Goal: Entertainment & Leisure: Consume media (video, audio)

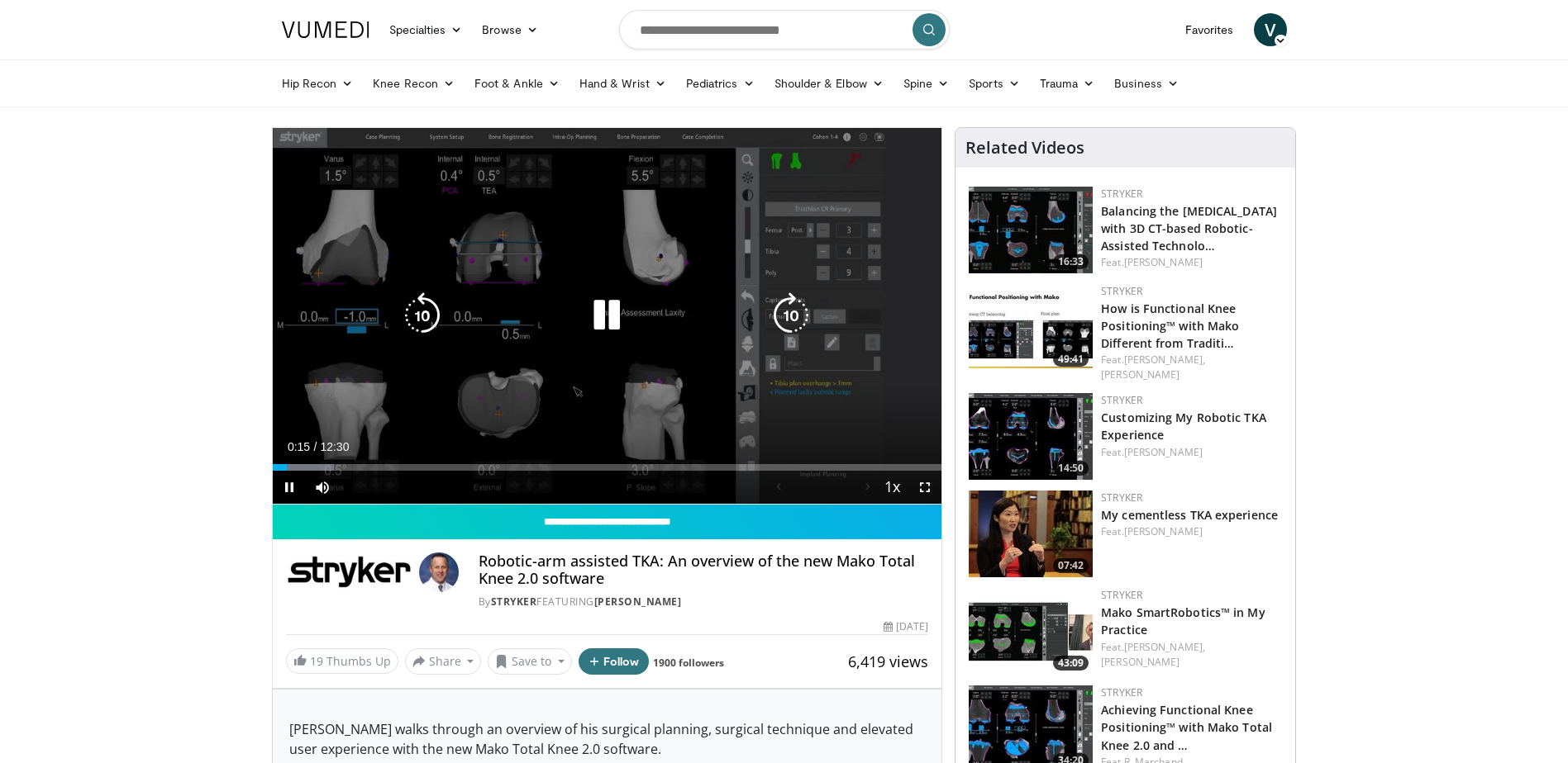
click at [507, 355] on div "10 seconds Tap to unmute" at bounding box center [607, 315] width 670 height 376
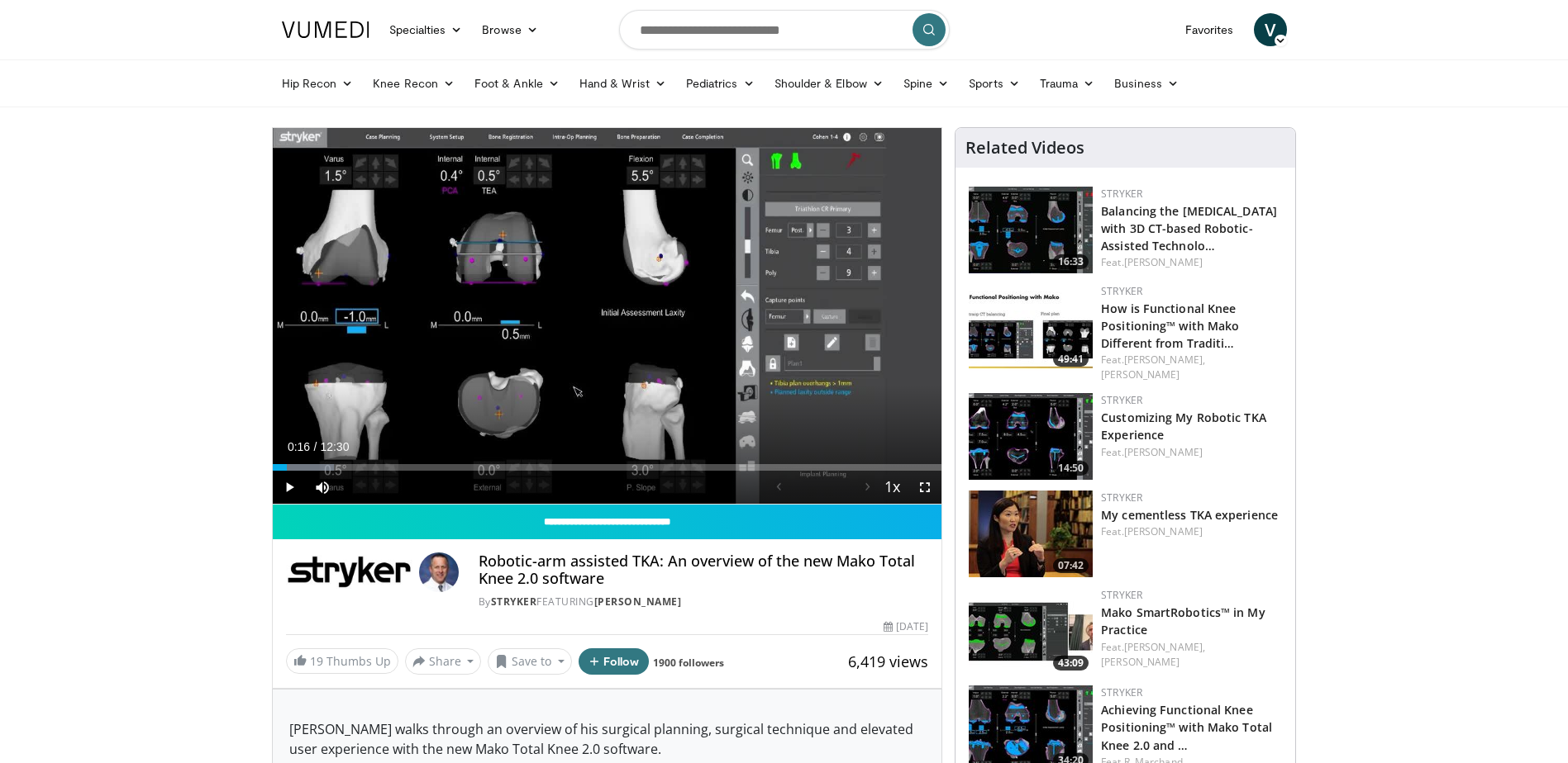
click at [1056, 696] on img at bounding box center [1030, 729] width 124 height 87
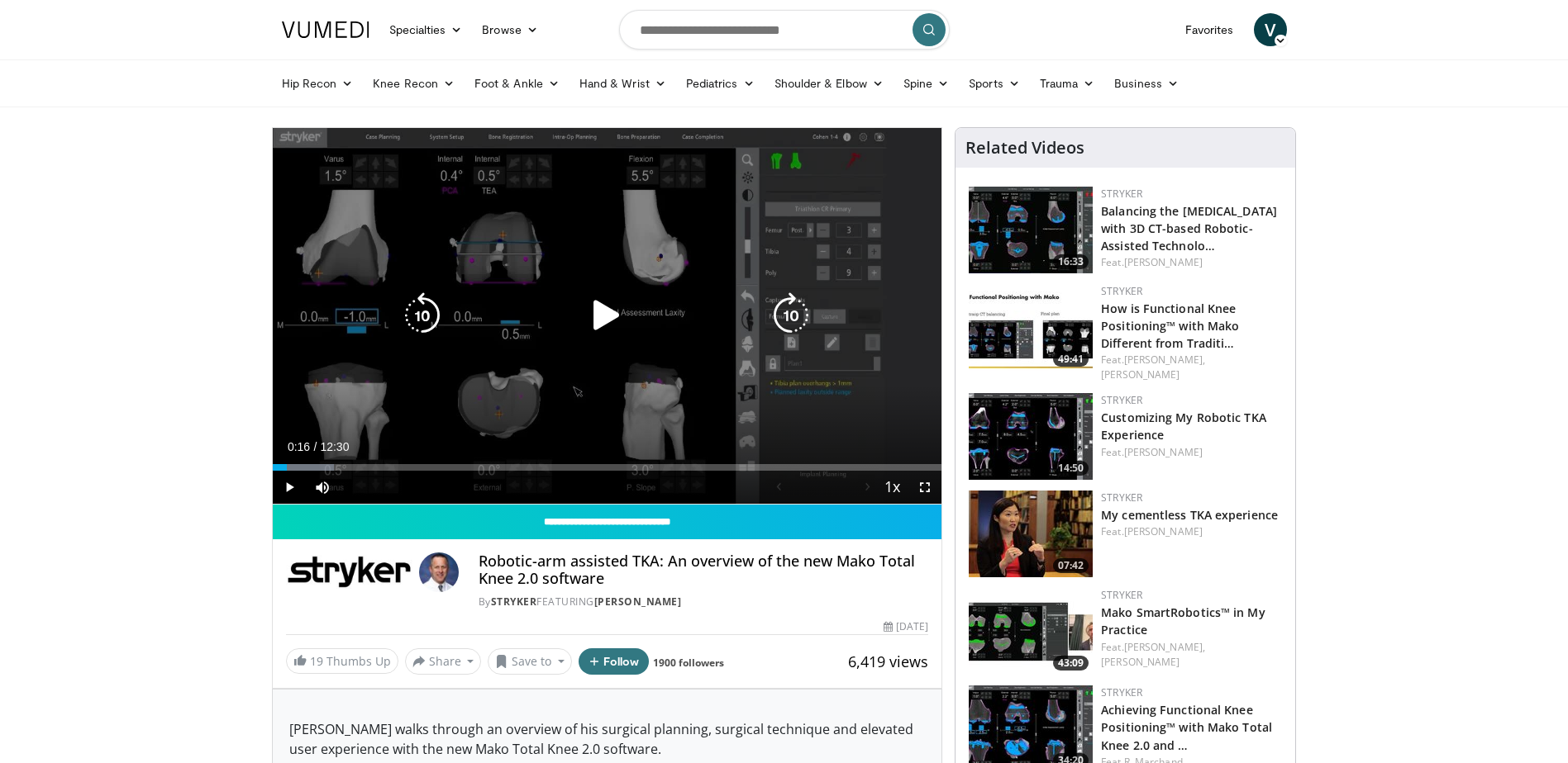
click at [559, 297] on div "10 seconds Tap to unmute" at bounding box center [607, 315] width 670 height 376
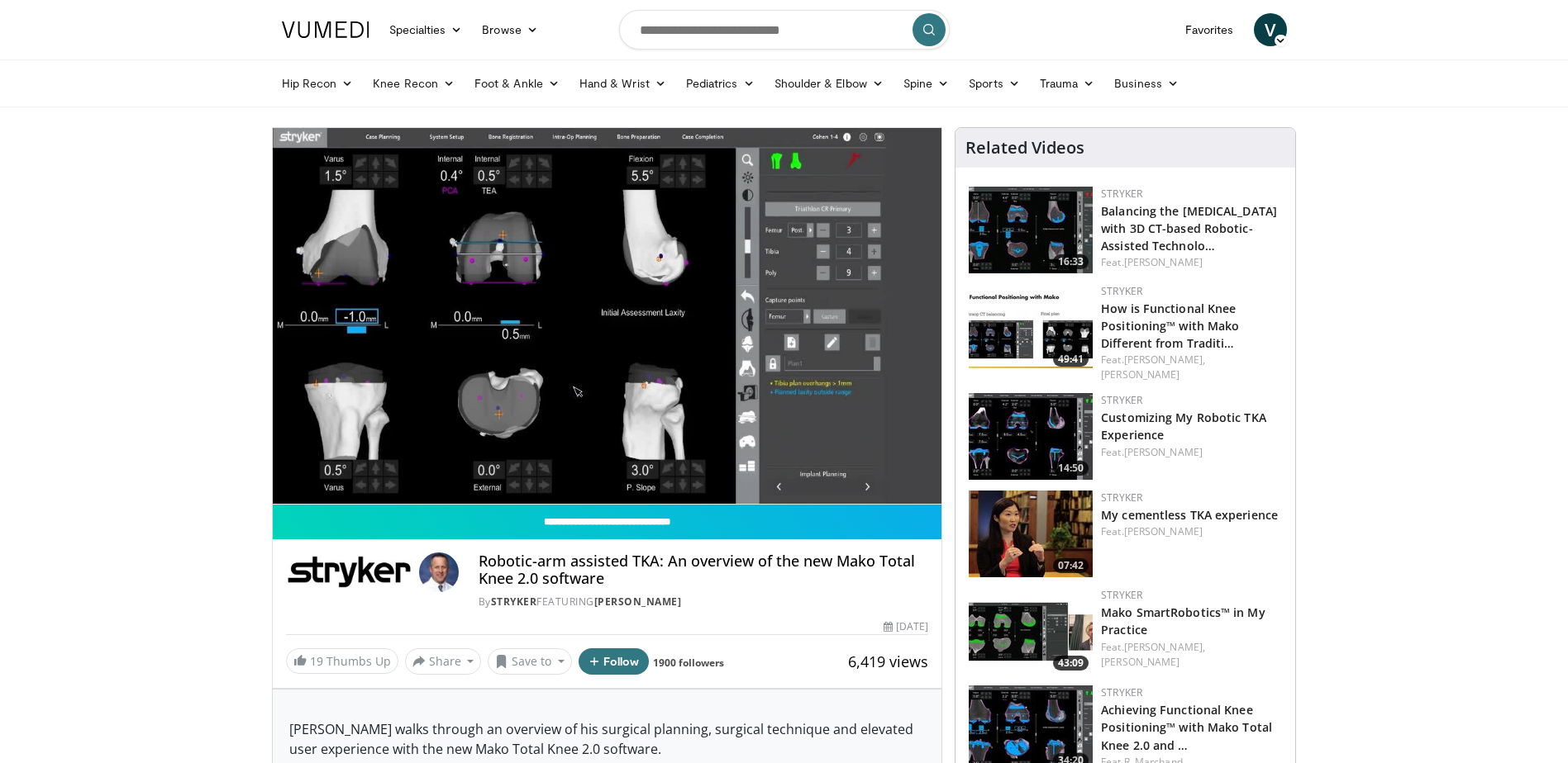
click at [1029, 710] on img at bounding box center [1030, 729] width 124 height 87
click at [1046, 697] on img at bounding box center [1030, 729] width 124 height 87
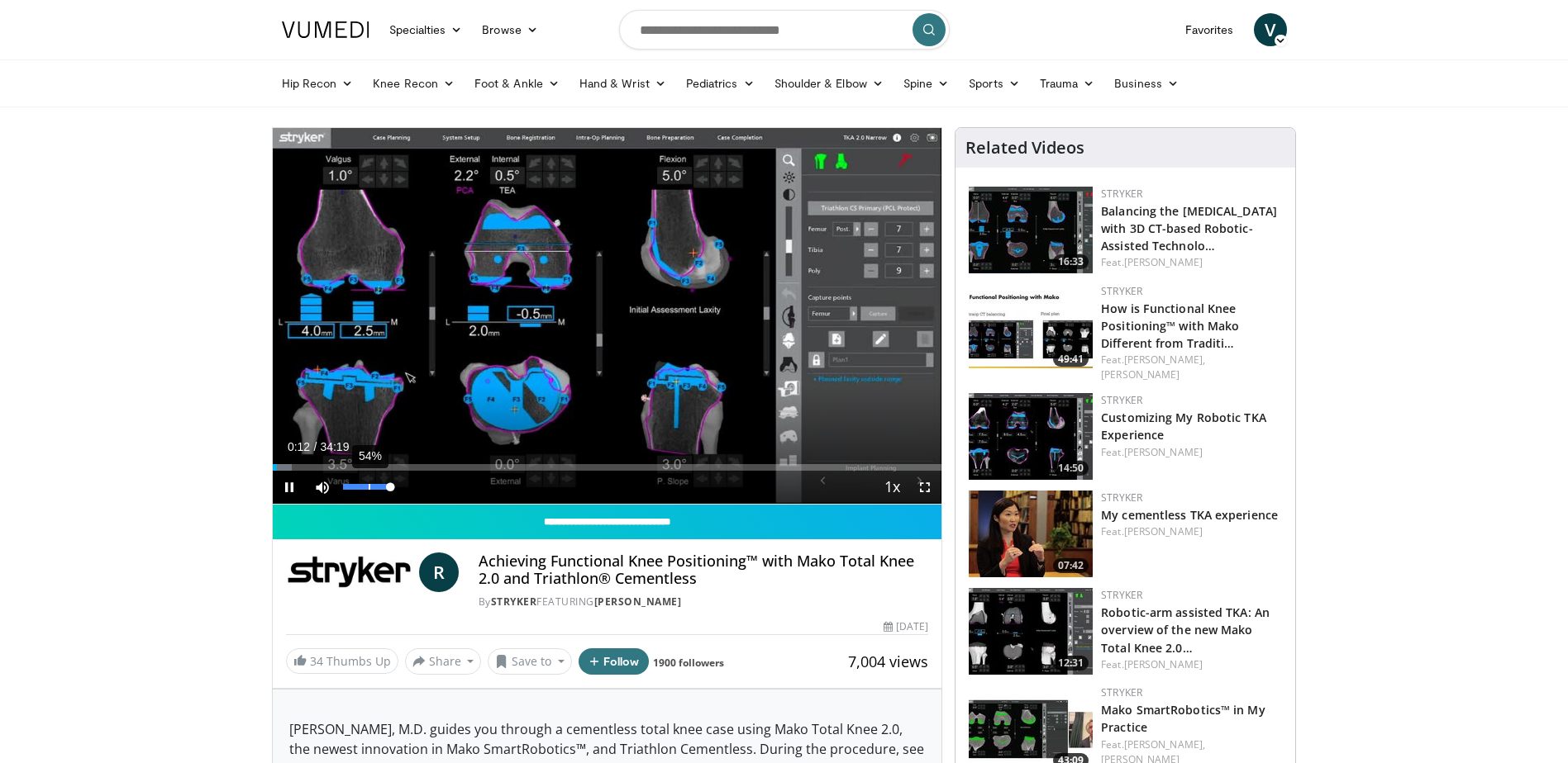
click at [369, 487] on div "54%" at bounding box center [366, 487] width 47 height 6
drag, startPoint x: 378, startPoint y: 485, endPoint x: 393, endPoint y: 483, distance: 15.1
click at [381, 485] on div "75%" at bounding box center [366, 487] width 47 height 6
click at [436, 467] on div "Progress Bar" at bounding box center [437, 468] width 2 height 7
click at [351, 465] on div "04:01" at bounding box center [312, 468] width 79 height 7
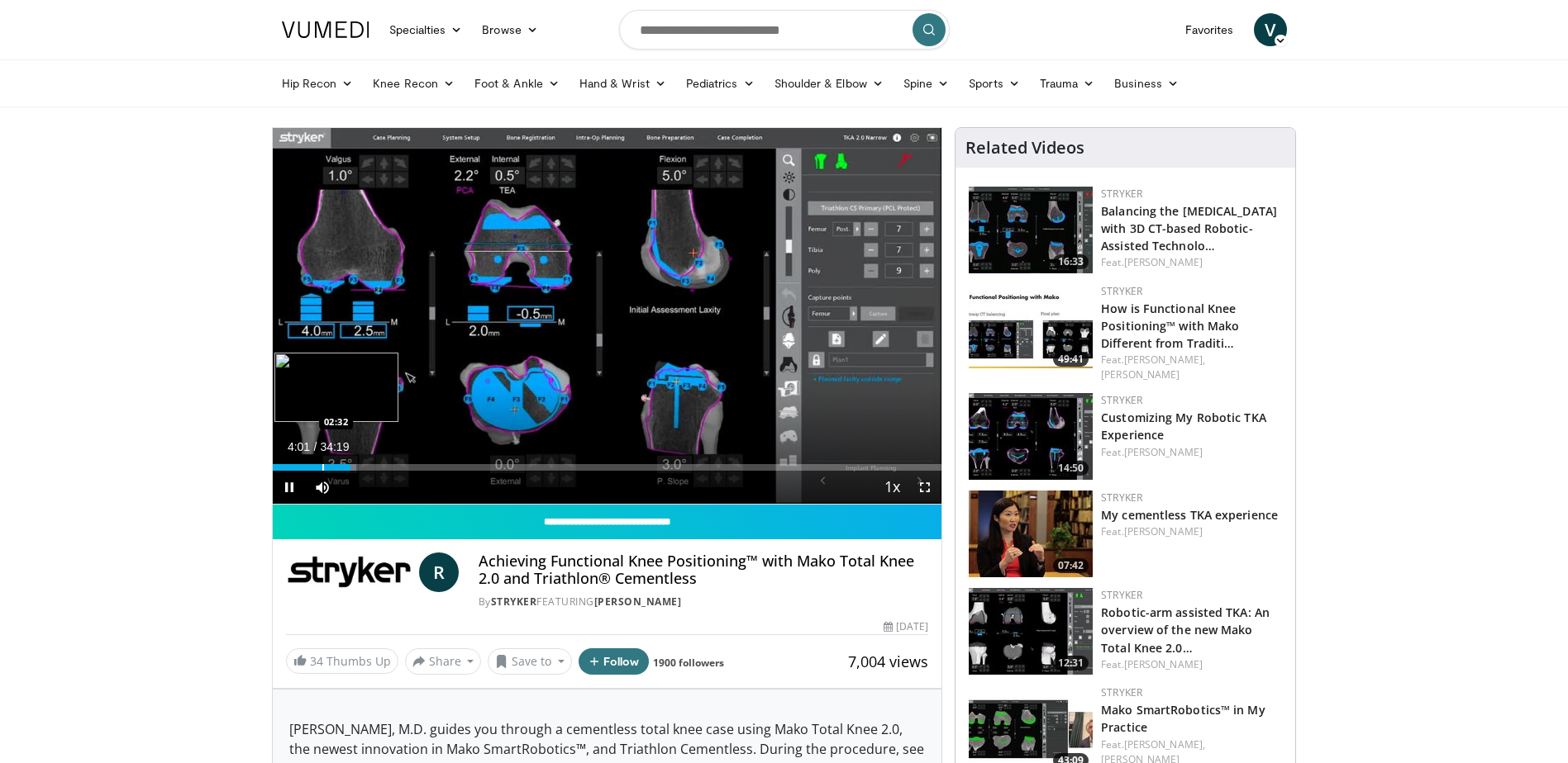
click at [314, 462] on div "Loaded : 12.52% 04:01 02:32" at bounding box center [607, 463] width 670 height 16
click at [284, 463] on div "Loaded : 7.29% 00:38 00:40" at bounding box center [607, 463] width 670 height 16
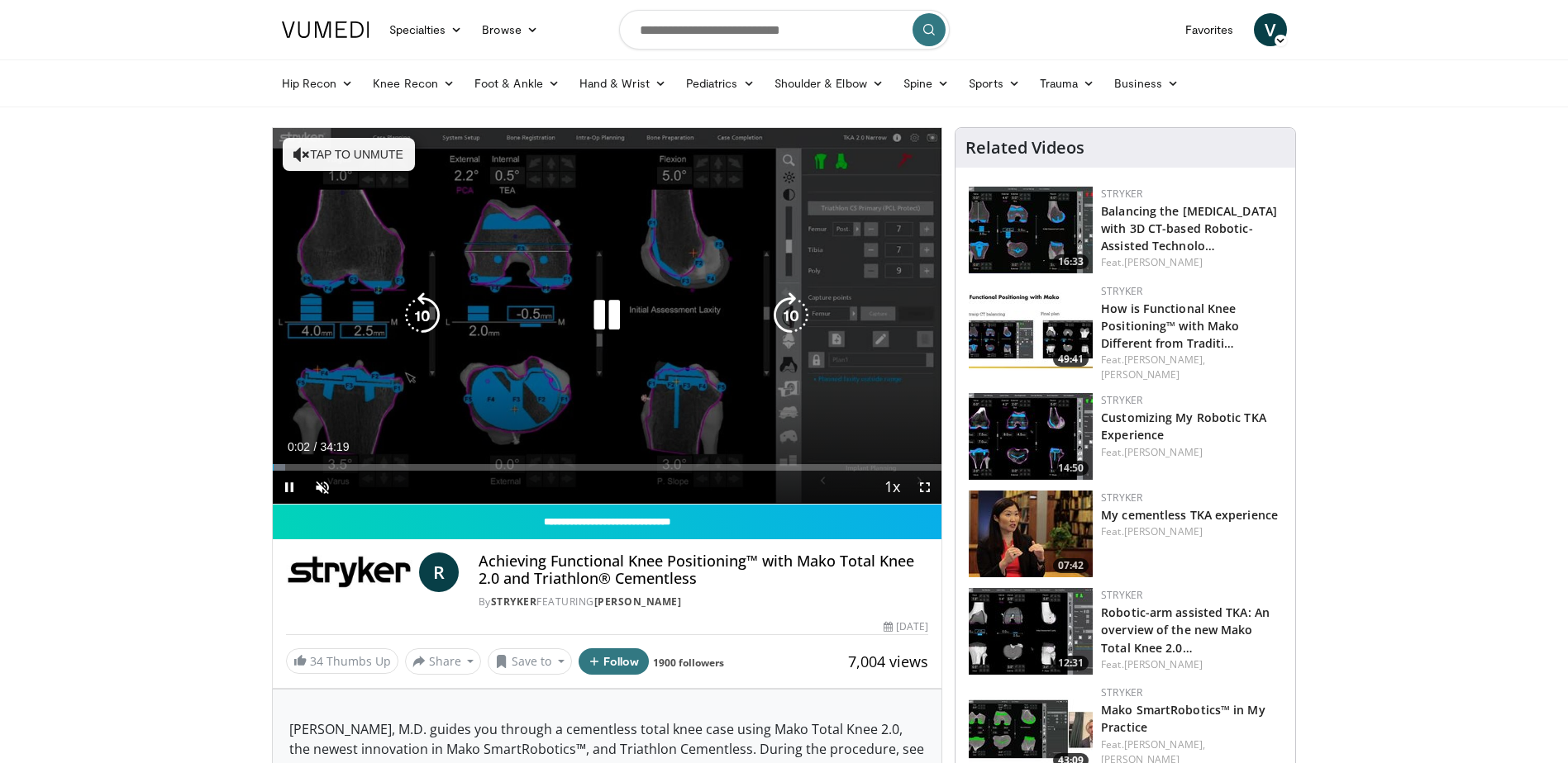
click at [298, 162] on icon "Video Player" at bounding box center [302, 154] width 17 height 17
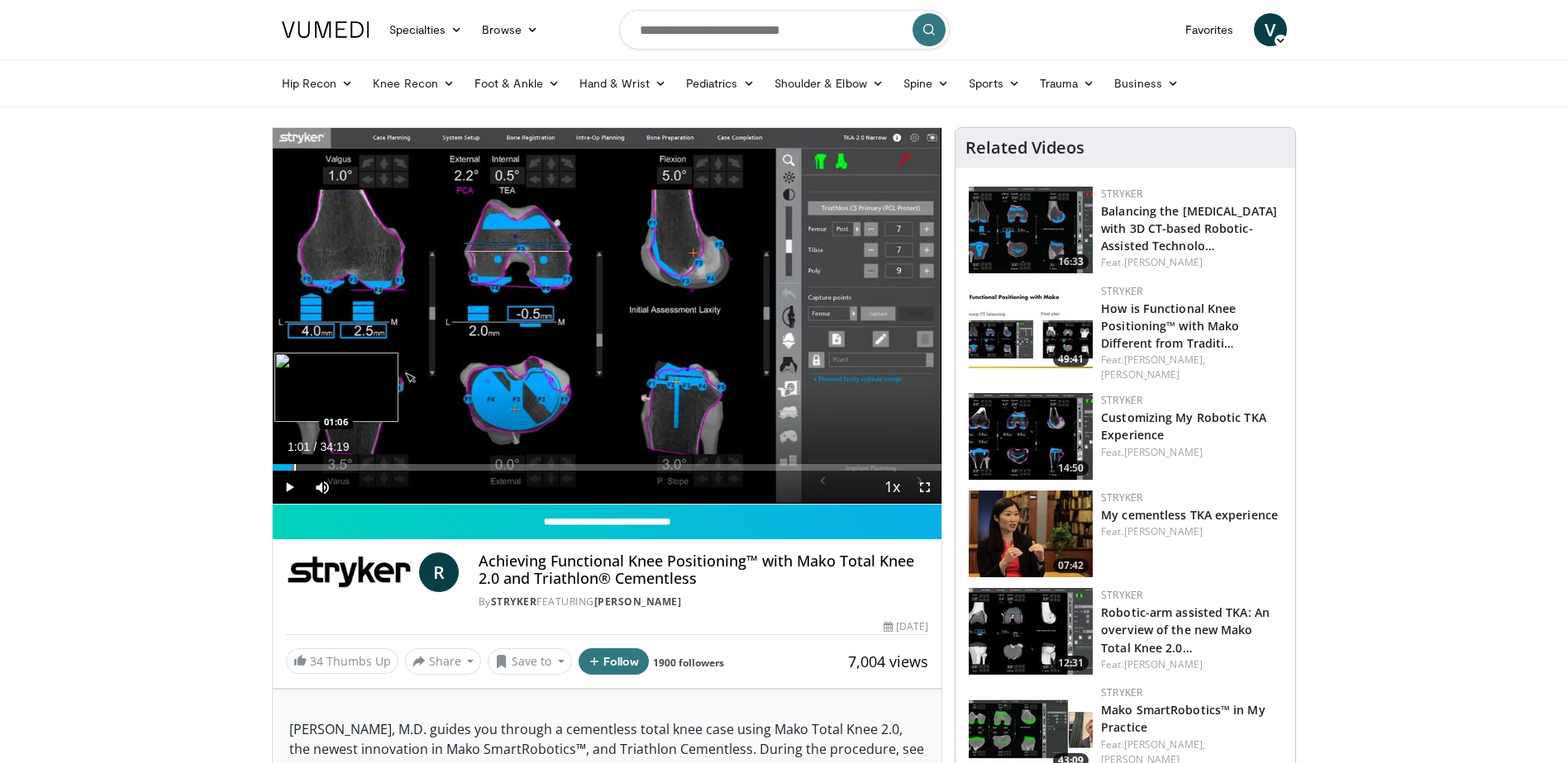
click at [292, 462] on div "Loaded : 3.40% 01:01 01:06" at bounding box center [607, 463] width 670 height 16
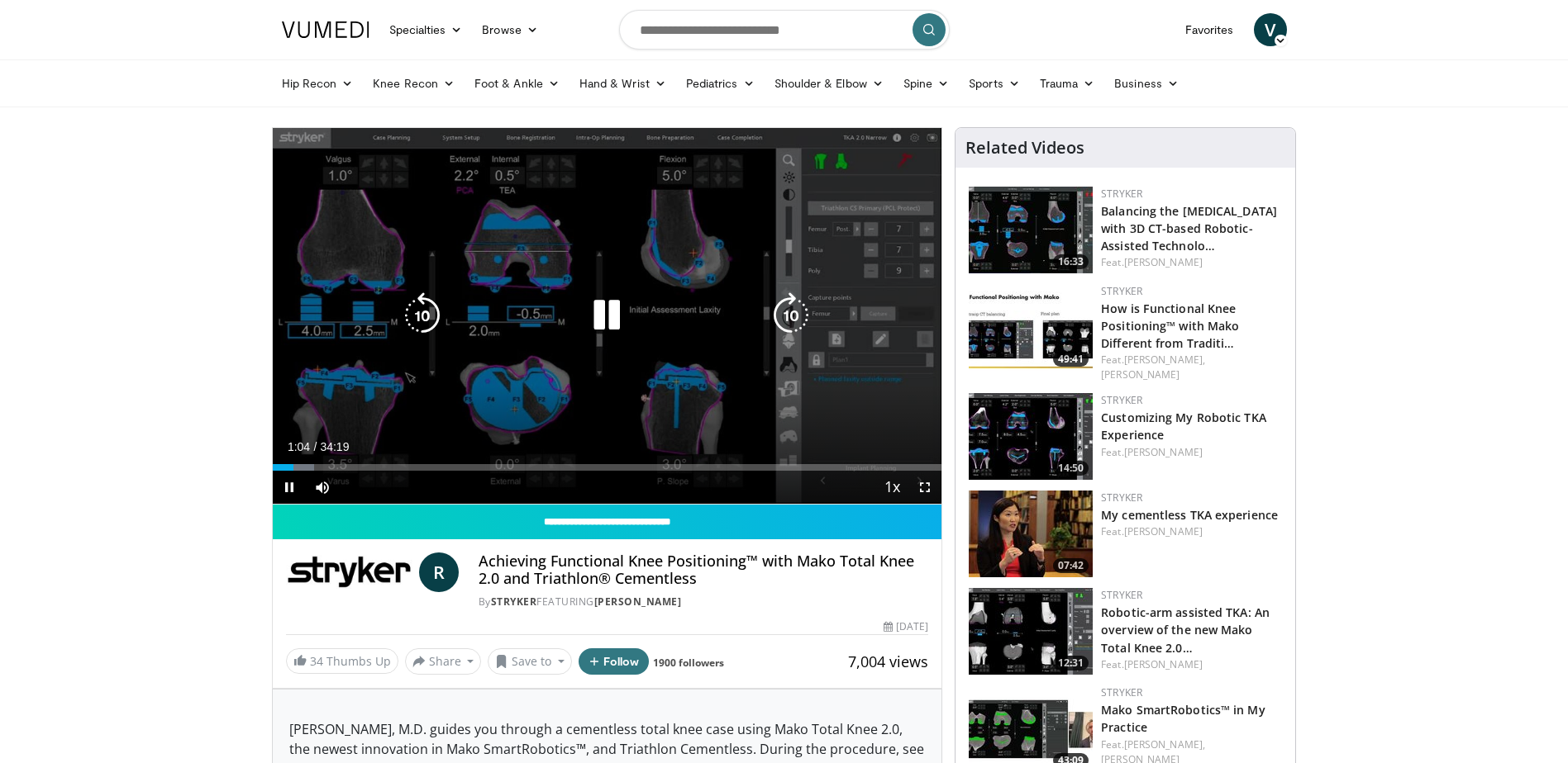
click at [552, 320] on div "Video Player" at bounding box center [607, 315] width 401 height 33
click at [581, 328] on div "Video Player" at bounding box center [607, 315] width 401 height 33
click at [589, 329] on icon "Video Player" at bounding box center [607, 315] width 46 height 46
click at [636, 330] on div "Video Player" at bounding box center [607, 315] width 401 height 33
click at [614, 323] on icon "Video Player" at bounding box center [607, 315] width 46 height 46
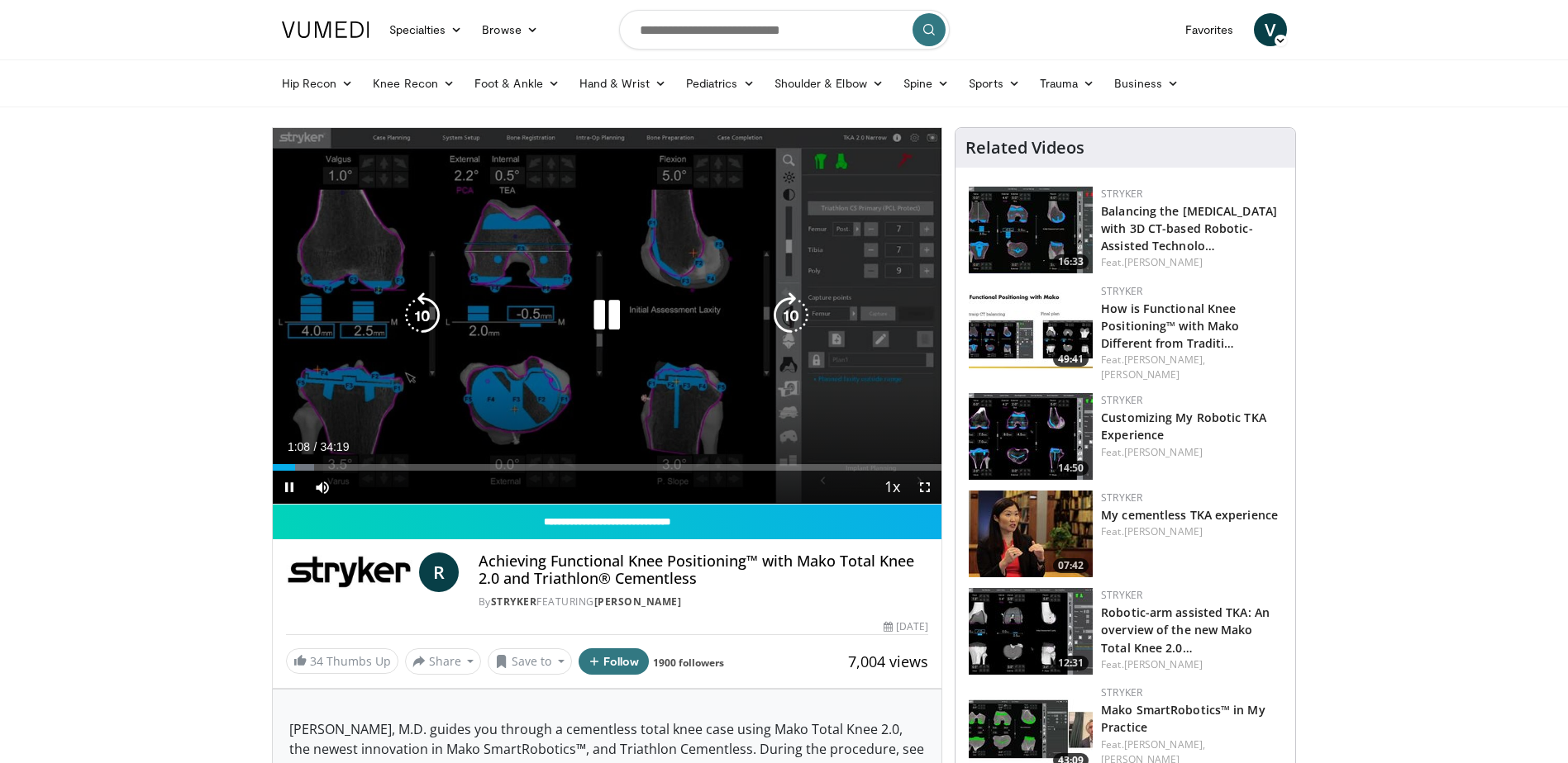
click at [603, 348] on div "10 seconds Tap to unmute" at bounding box center [607, 315] width 670 height 376
click at [765, 289] on div "10 seconds Tap to unmute" at bounding box center [607, 315] width 670 height 376
click at [579, 292] on div "10 seconds Tap to unmute" at bounding box center [607, 315] width 670 height 376
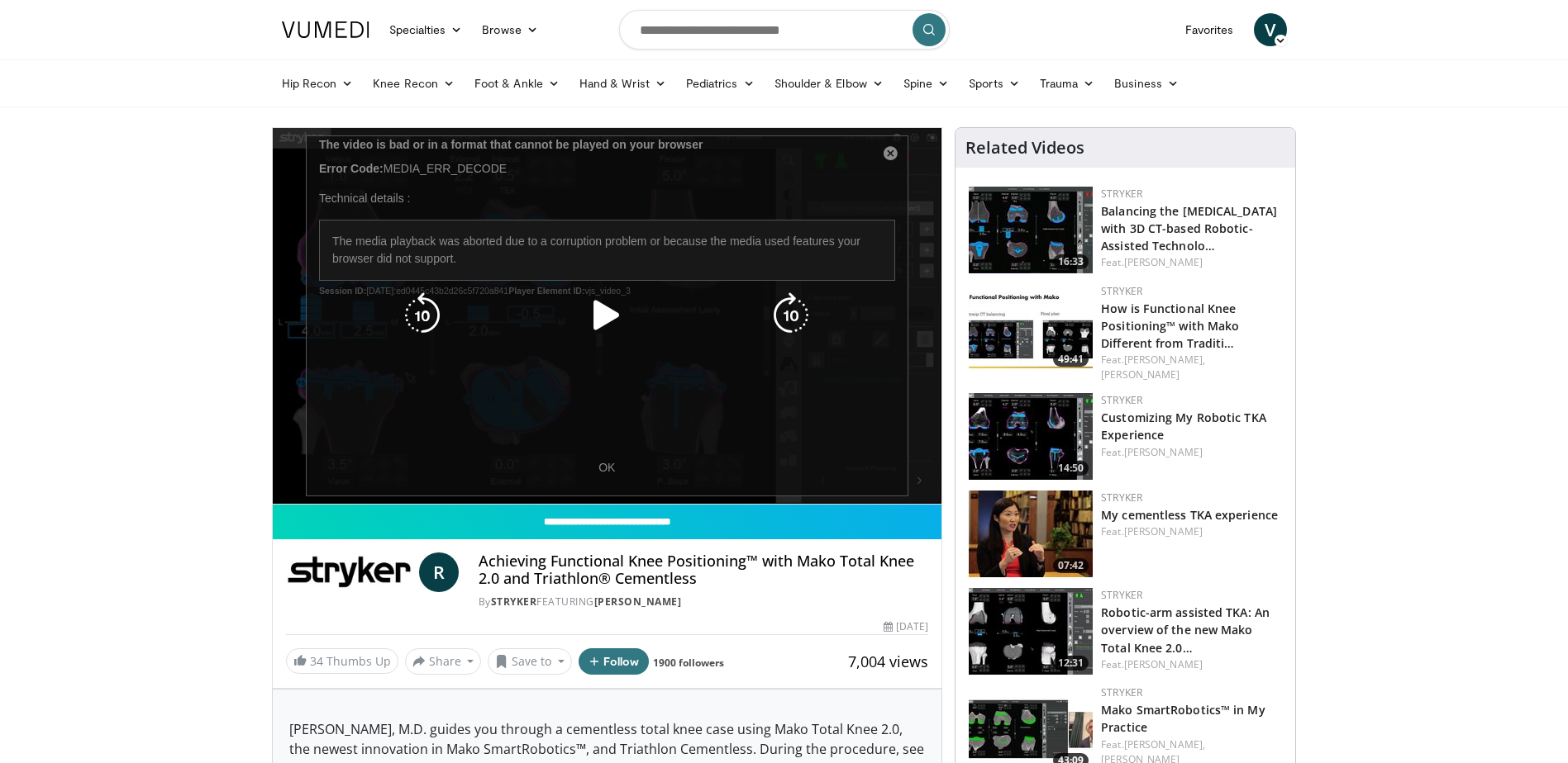
click at [537, 321] on div "Video Player" at bounding box center [607, 315] width 401 height 33
click at [603, 312] on icon "Video Player" at bounding box center [607, 315] width 46 height 46
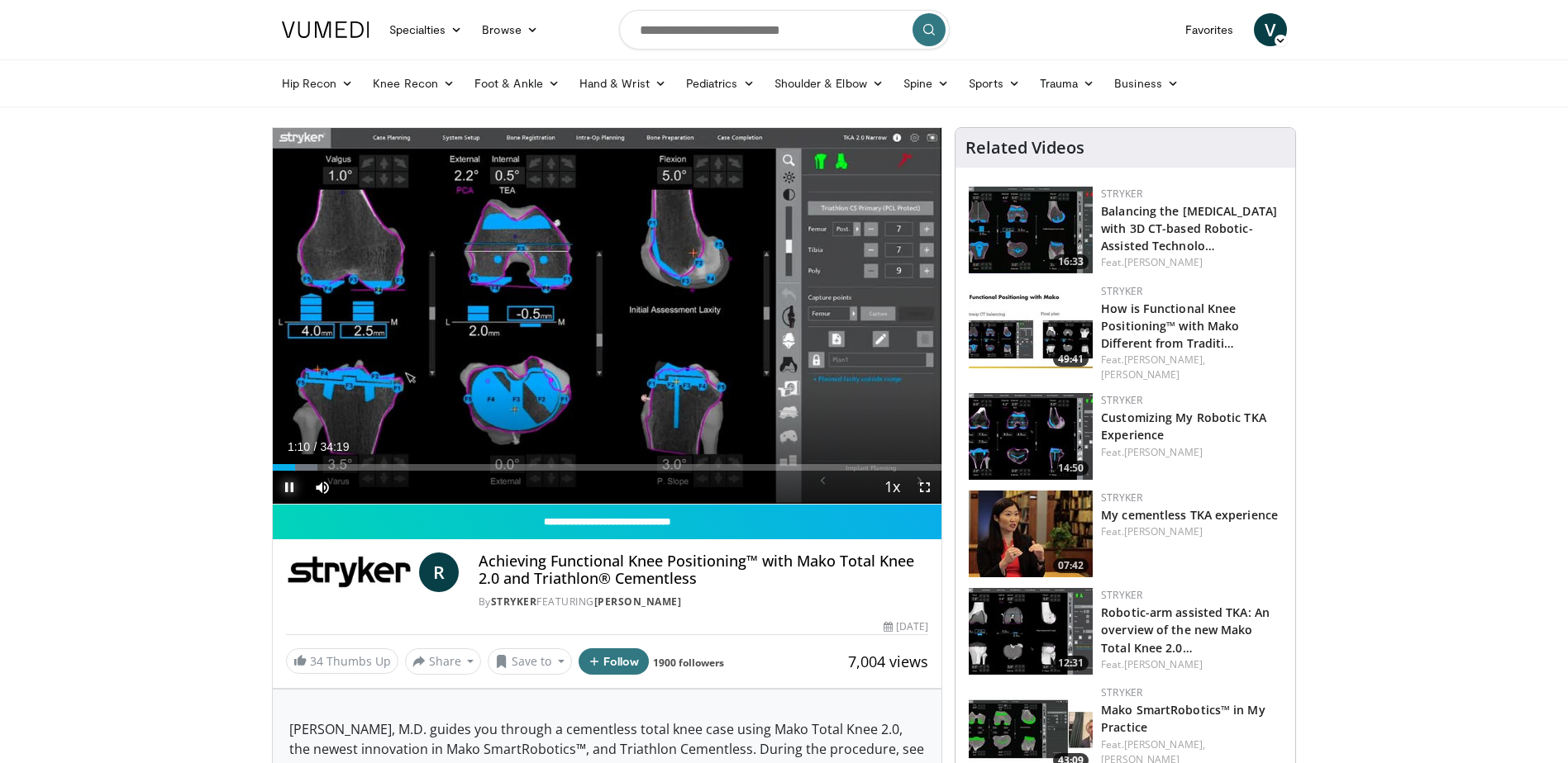
drag, startPoint x: 283, startPoint y: 471, endPoint x: 259, endPoint y: 467, distance: 24.3
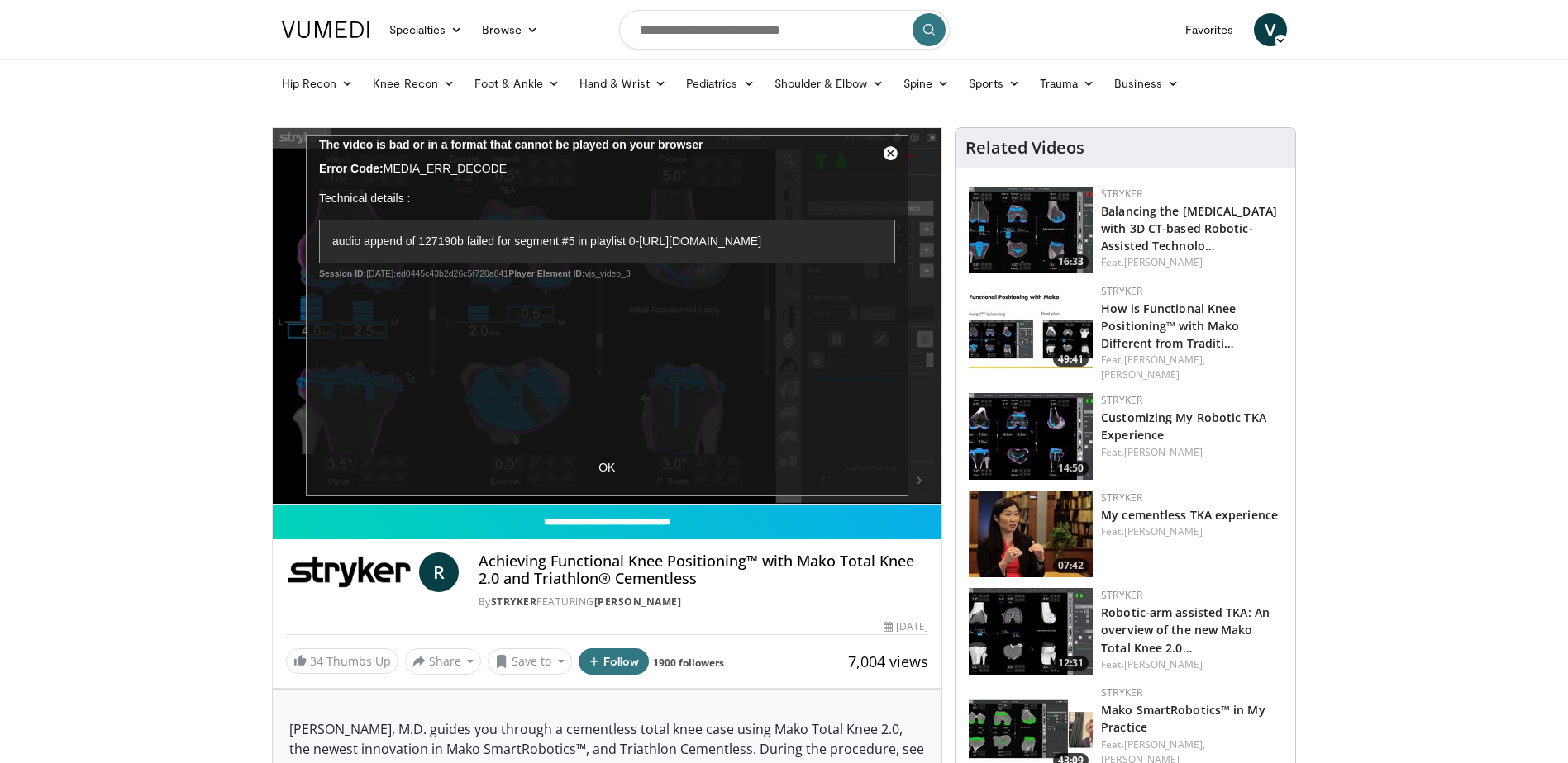
drag, startPoint x: 292, startPoint y: 466, endPoint x: 252, endPoint y: 469, distance: 40.1
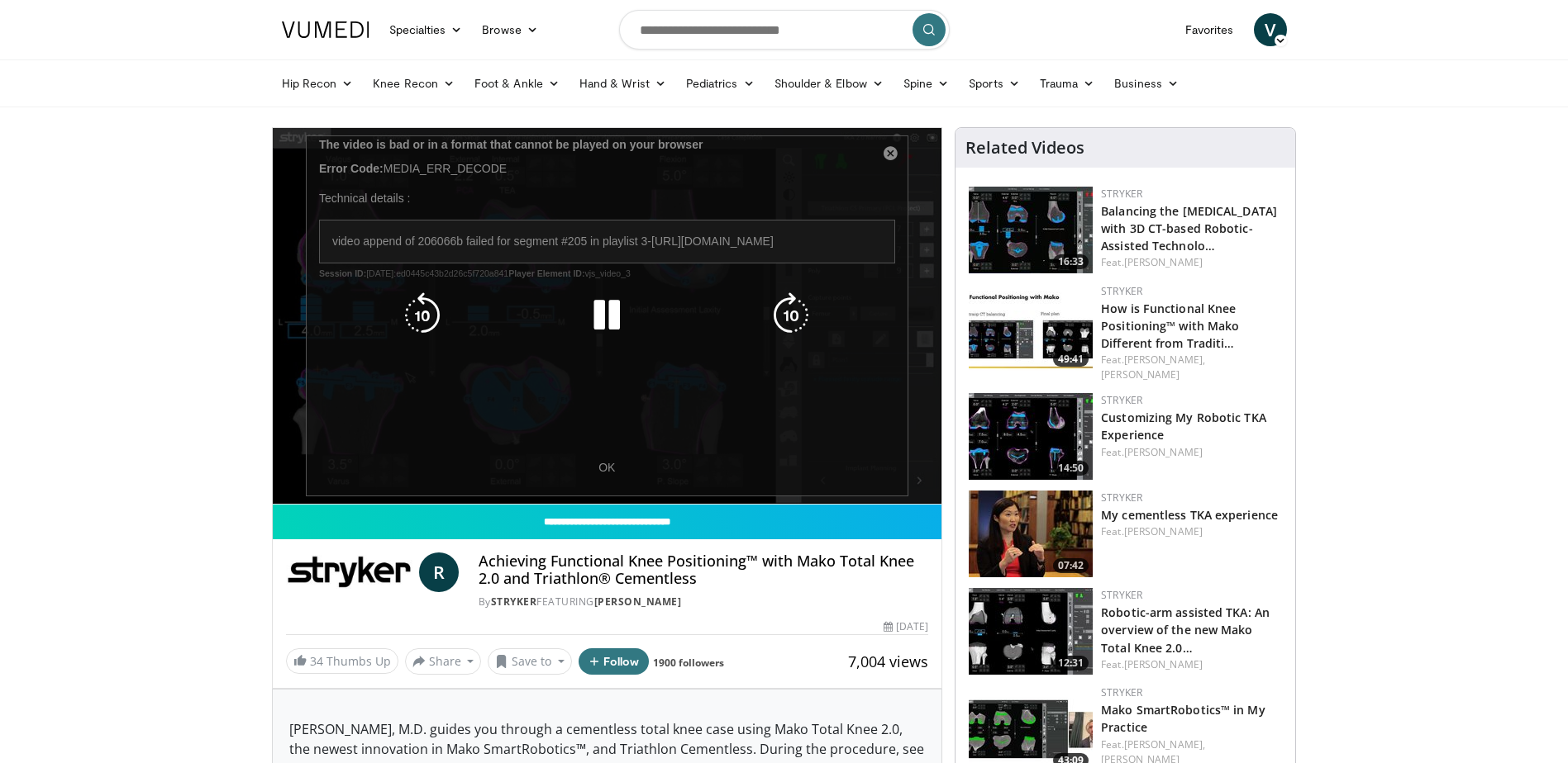
click at [608, 331] on icon "Video Player" at bounding box center [607, 315] width 46 height 46
click at [713, 330] on div "Video Player" at bounding box center [607, 315] width 401 height 33
click at [592, 312] on icon "Video Player" at bounding box center [607, 315] width 46 height 46
click at [898, 152] on div "10 seconds Tap to unmute" at bounding box center [607, 315] width 670 height 376
click at [379, 215] on div "10 seconds Tap to unmute" at bounding box center [607, 315] width 670 height 376
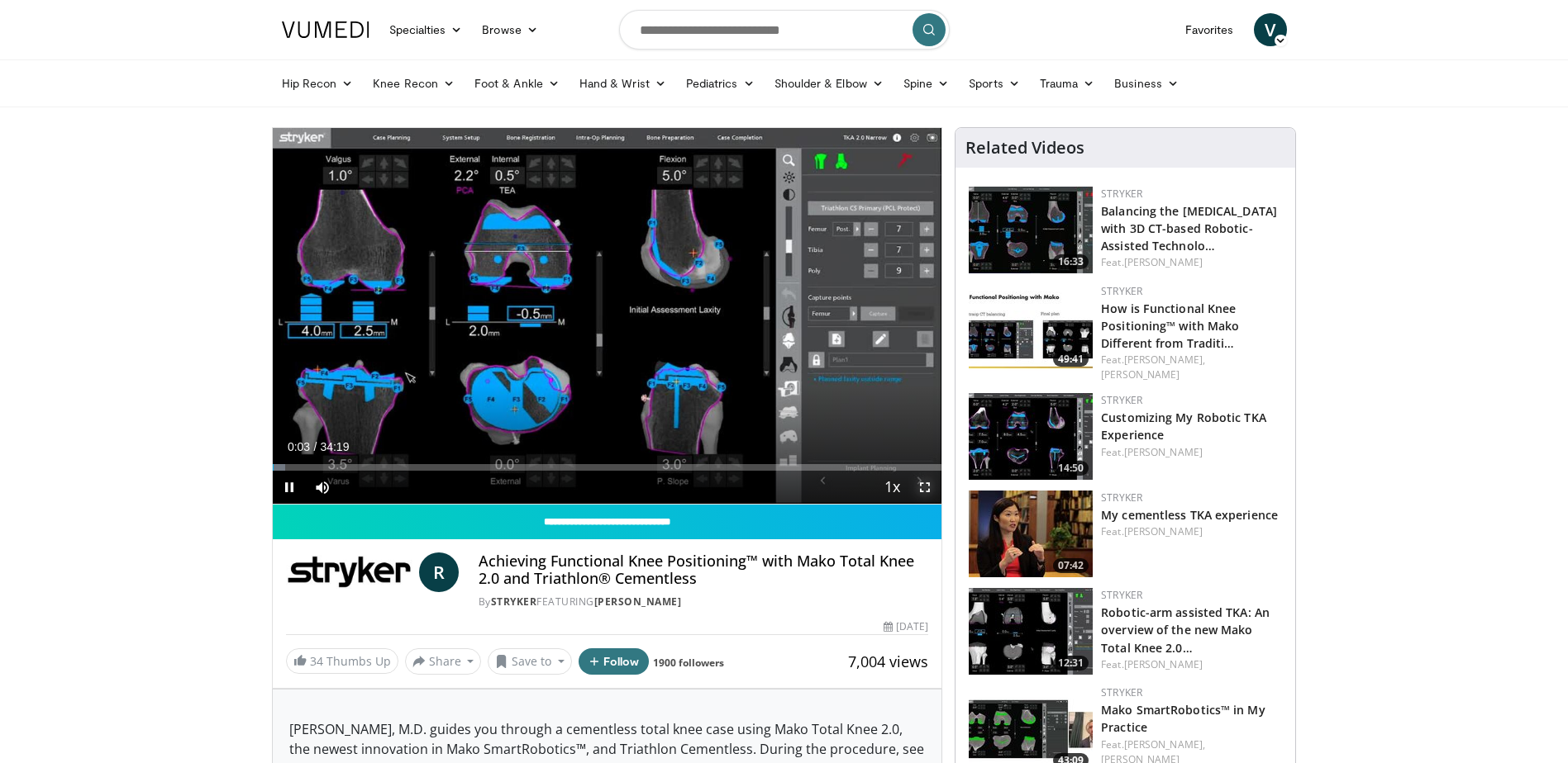
click at [920, 491] on span "Video Player" at bounding box center [925, 488] width 33 height 33
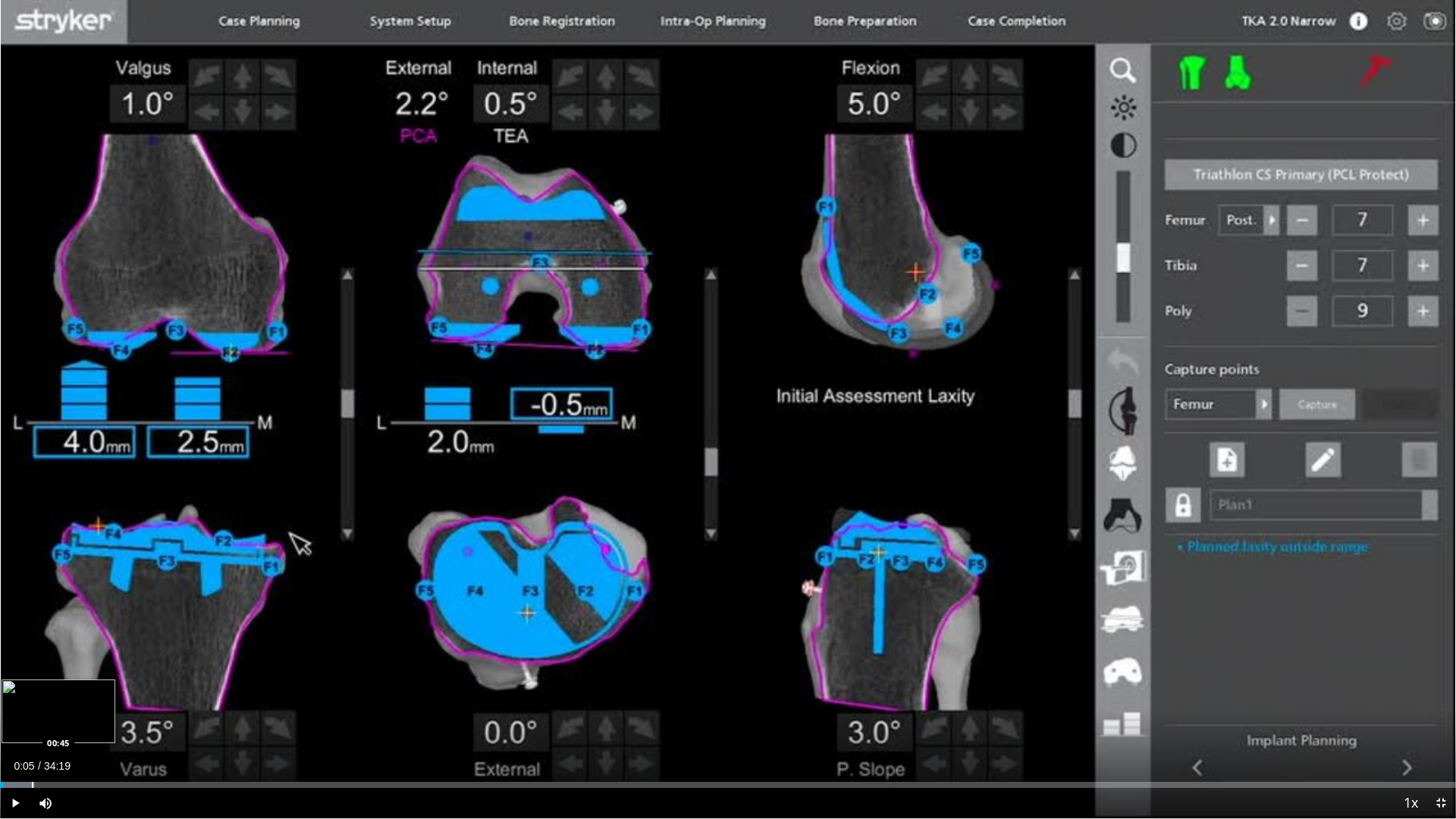
click at [29, 700] on div "Loaded : 2.41% 00:05 00:45" at bounding box center [728, 784] width 1456 height 6
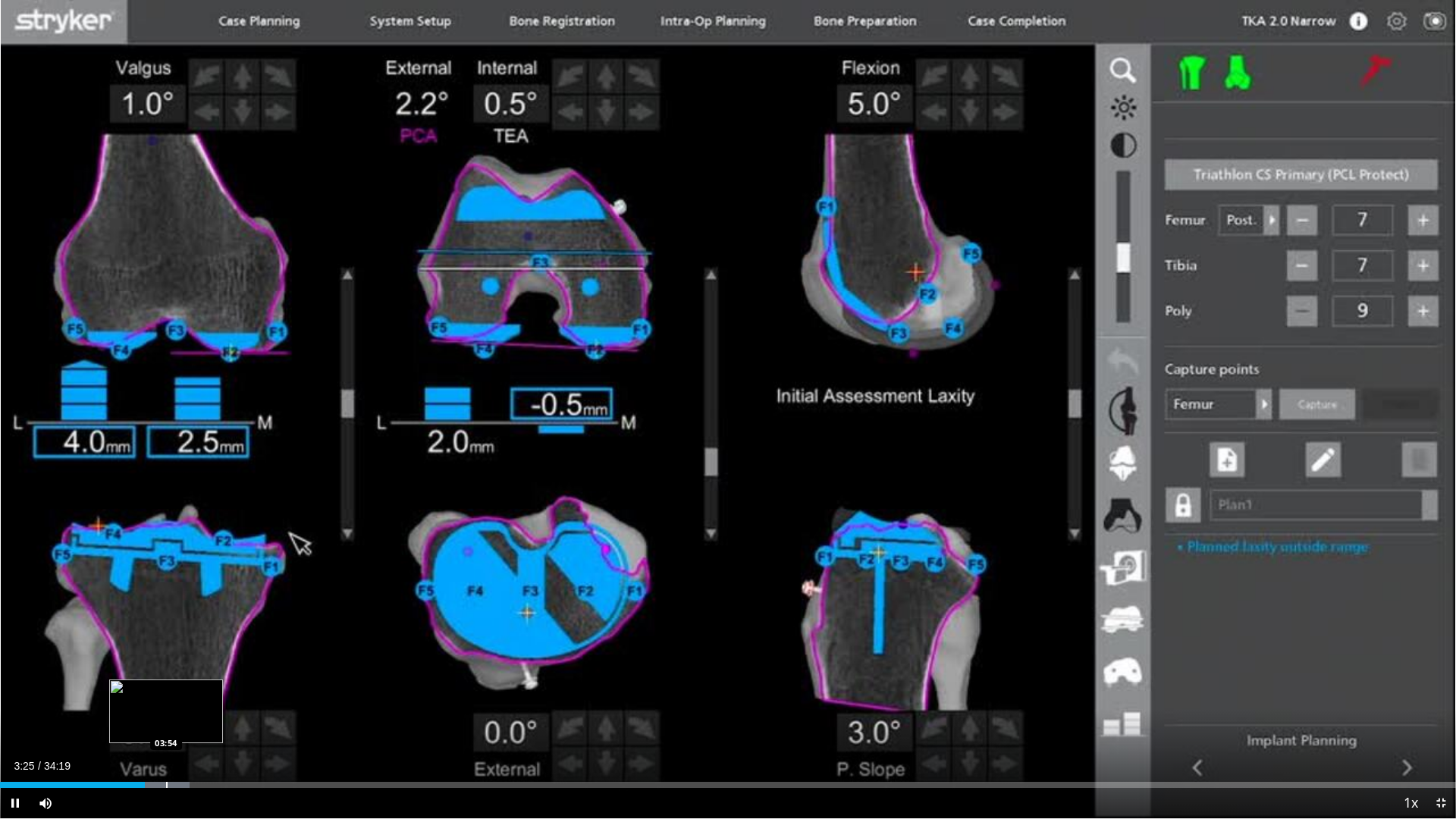
click at [166, 700] on div "Progress Bar" at bounding box center [167, 784] width 2 height 6
click at [187, 700] on div "Progress Bar" at bounding box center [188, 784] width 2 height 6
click at [204, 700] on div "Current Time 4:25 / Duration 34:19 Pause Skip Backward Skip Forward Mute 100% L…" at bounding box center [728, 803] width 1456 height 31
click at [221, 700] on div "Current Time 4:25 / Duration 34:19 Pause Skip Backward Skip Forward Mute 100% L…" at bounding box center [728, 803] width 1456 height 31
click at [211, 700] on div "Progress Bar" at bounding box center [212, 784] width 2 height 6
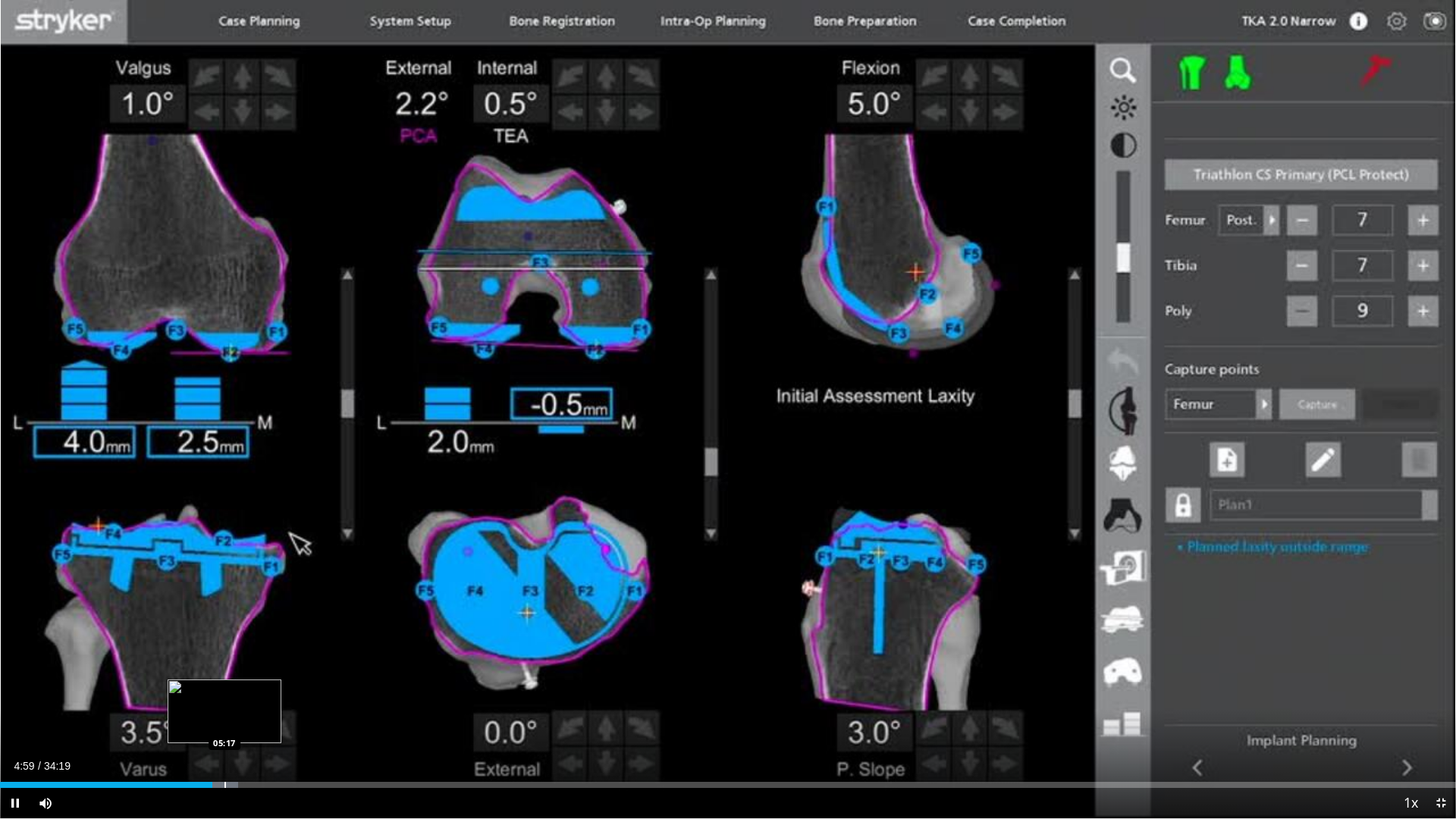
click at [225, 700] on div "Progress Bar" at bounding box center [225, 784] width 2 height 6
click at [242, 700] on div "Progress Bar" at bounding box center [243, 784] width 2 height 6
click at [281, 700] on div "Progress Bar" at bounding box center [281, 784] width 2 height 6
click at [305, 700] on div "Loaded : 22.64% 06:45 07:11" at bounding box center [728, 780] width 1456 height 14
click at [334, 700] on div "Progress Bar" at bounding box center [334, 784] width 2 height 6
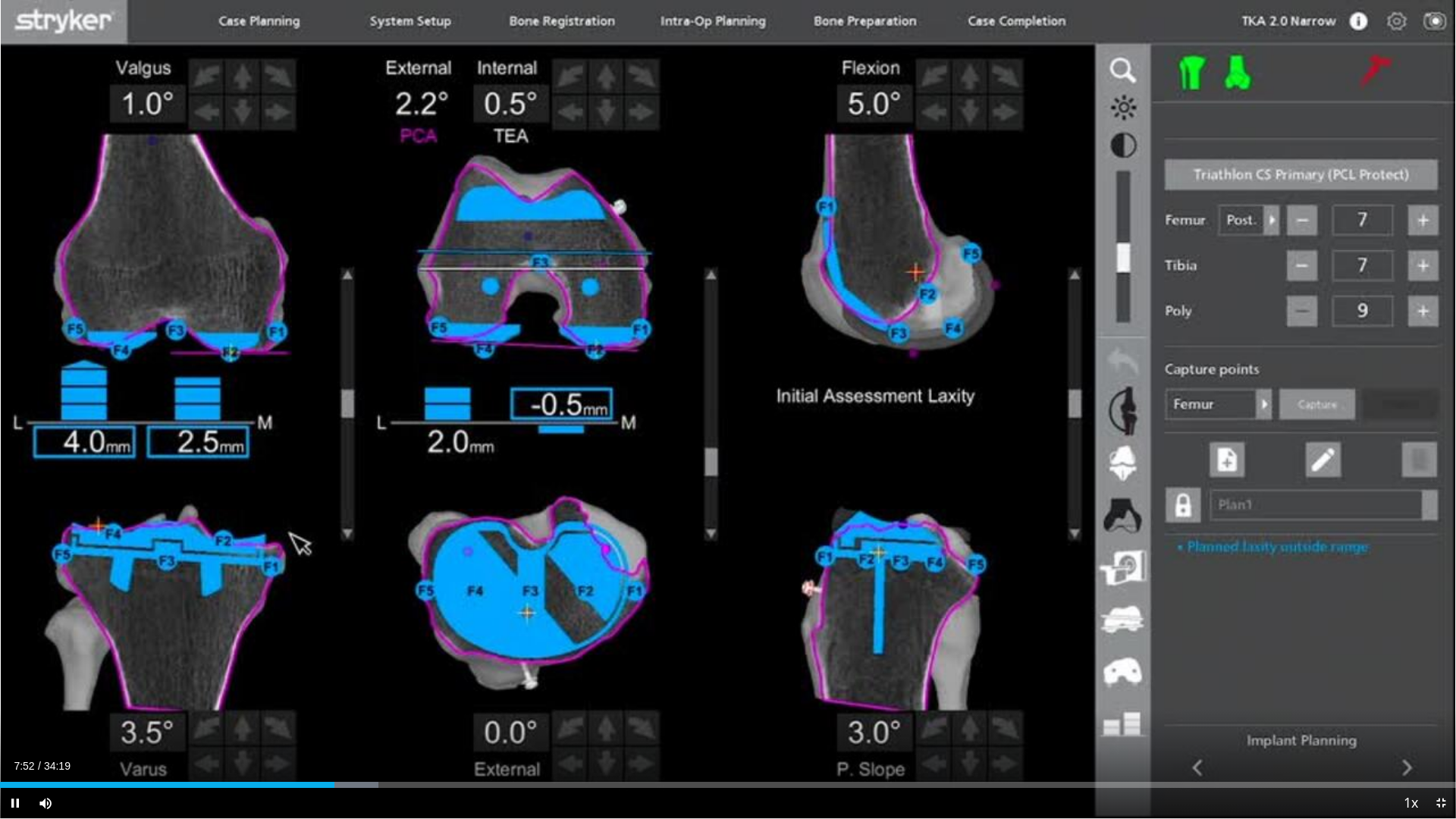
click at [352, 700] on div "Current Time 7:52 / Duration 34:19 Pause Skip Backward Skip Forward Mute 100% L…" at bounding box center [728, 803] width 1456 height 31
click at [388, 700] on div "Current Time 7:53 / Duration 34:19 Pause Skip Backward Skip Forward Mute 100% L…" at bounding box center [728, 803] width 1456 height 31
click at [372, 700] on div "Loaded : 26.01% 07:53 08:46" at bounding box center [728, 780] width 1456 height 14
click at [363, 700] on div "Progress Bar" at bounding box center [363, 784] width 2 height 6
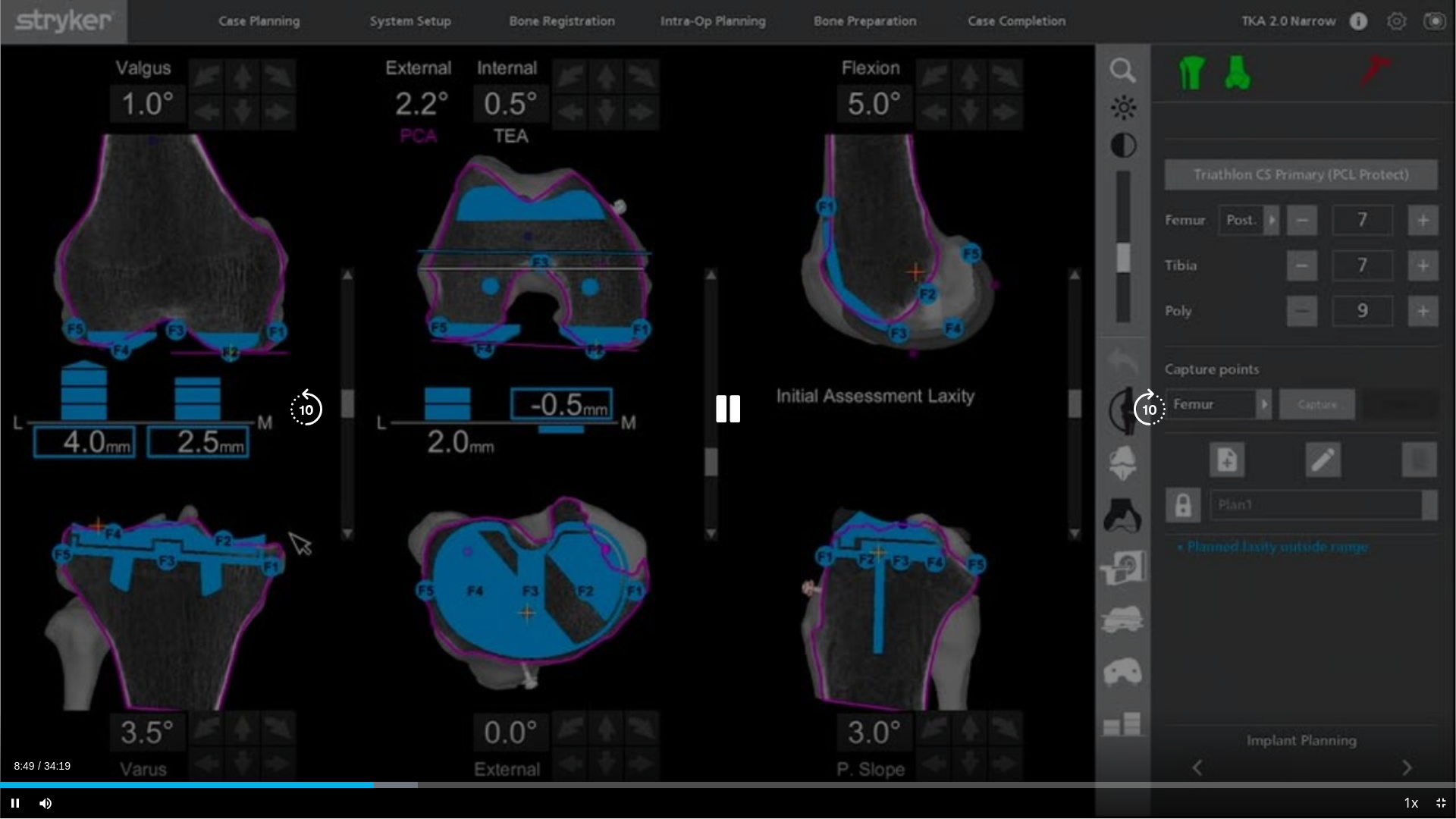
click at [736, 399] on icon "Video Player" at bounding box center [728, 409] width 43 height 43
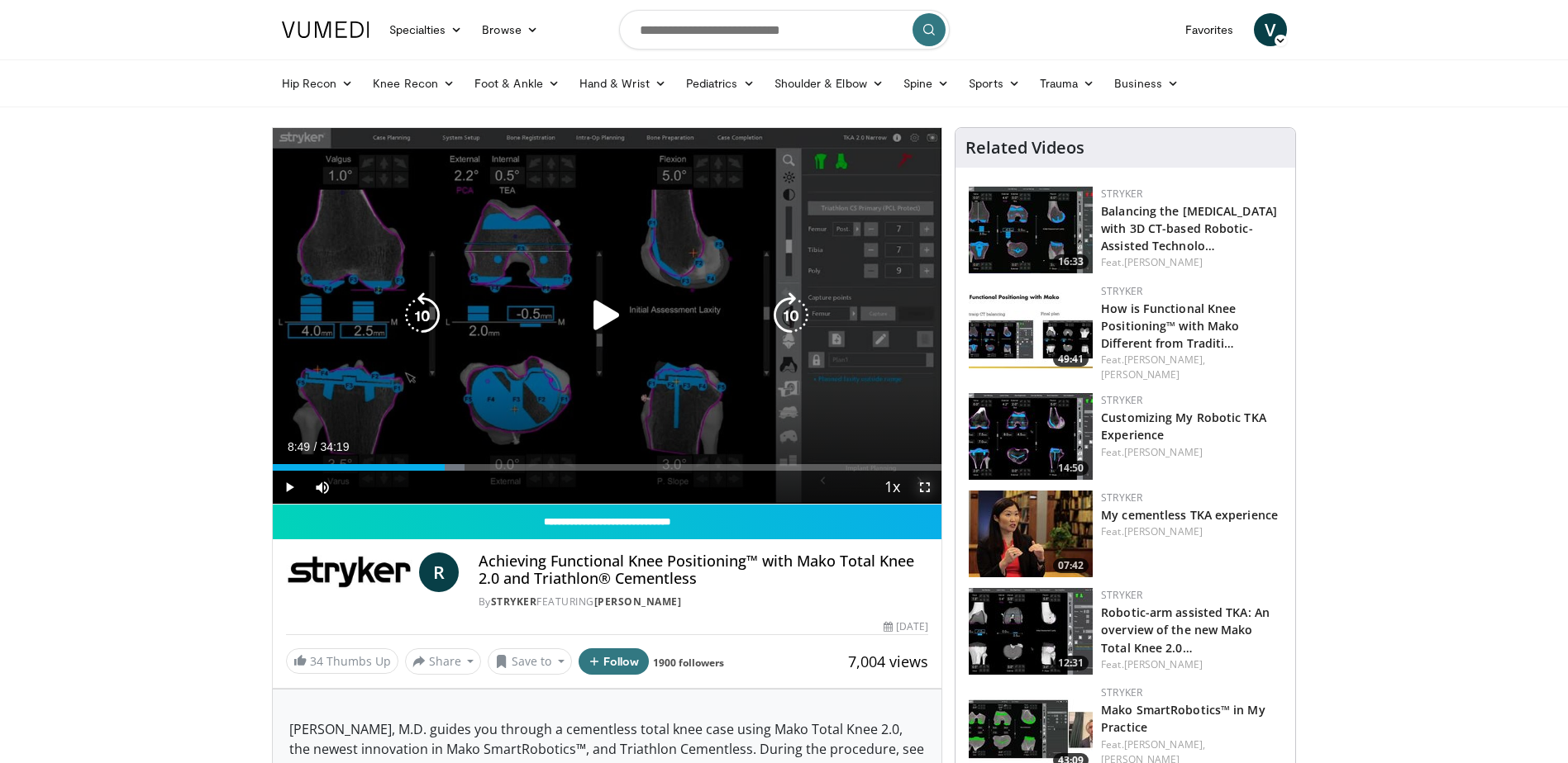
drag, startPoint x: 923, startPoint y: 482, endPoint x: 926, endPoint y: 568, distance: 86.1
click at [923, 482] on span "Video Player" at bounding box center [925, 488] width 33 height 33
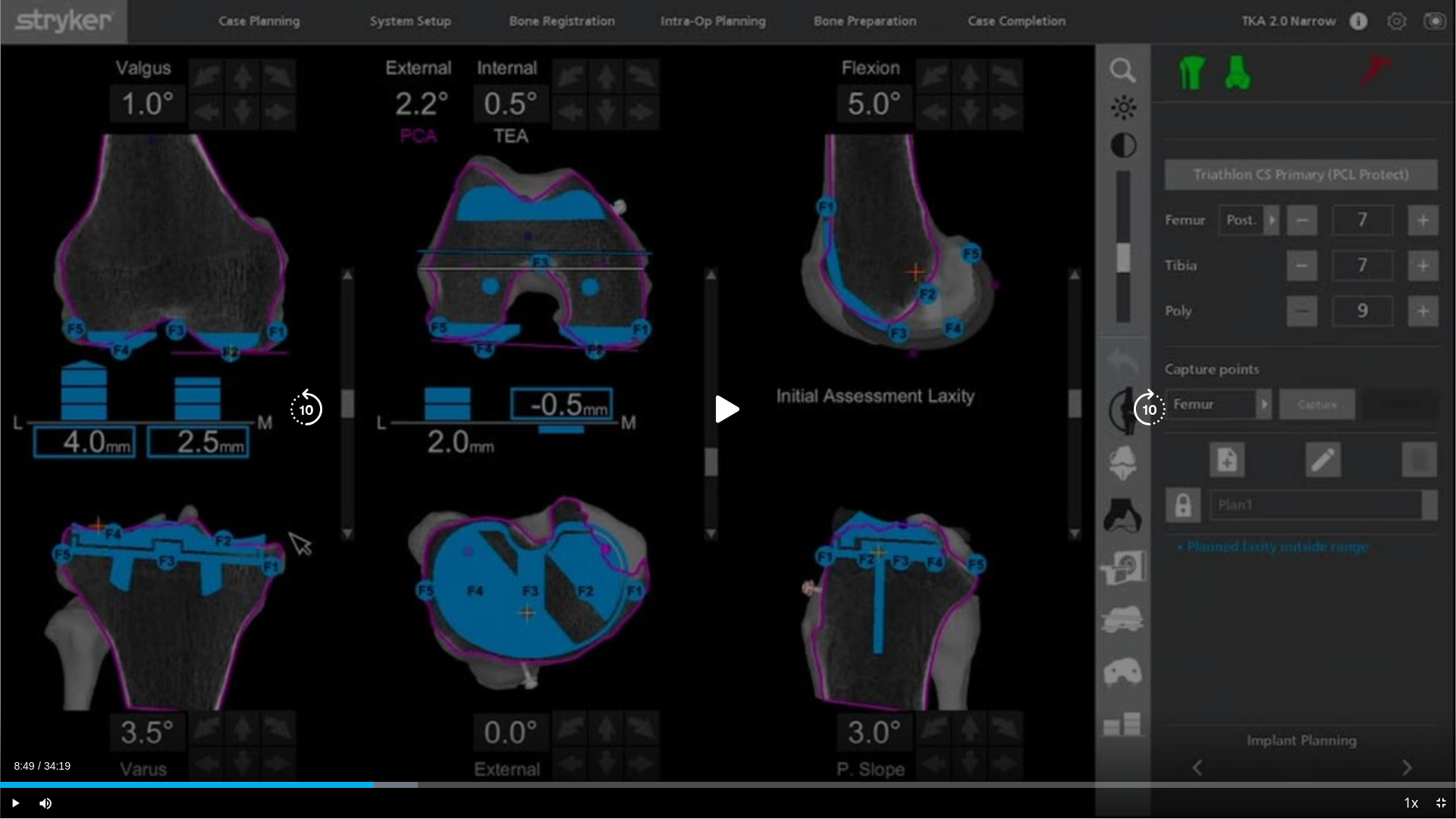
click at [709, 483] on div "10 seconds Tap to unmute" at bounding box center [728, 409] width 1456 height 818
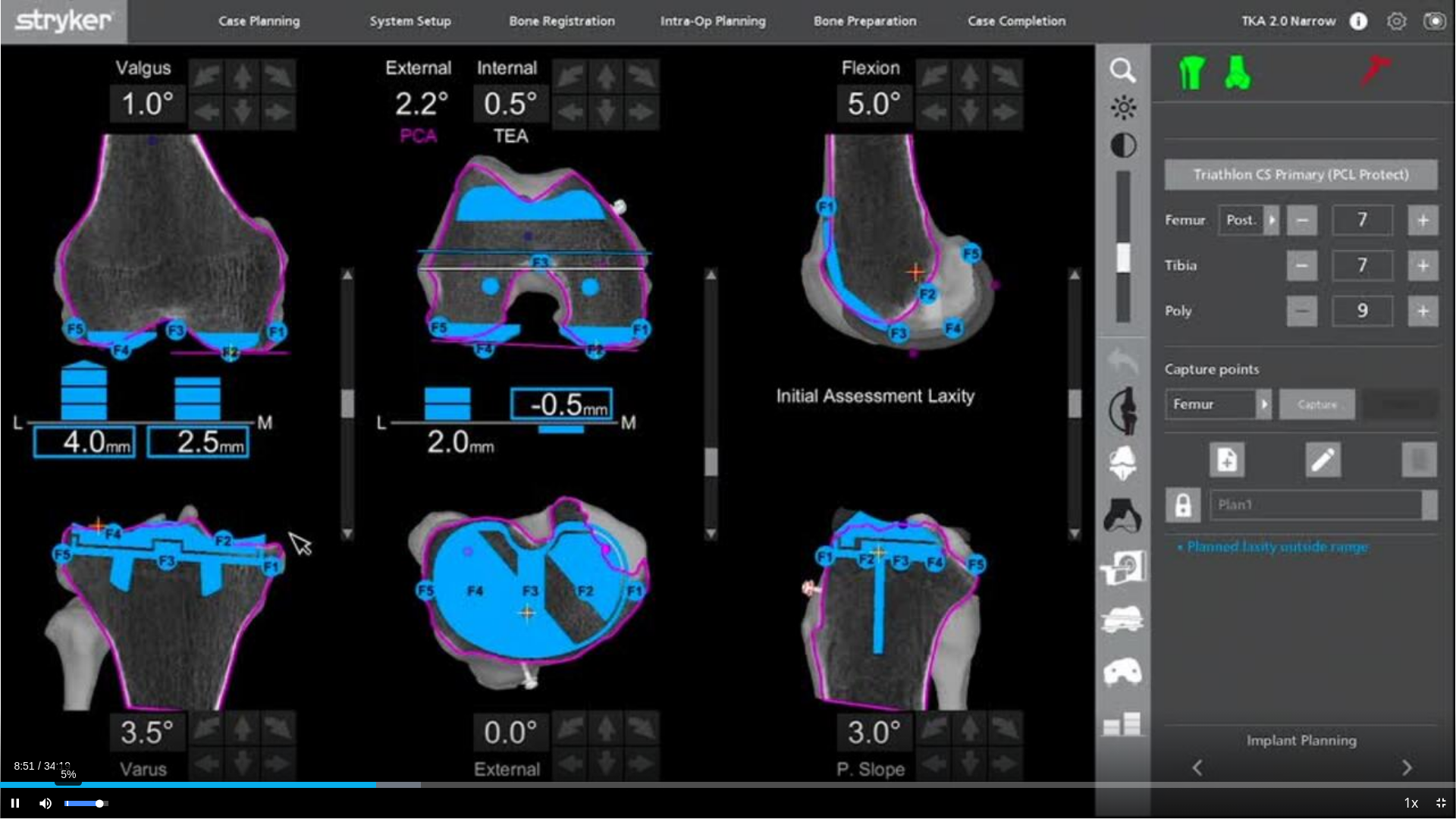
click at [68, 700] on div "5%" at bounding box center [86, 803] width 43 height 6
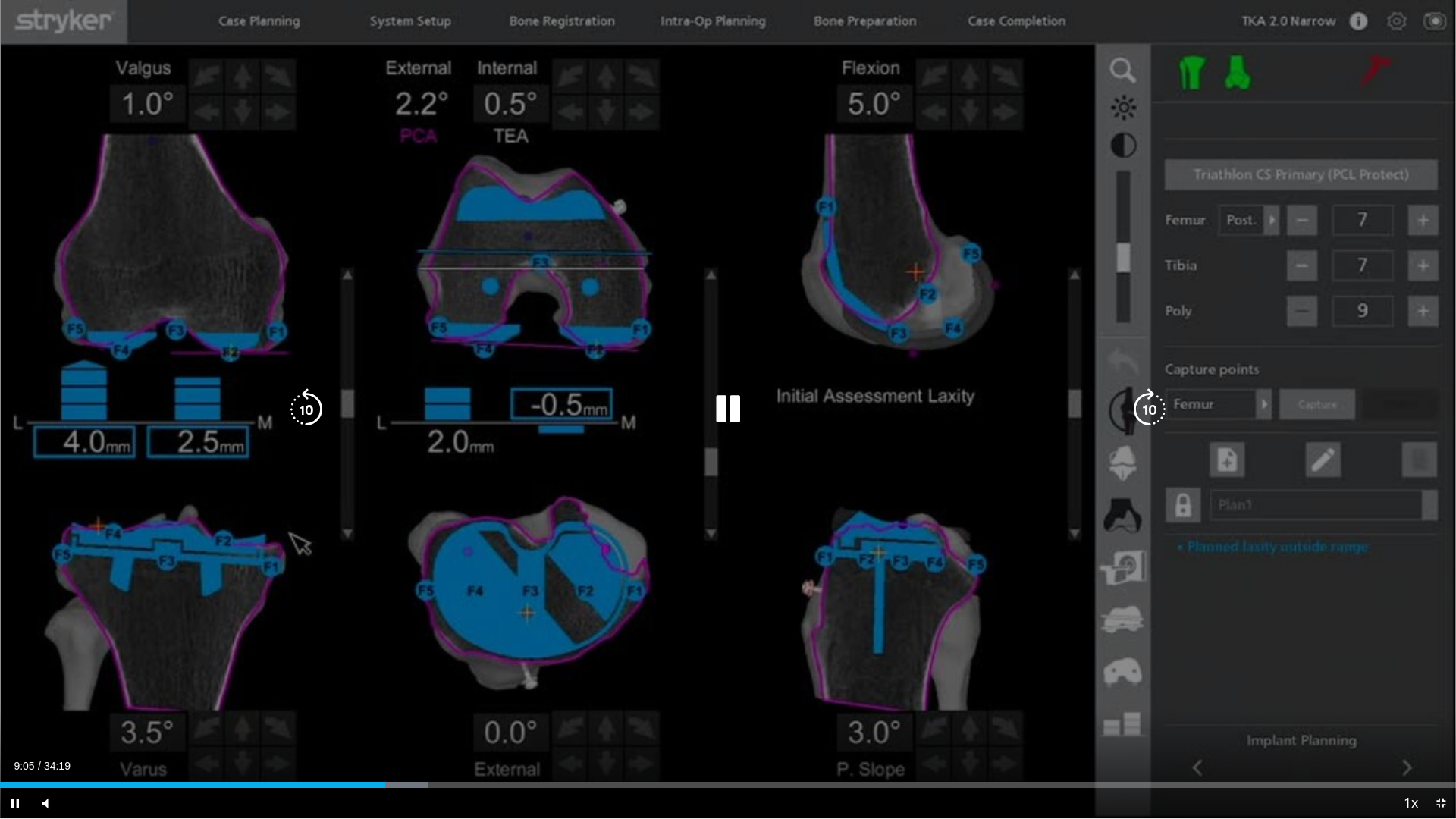
click at [683, 477] on div "10 seconds Tap to unmute" at bounding box center [728, 409] width 1456 height 818
click at [716, 400] on icon "Video Player" at bounding box center [728, 409] width 43 height 43
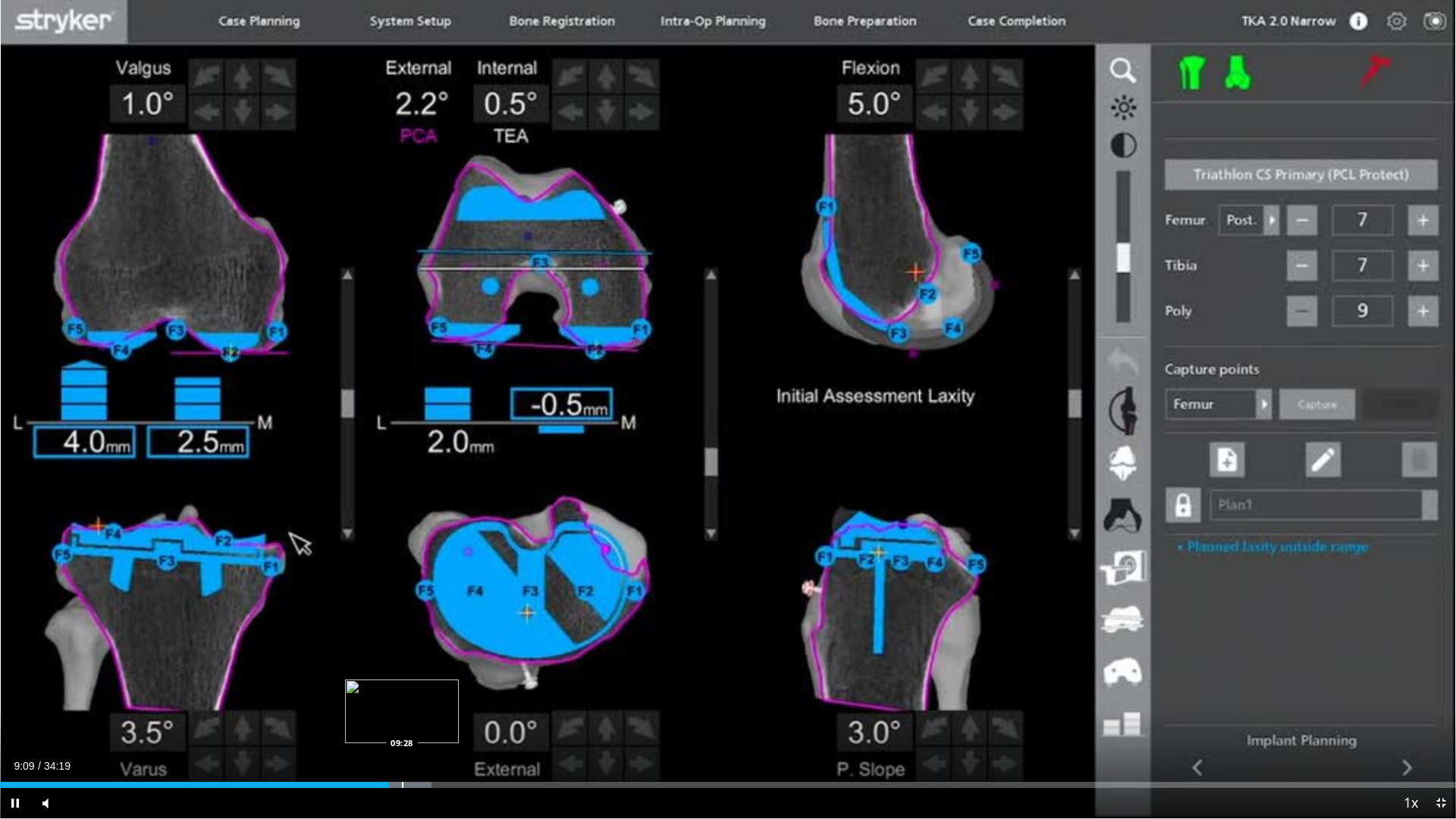
click at [404, 700] on div "Loaded : 29.65% 09:10 09:28" at bounding box center [728, 784] width 1456 height 6
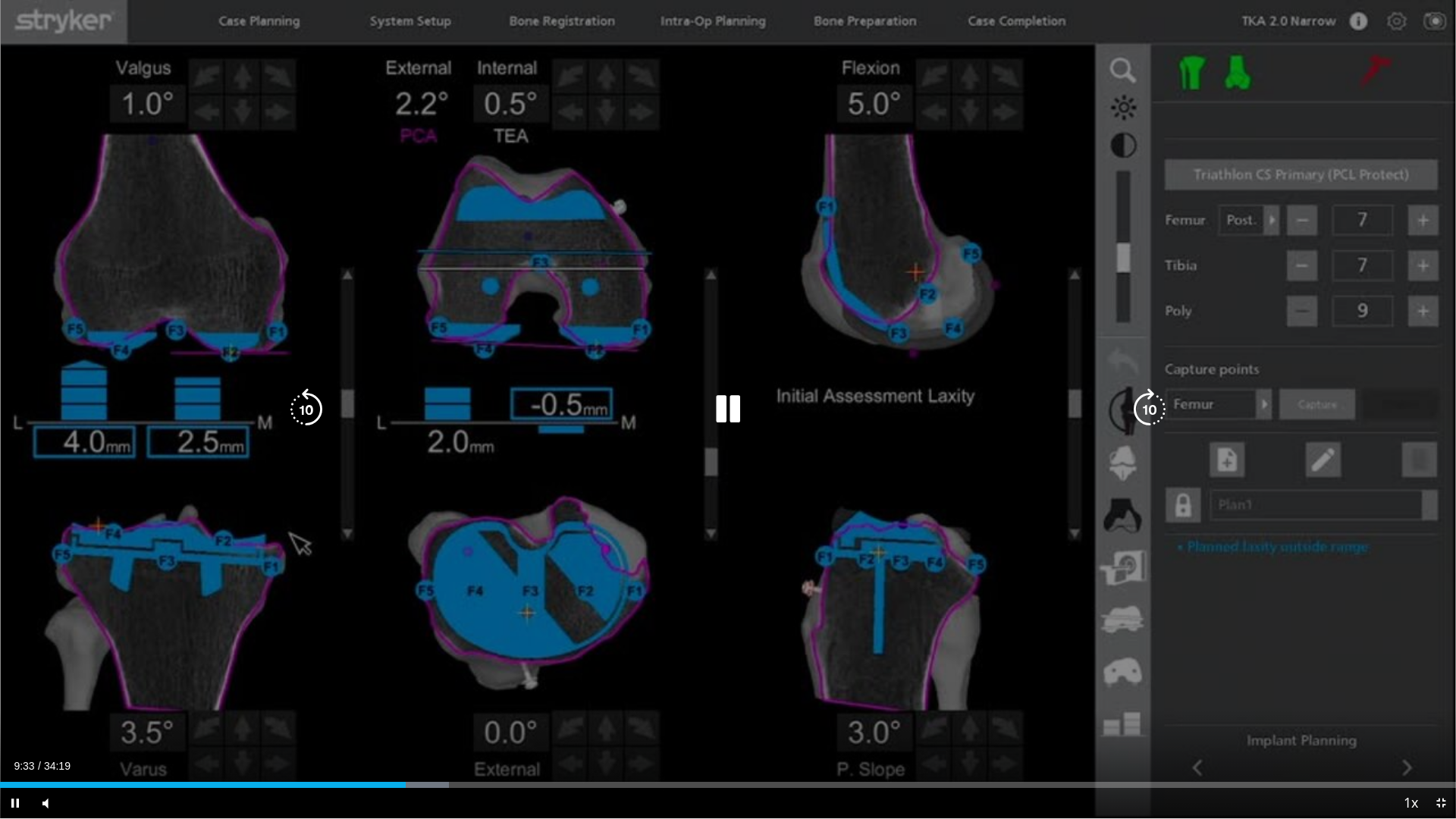
click at [444, 700] on div "Loaded : 30.83% 09:34 09:43" at bounding box center [728, 780] width 1456 height 14
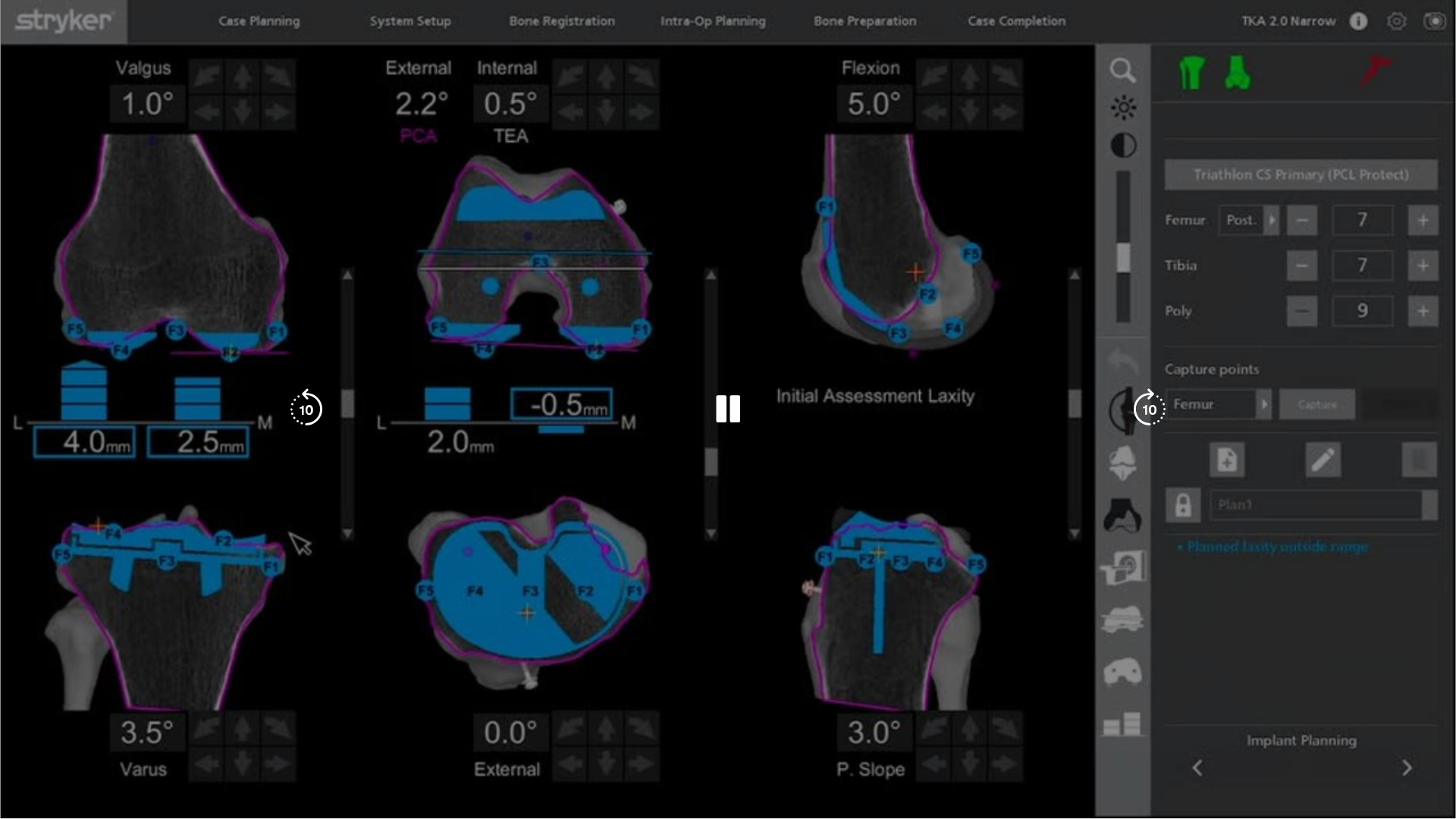
click at [535, 293] on div "10 seconds Tap to unmute" at bounding box center [728, 409] width 1456 height 818
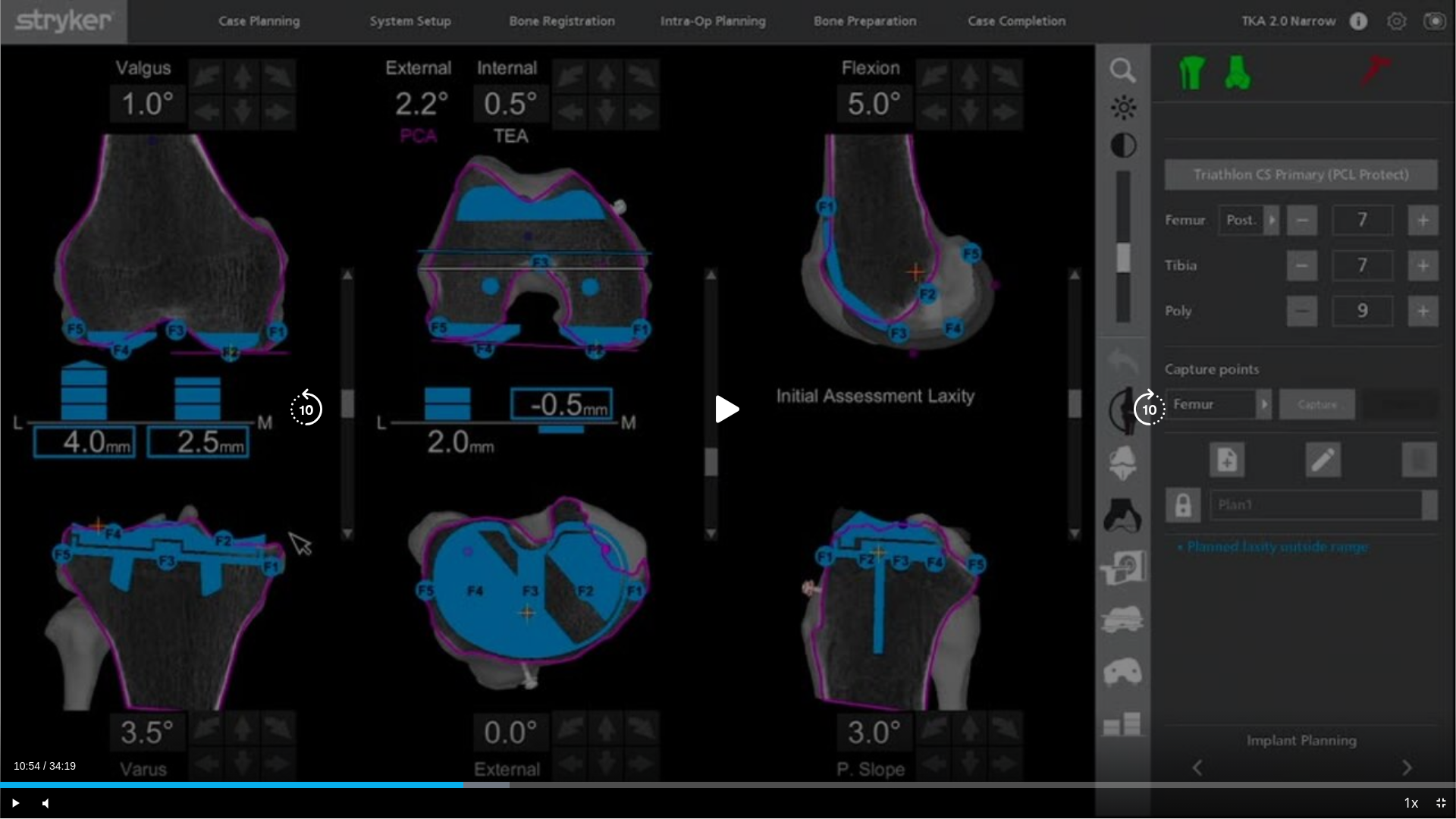
click at [693, 510] on div "10 seconds Tap to unmute" at bounding box center [728, 409] width 1456 height 818
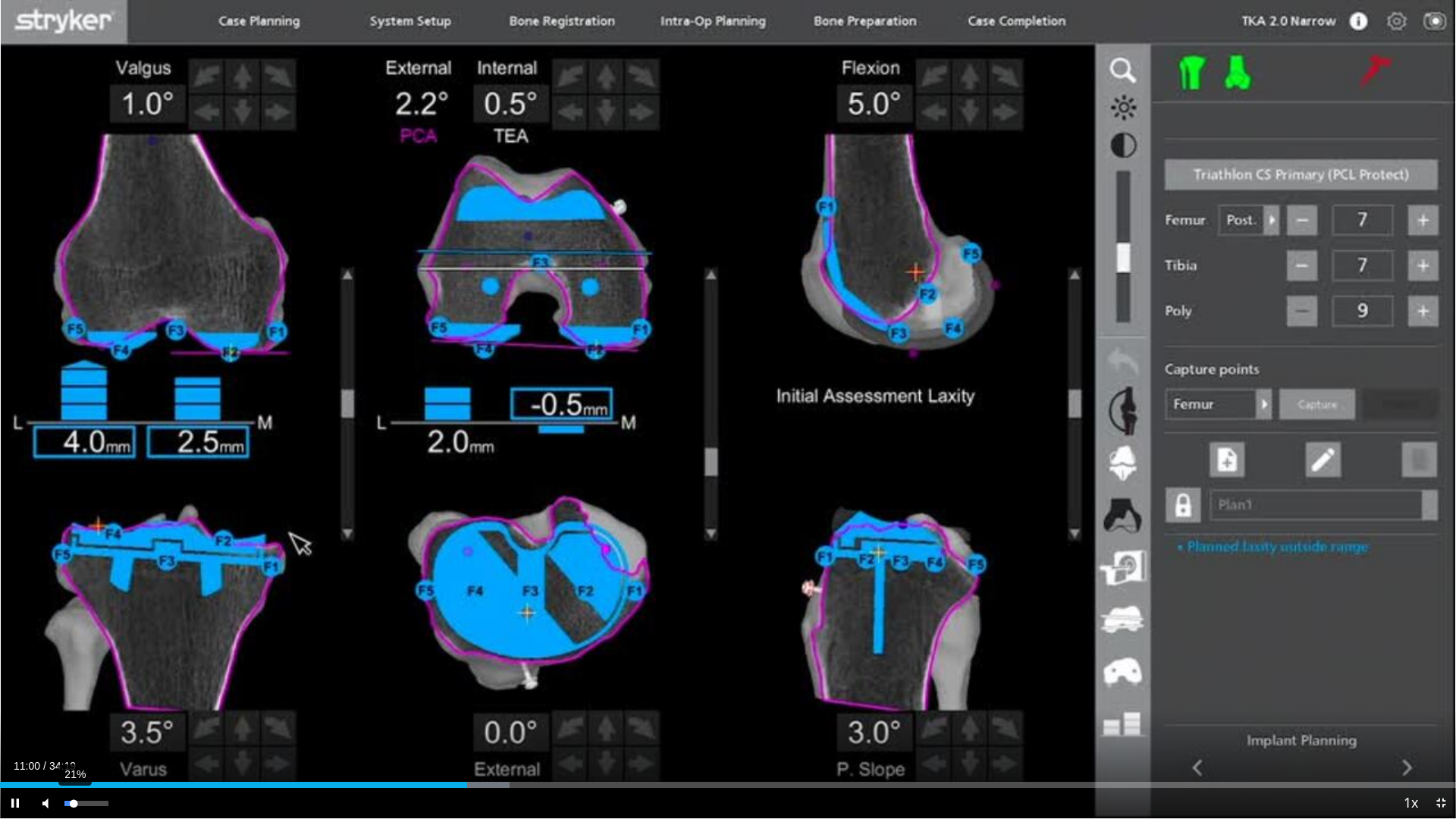
click at [74, 700] on div "21%" at bounding box center [87, 803] width 53 height 31
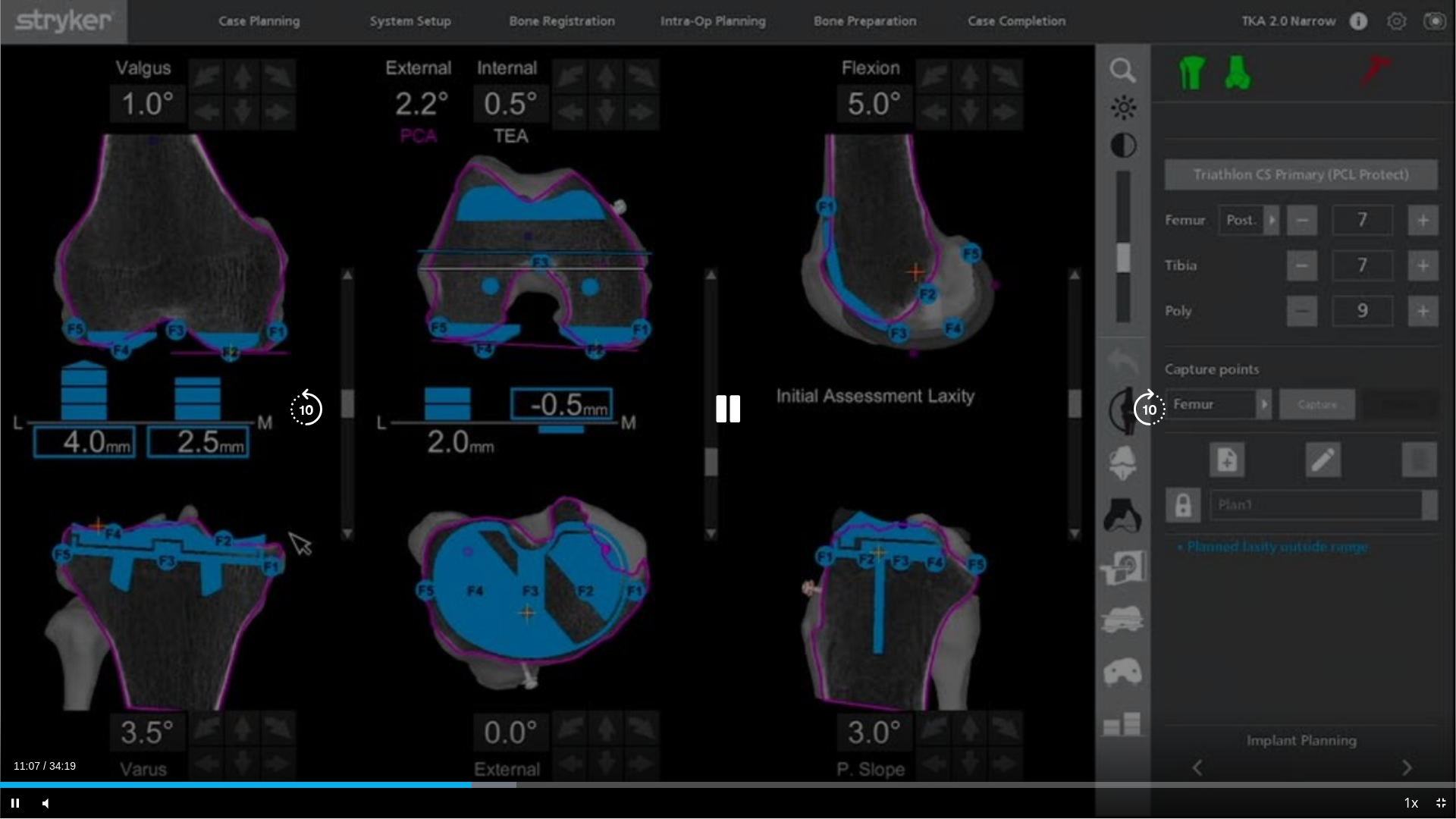
click at [1284, 294] on div "10 seconds Tap to unmute" at bounding box center [728, 409] width 1456 height 818
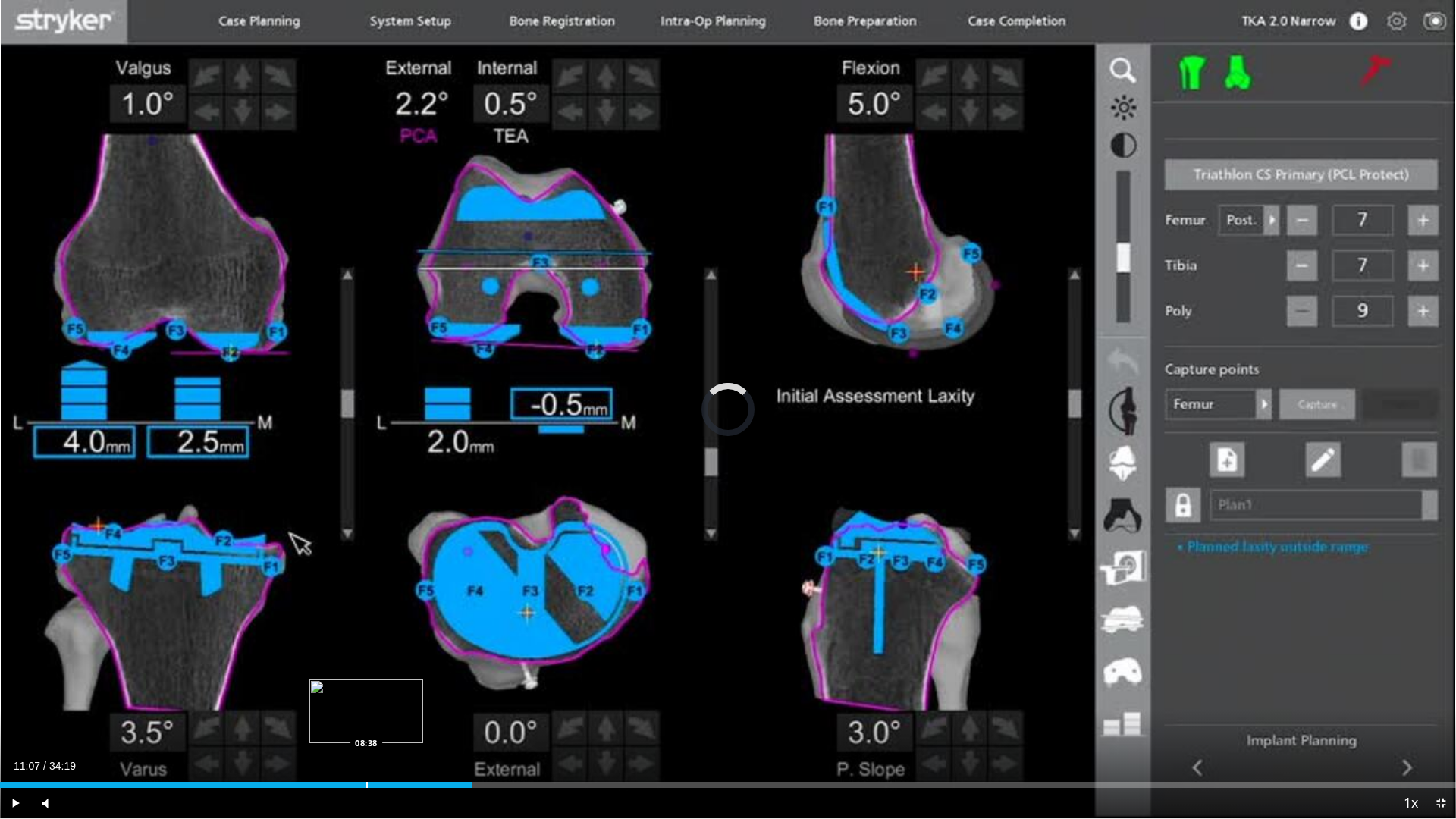
click at [367, 700] on div "Progress Bar" at bounding box center [367, 784] width 2 height 6
click at [395, 700] on div "Loaded : 27.22% 09:18 09:18" at bounding box center [728, 780] width 1456 height 14
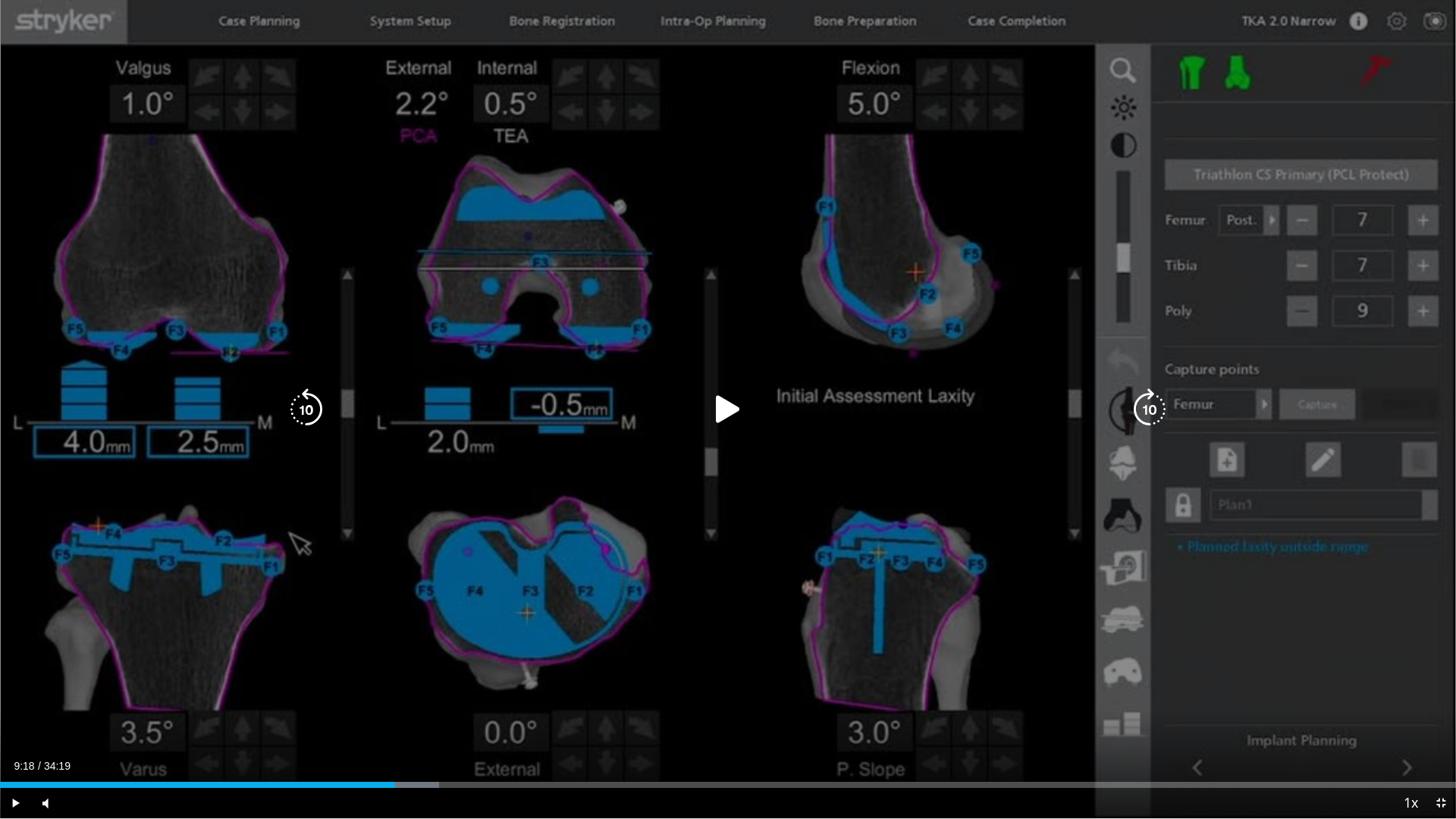
click at [542, 663] on div "10 seconds Tap to unmute" at bounding box center [728, 409] width 1456 height 818
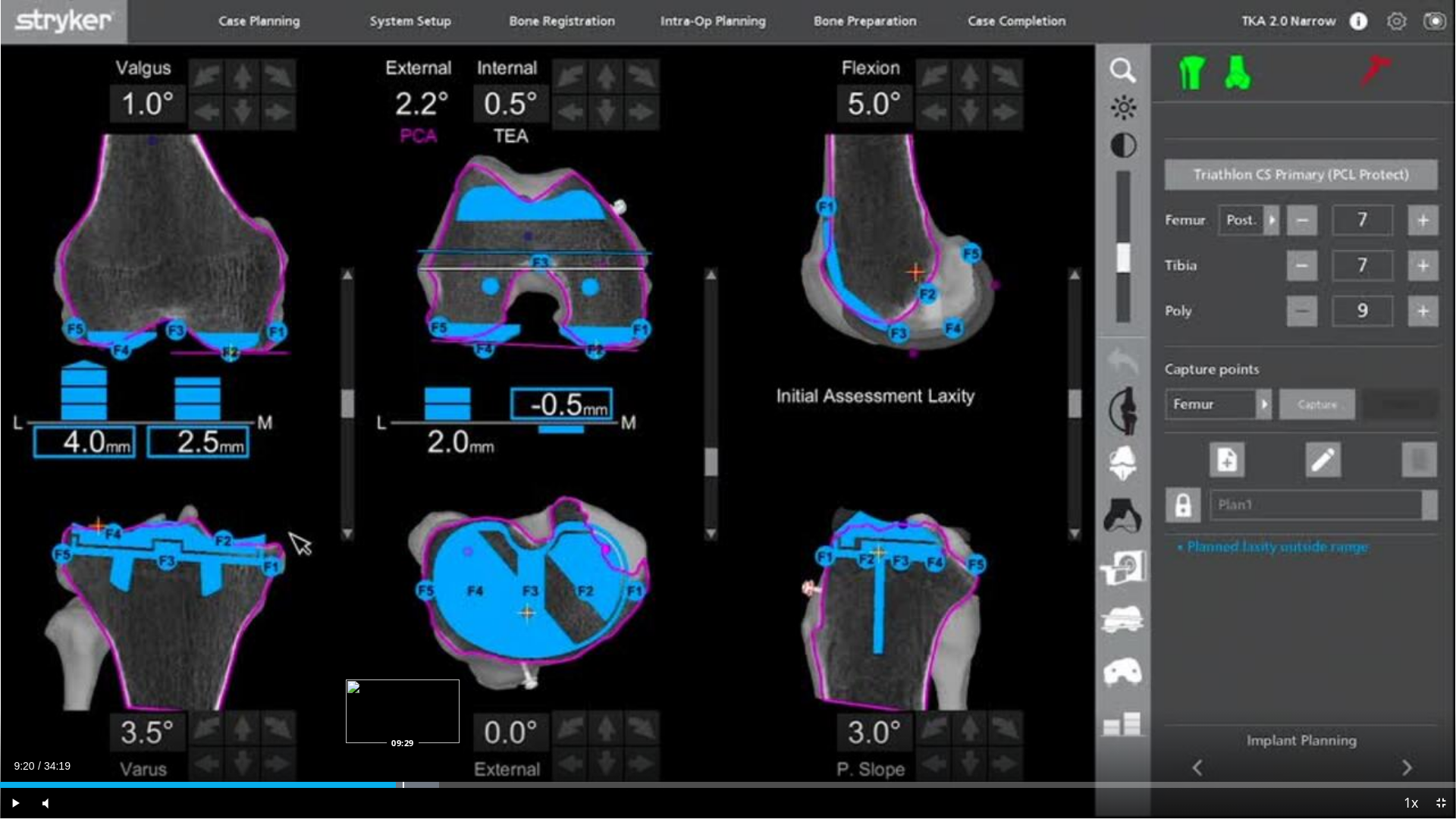
click at [403, 700] on div "Progress Bar" at bounding box center [404, 784] width 2 height 6
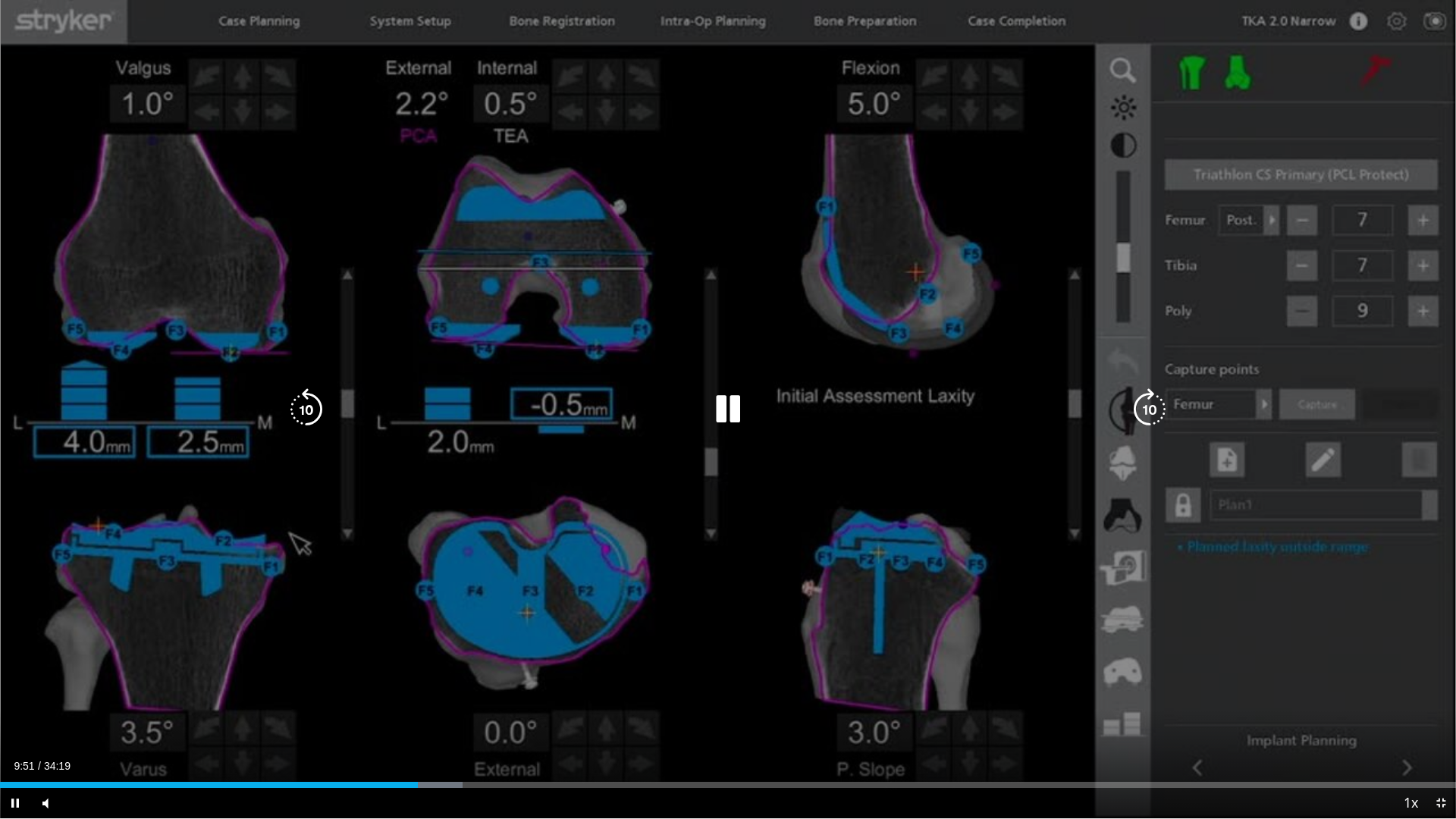
click at [716, 395] on icon "Video Player" at bounding box center [728, 409] width 43 height 43
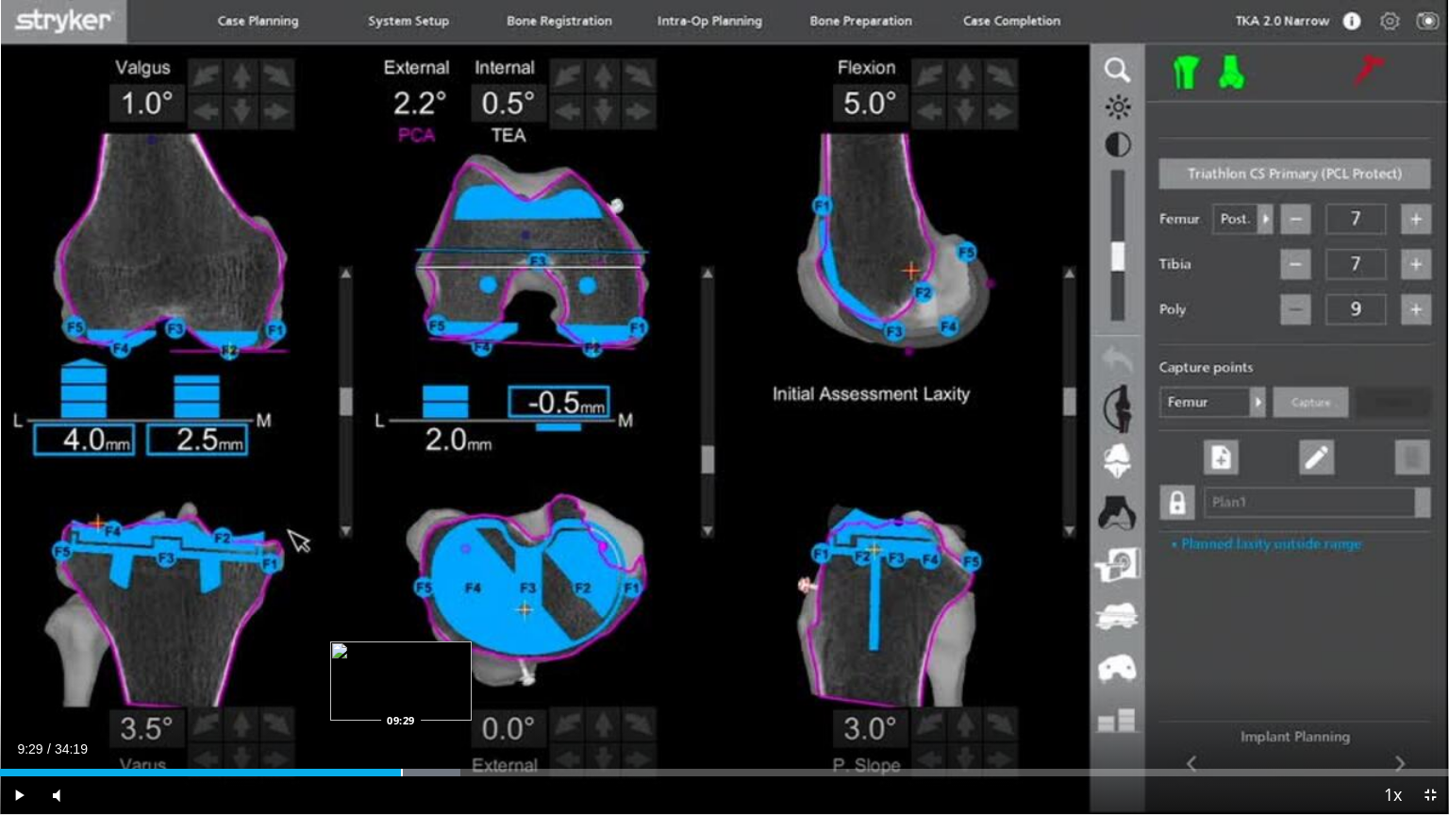
click at [400, 766] on div "Loaded : 31.79% 09:29 09:29" at bounding box center [724, 767] width 1449 height 18
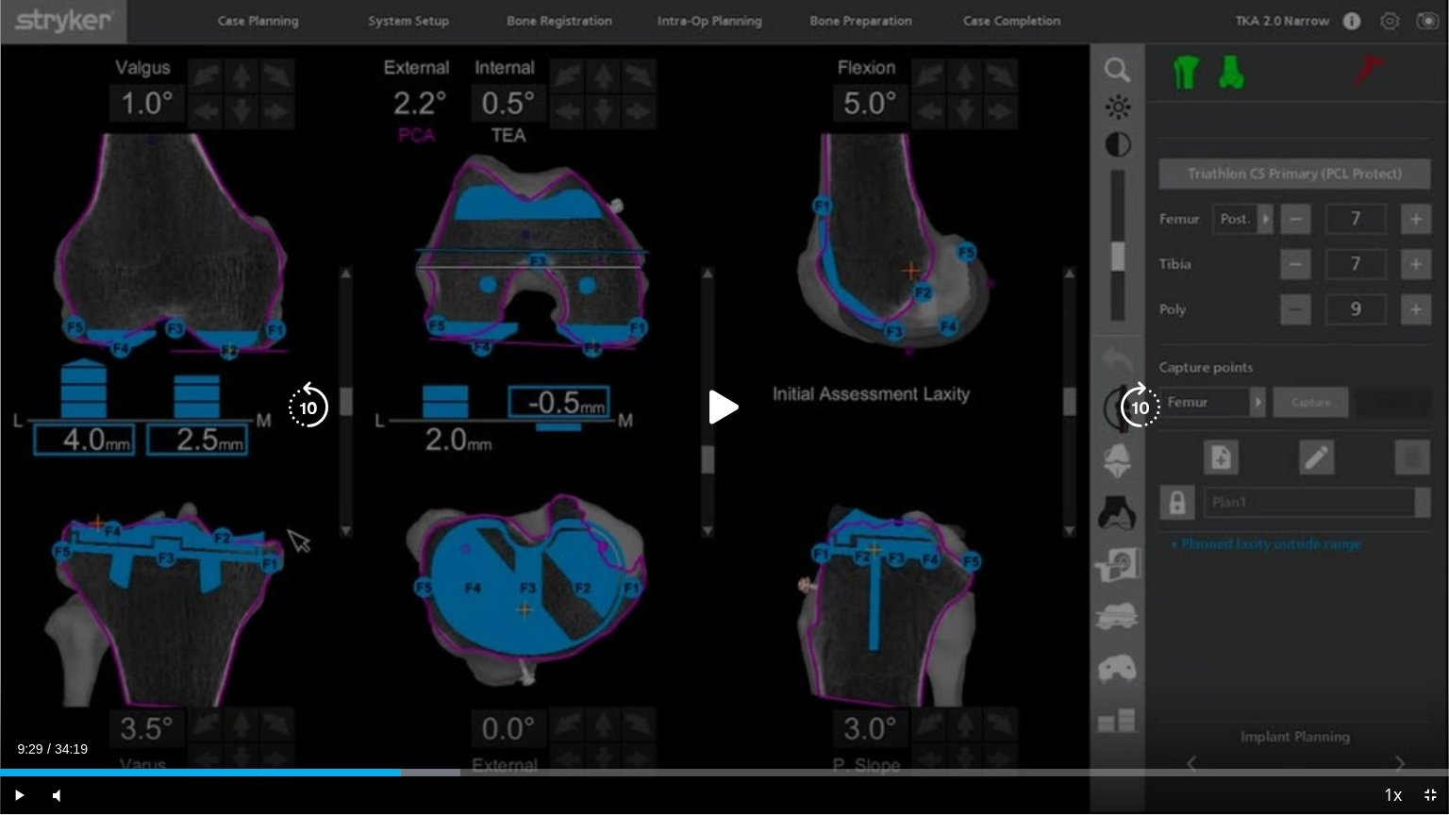
click at [776, 432] on div "10 seconds Tap to unmute" at bounding box center [724, 407] width 1449 height 814
click at [744, 281] on div "10 seconds Tap to unmute" at bounding box center [724, 407] width 1449 height 814
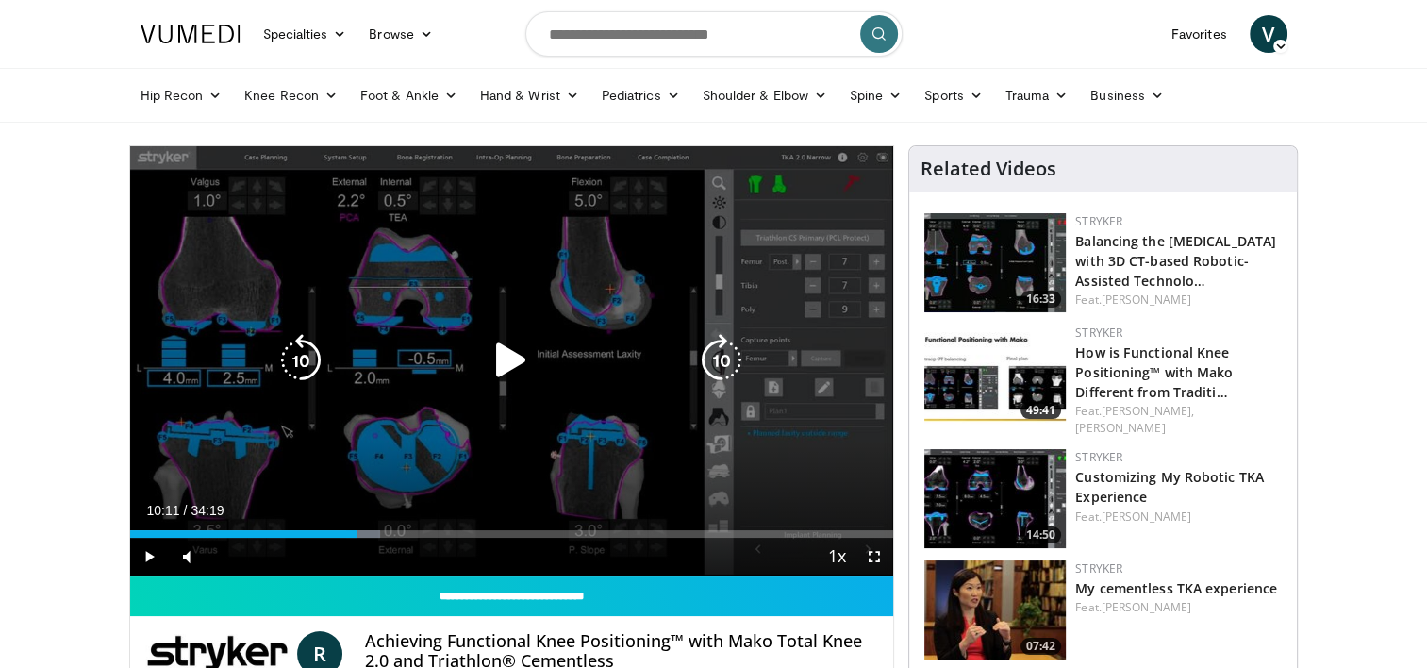
click at [528, 369] on icon "Video Player" at bounding box center [511, 360] width 53 height 53
click at [528, 369] on div "10 seconds Tap to unmute" at bounding box center [512, 360] width 764 height 429
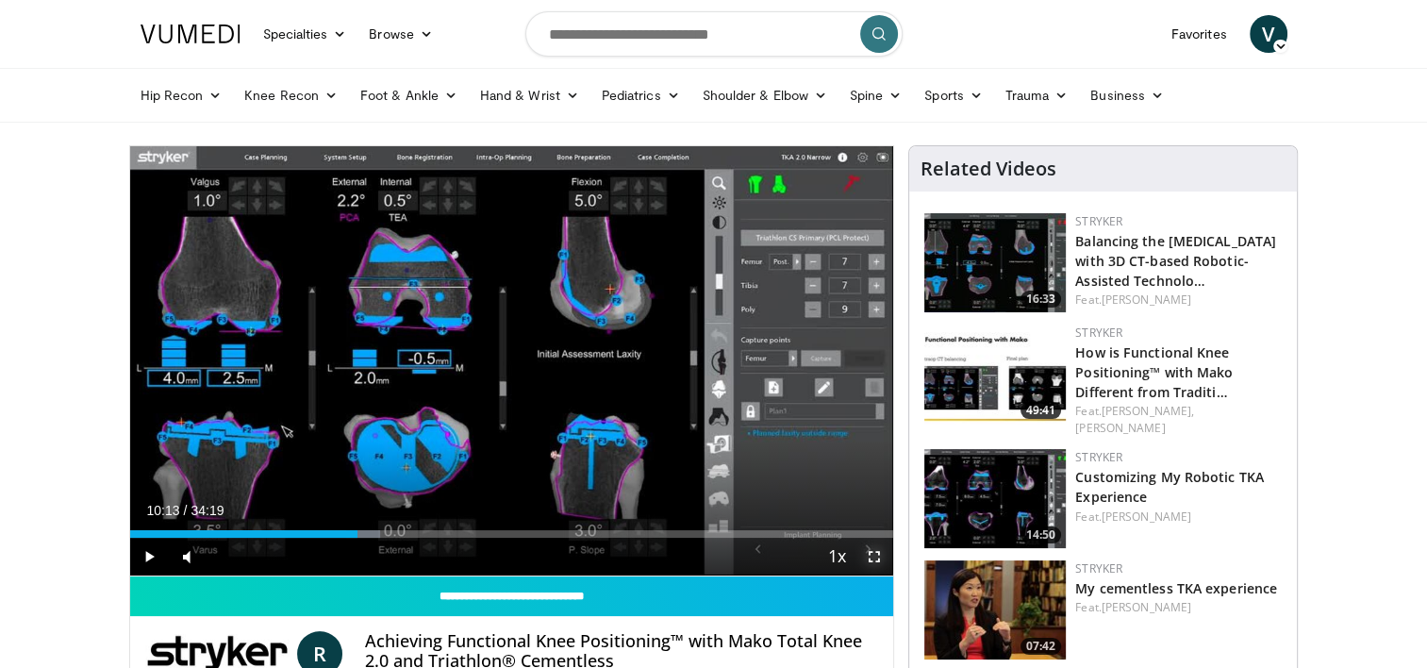
click at [875, 558] on span "Video Player" at bounding box center [874, 557] width 38 height 38
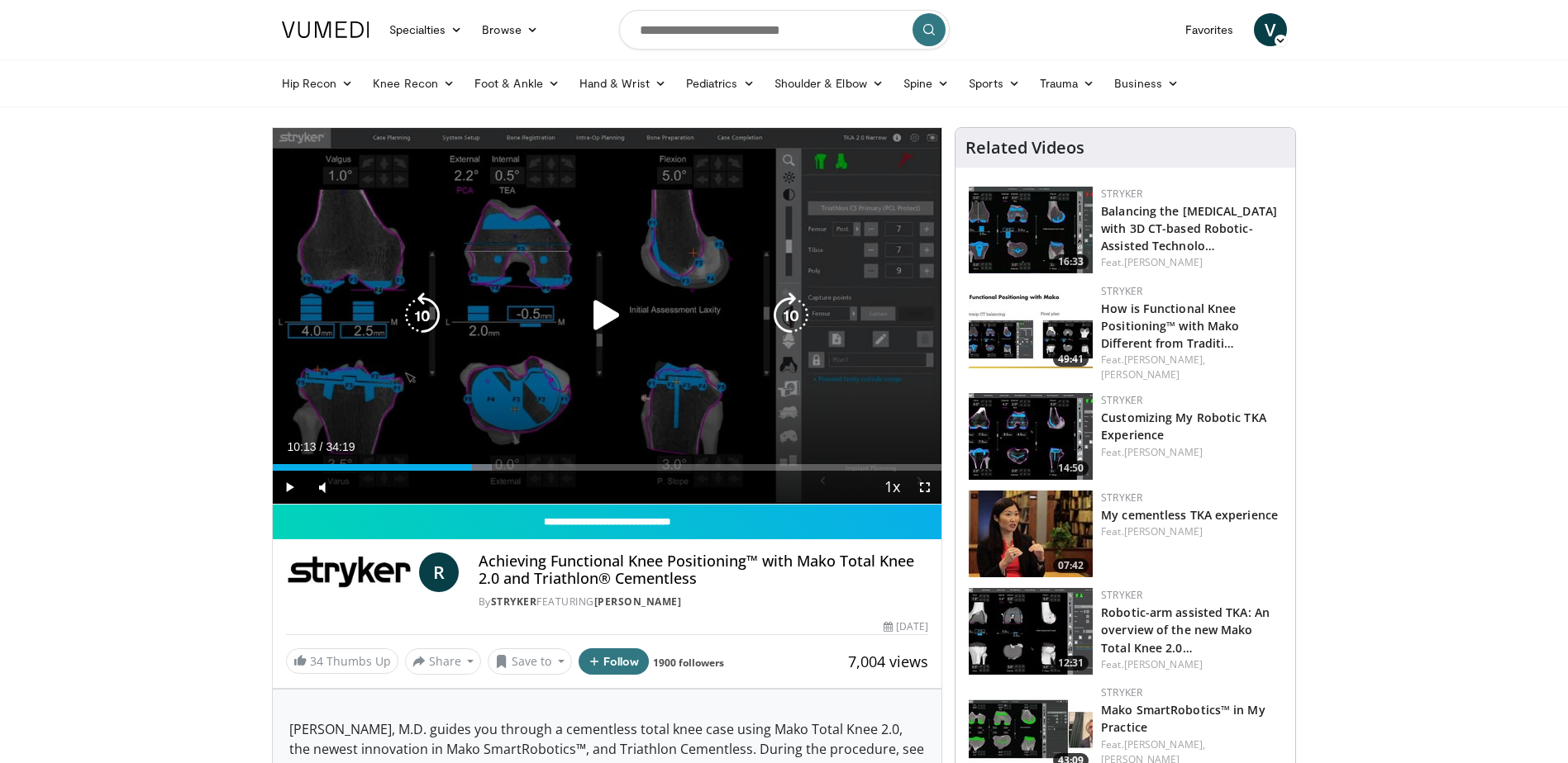
click at [465, 374] on div "10 seconds Tap to unmute" at bounding box center [607, 315] width 670 height 376
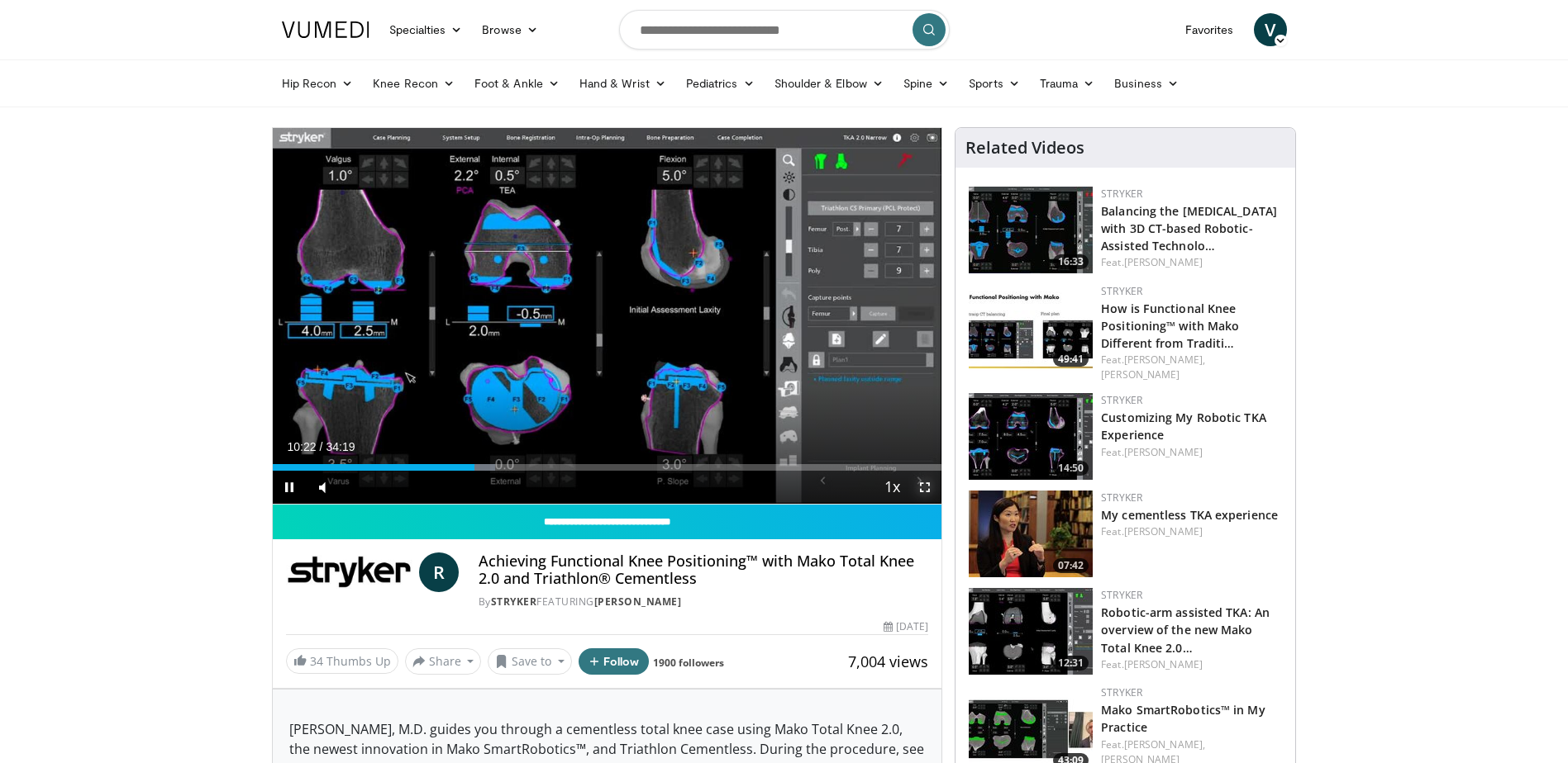
click at [924, 488] on span "Video Player" at bounding box center [925, 488] width 33 height 33
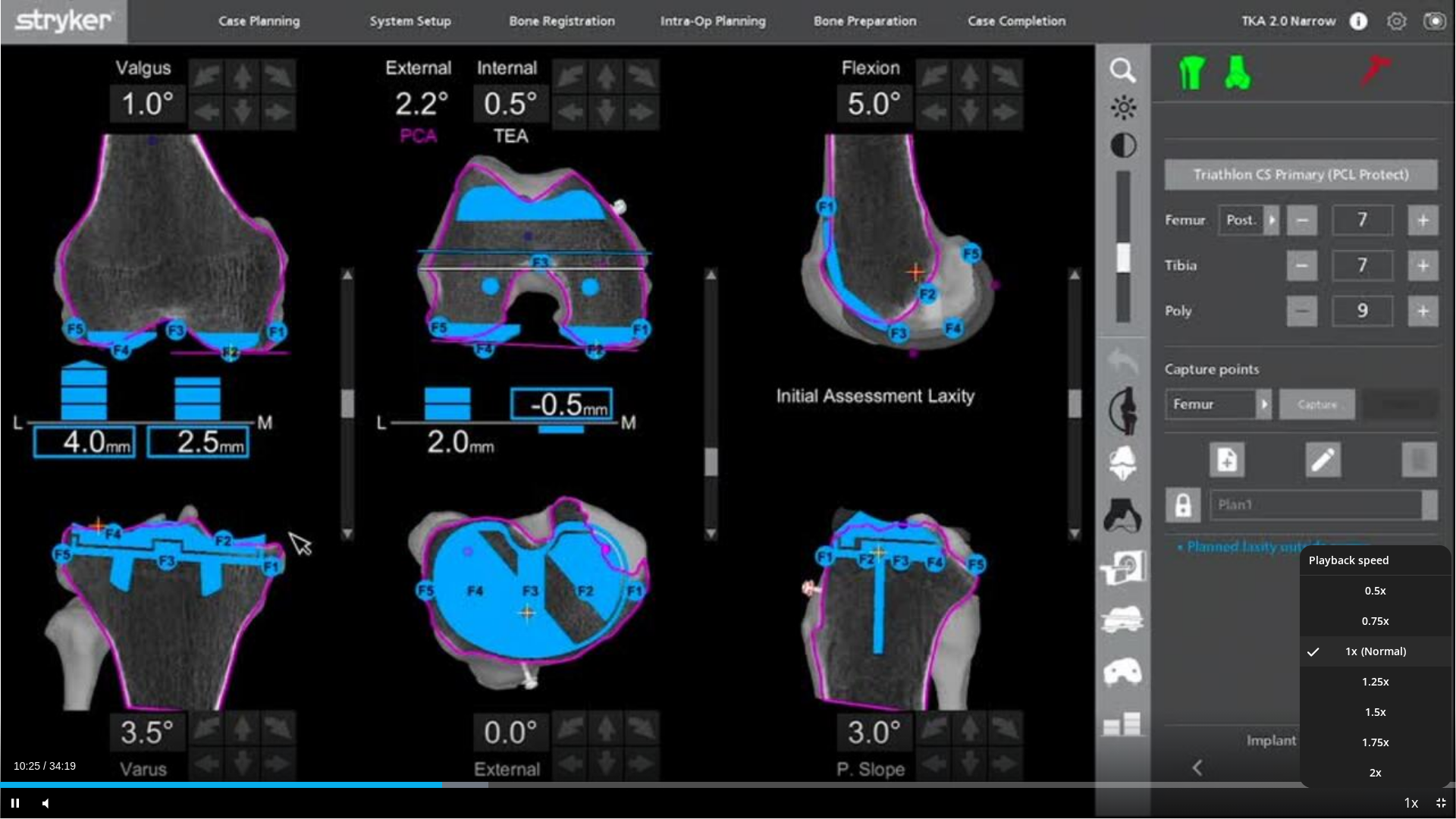
click at [1416, 700] on span "Video Player" at bounding box center [1410, 804] width 21 height 31
click at [1384, 700] on span "1.5x" at bounding box center [1376, 711] width 21 height 15
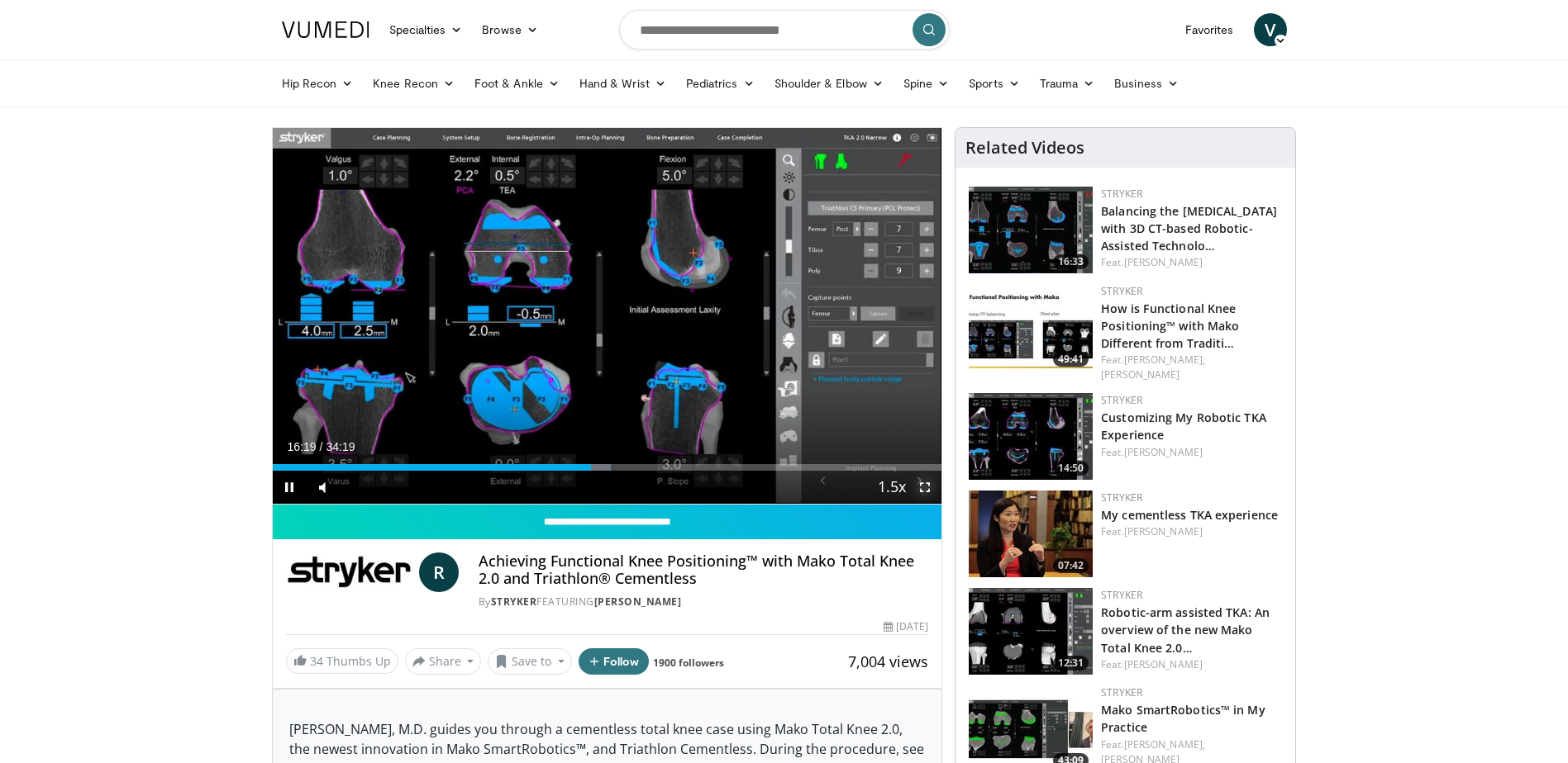
click at [918, 486] on span "Video Player" at bounding box center [925, 488] width 33 height 33
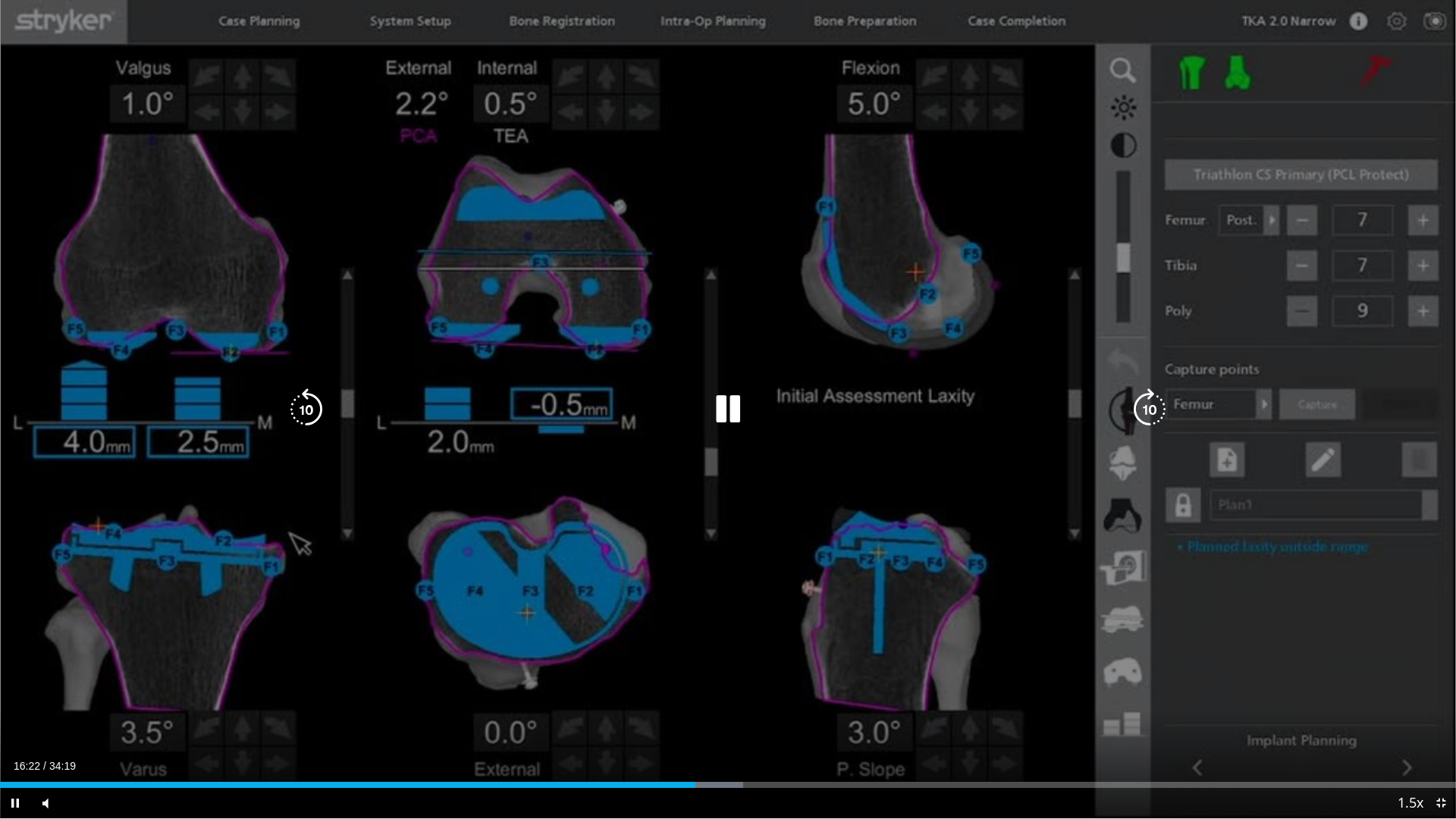
click at [1132, 407] on icon "Video Player" at bounding box center [1149, 409] width 43 height 43
click at [1144, 407] on icon "Video Player" at bounding box center [1149, 409] width 43 height 43
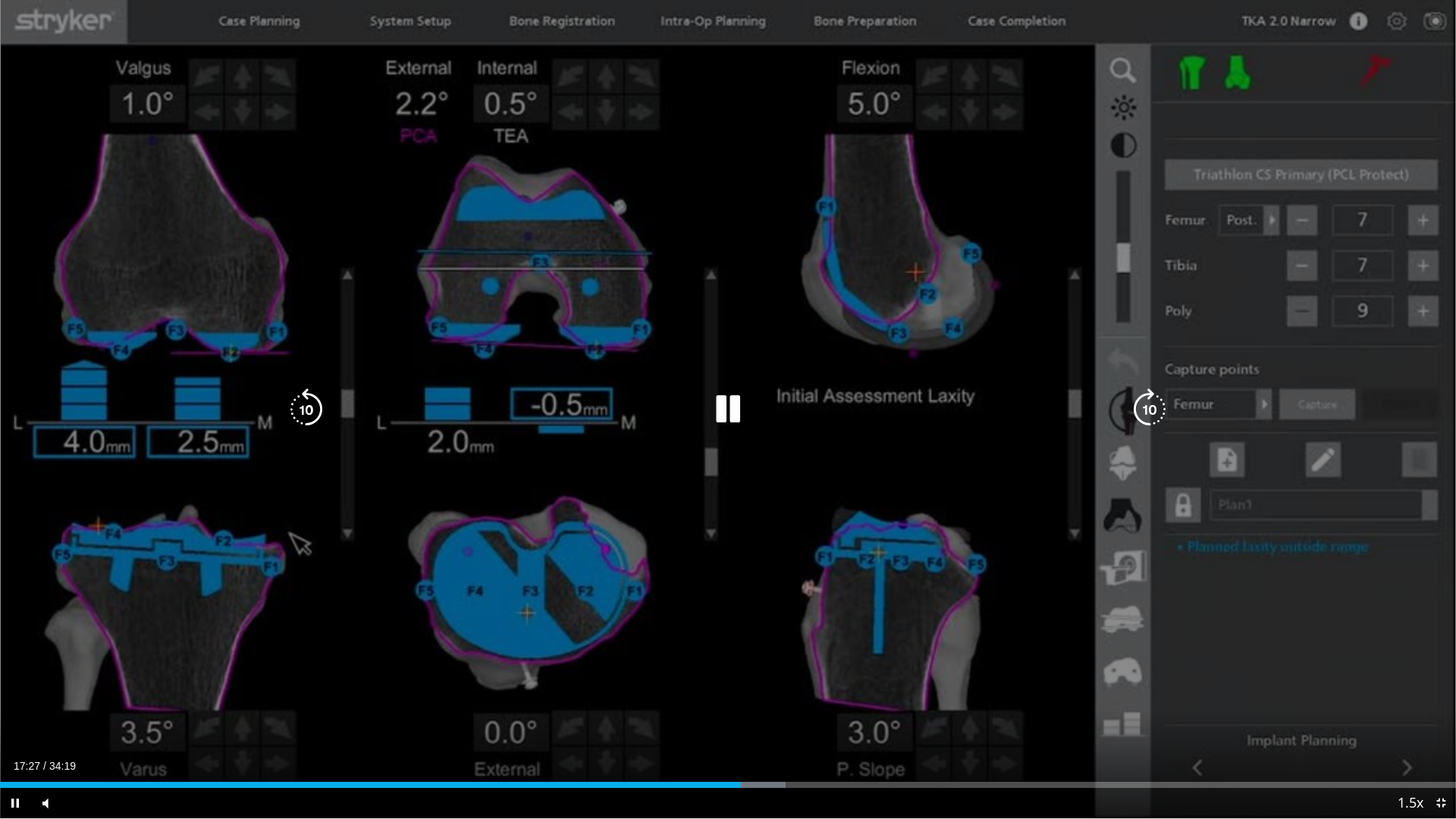
click at [1139, 408] on icon "Video Player" at bounding box center [1149, 409] width 43 height 43
click at [1146, 420] on icon "Video Player" at bounding box center [1149, 409] width 43 height 43
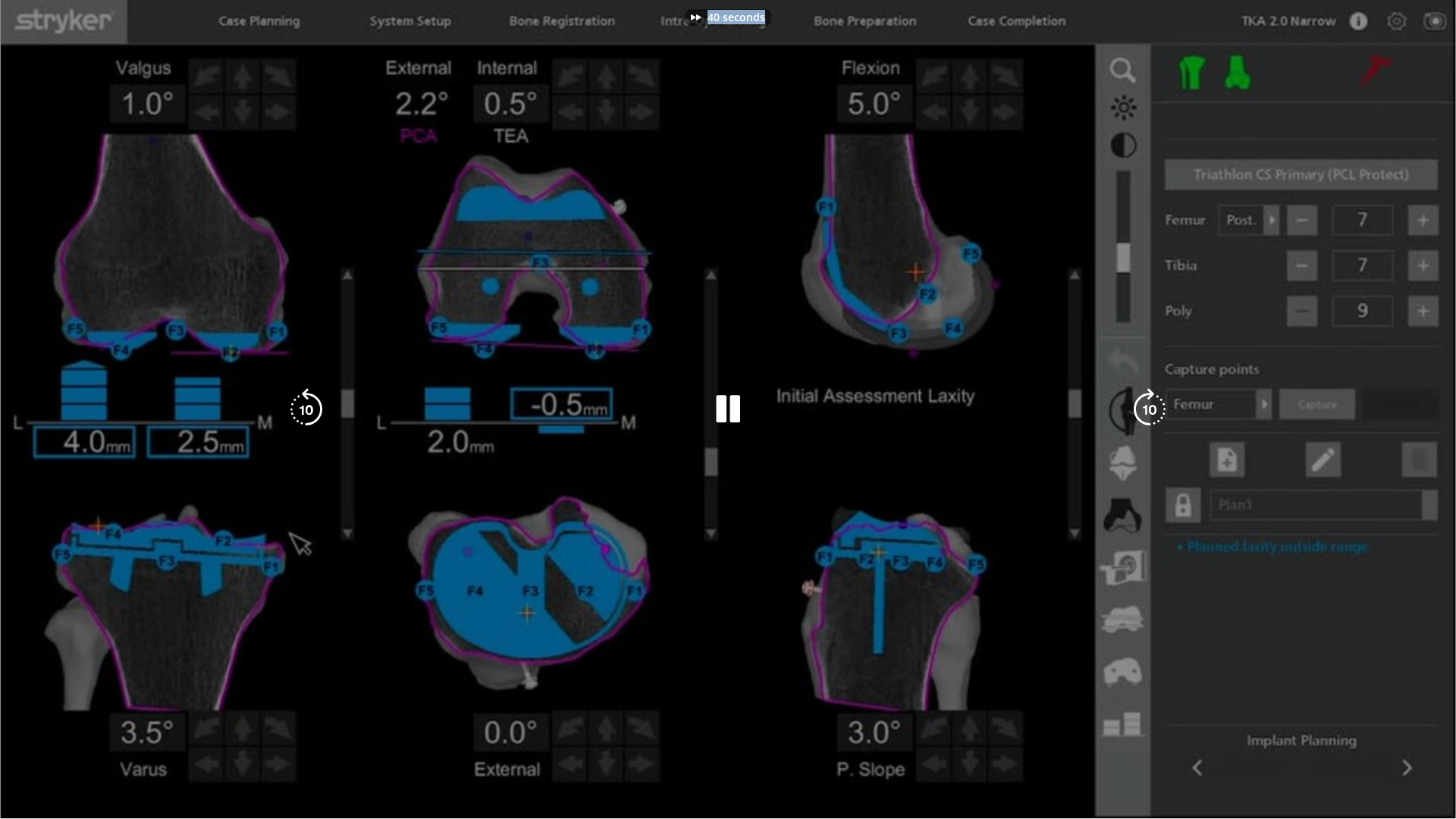
click at [1146, 420] on div "40 seconds Tap to unmute" at bounding box center [728, 409] width 1456 height 818
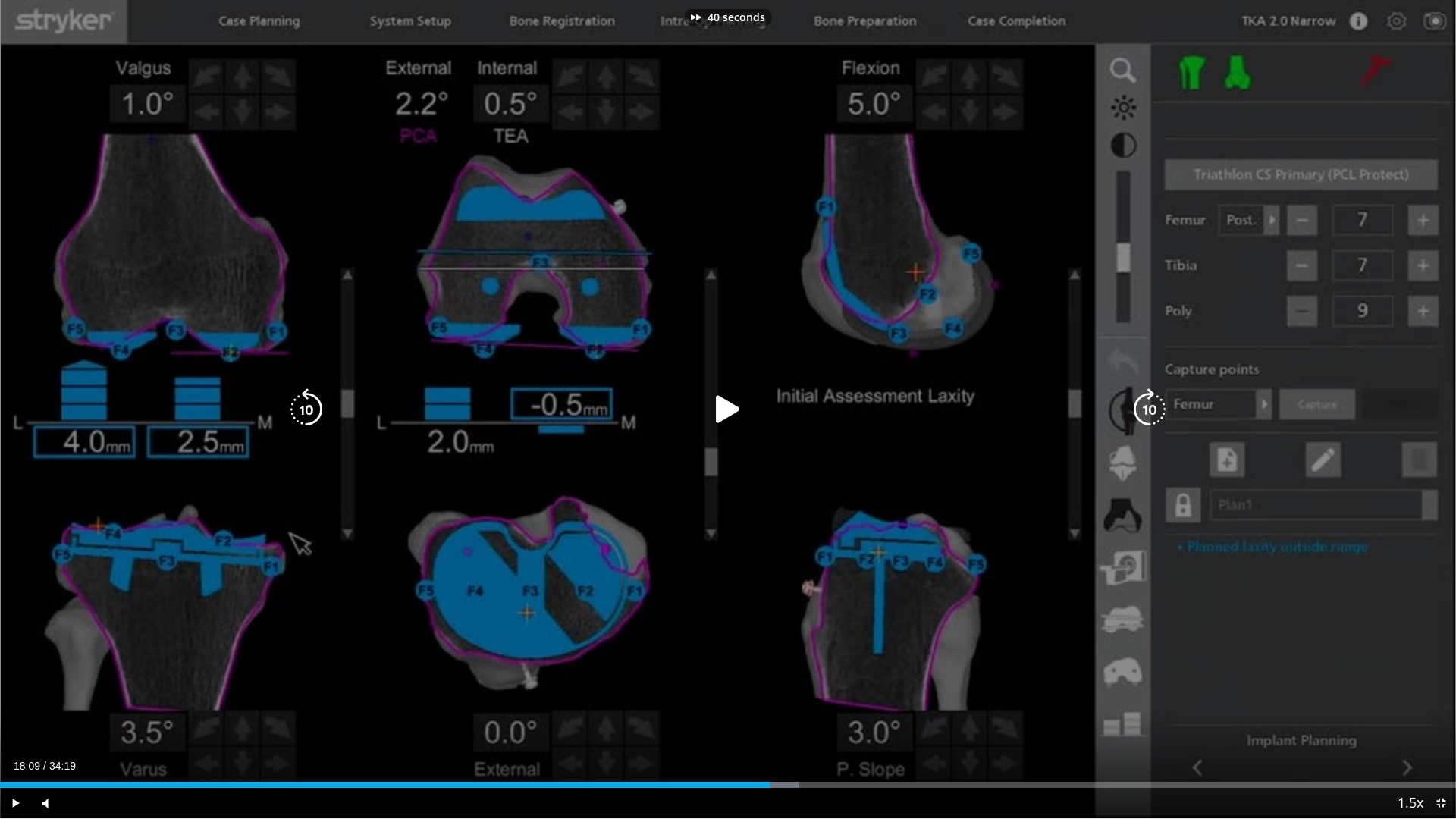
click at [1146, 420] on icon "Video Player" at bounding box center [1149, 409] width 43 height 43
click at [1146, 420] on div "60 seconds Tap to unmute" at bounding box center [728, 409] width 1456 height 818
click at [1146, 420] on icon "Video Player" at bounding box center [1149, 409] width 43 height 43
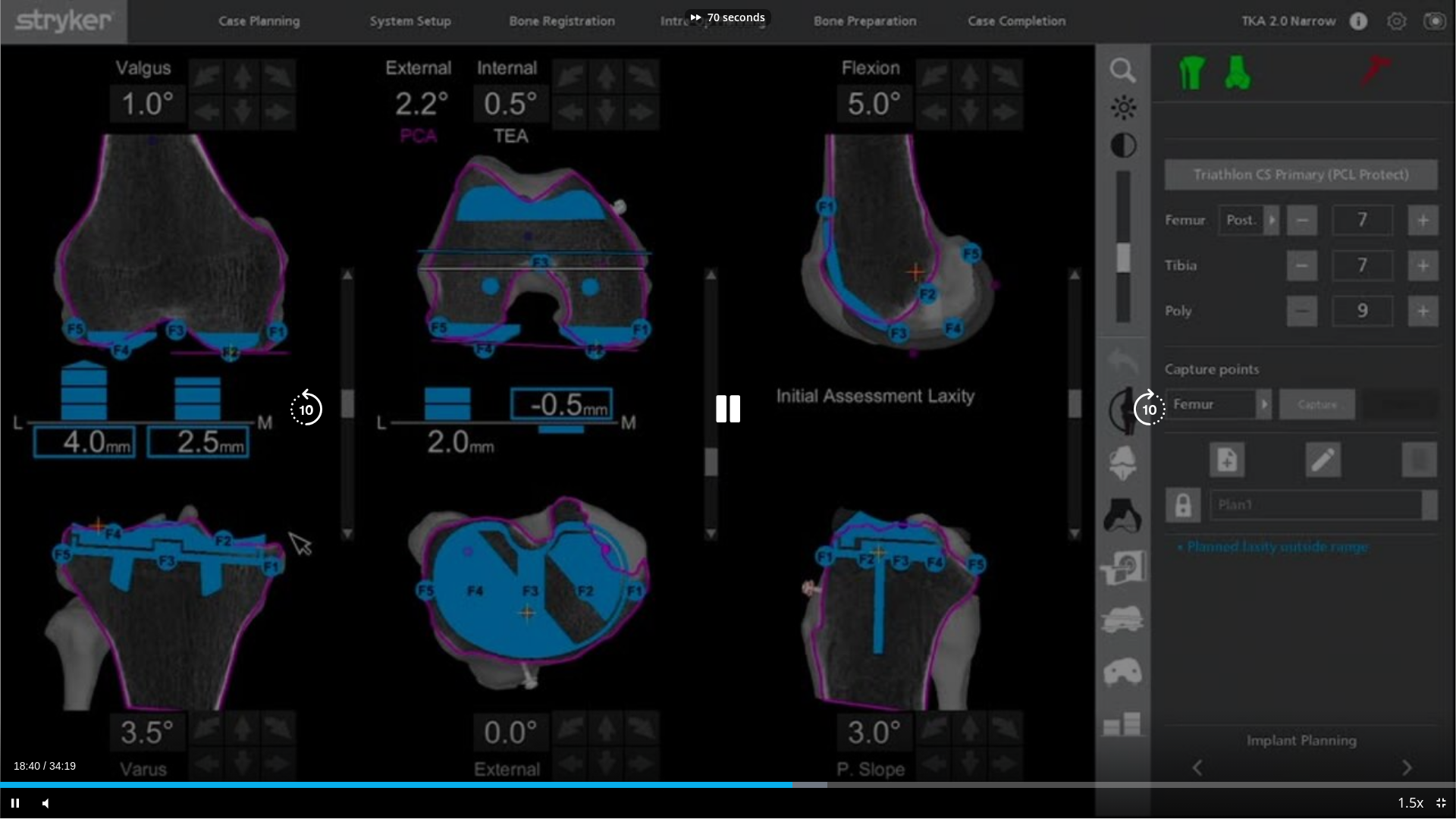
click at [1146, 420] on icon "Video Player" at bounding box center [1149, 409] width 43 height 43
click at [1146, 420] on div "100 seconds Tap to unmute" at bounding box center [728, 409] width 1456 height 818
click at [1146, 420] on icon "Video Player" at bounding box center [1149, 409] width 43 height 43
click at [1146, 420] on div "110 seconds Tap to unmute" at bounding box center [728, 409] width 1456 height 818
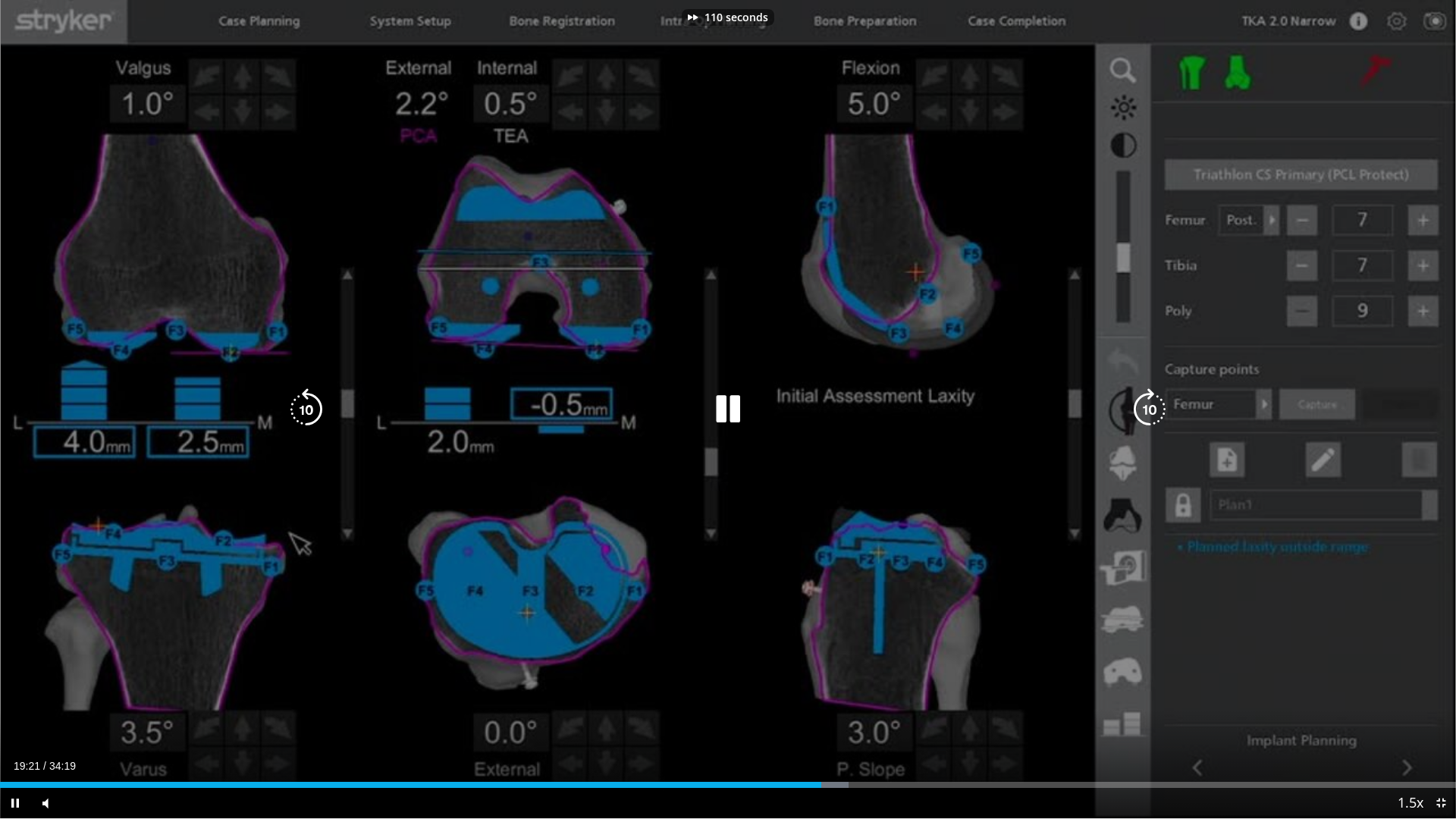
click at [1146, 420] on icon "Video Player" at bounding box center [1149, 409] width 43 height 43
click at [1146, 420] on div "140 seconds Tap to unmute" at bounding box center [728, 409] width 1456 height 818
click at [1146, 420] on icon "Video Player" at bounding box center [1149, 409] width 43 height 43
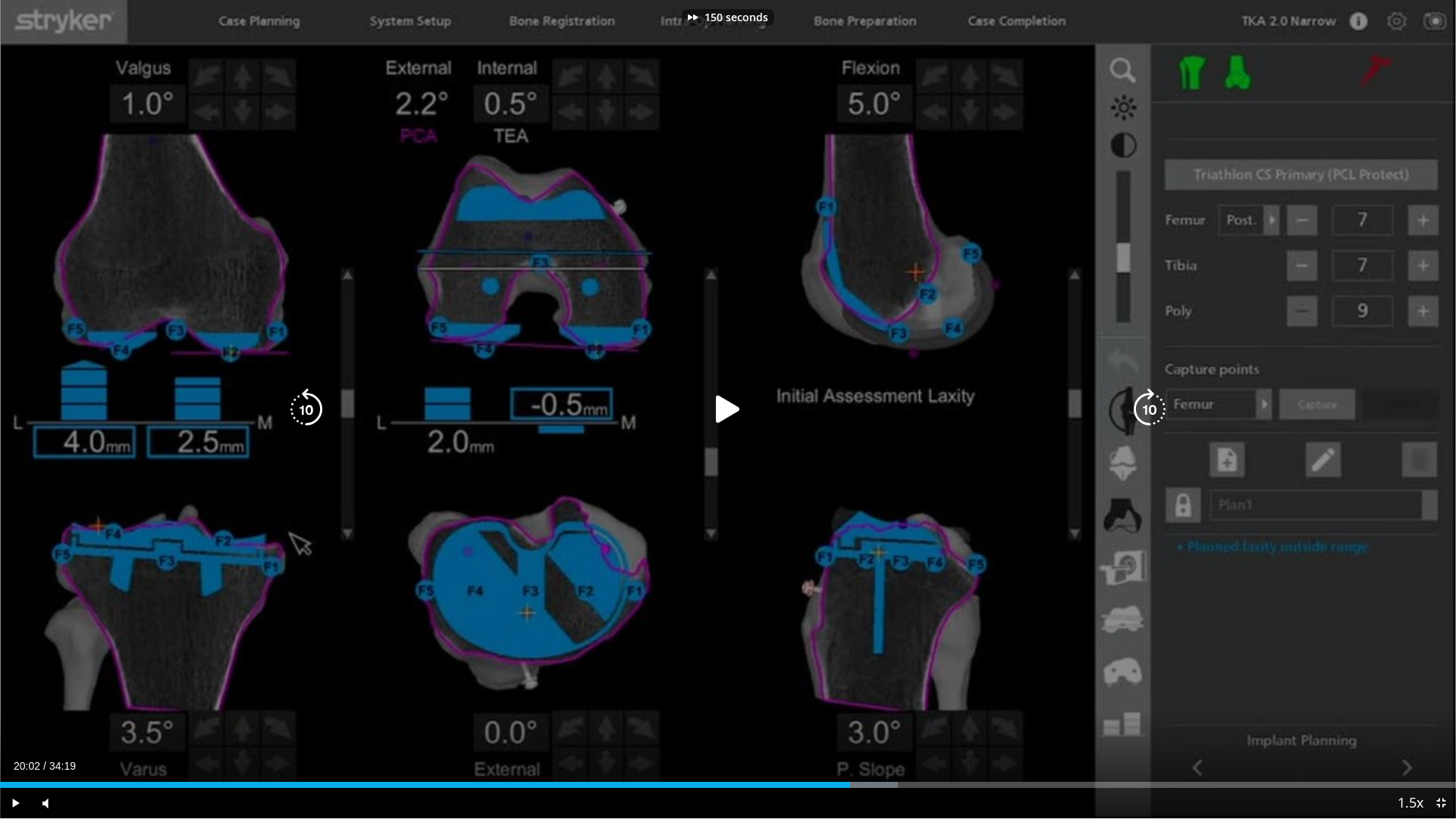
click at [1161, 404] on icon "Video Player" at bounding box center [1149, 409] width 43 height 43
click at [724, 412] on icon "Video Player" at bounding box center [728, 409] width 43 height 43
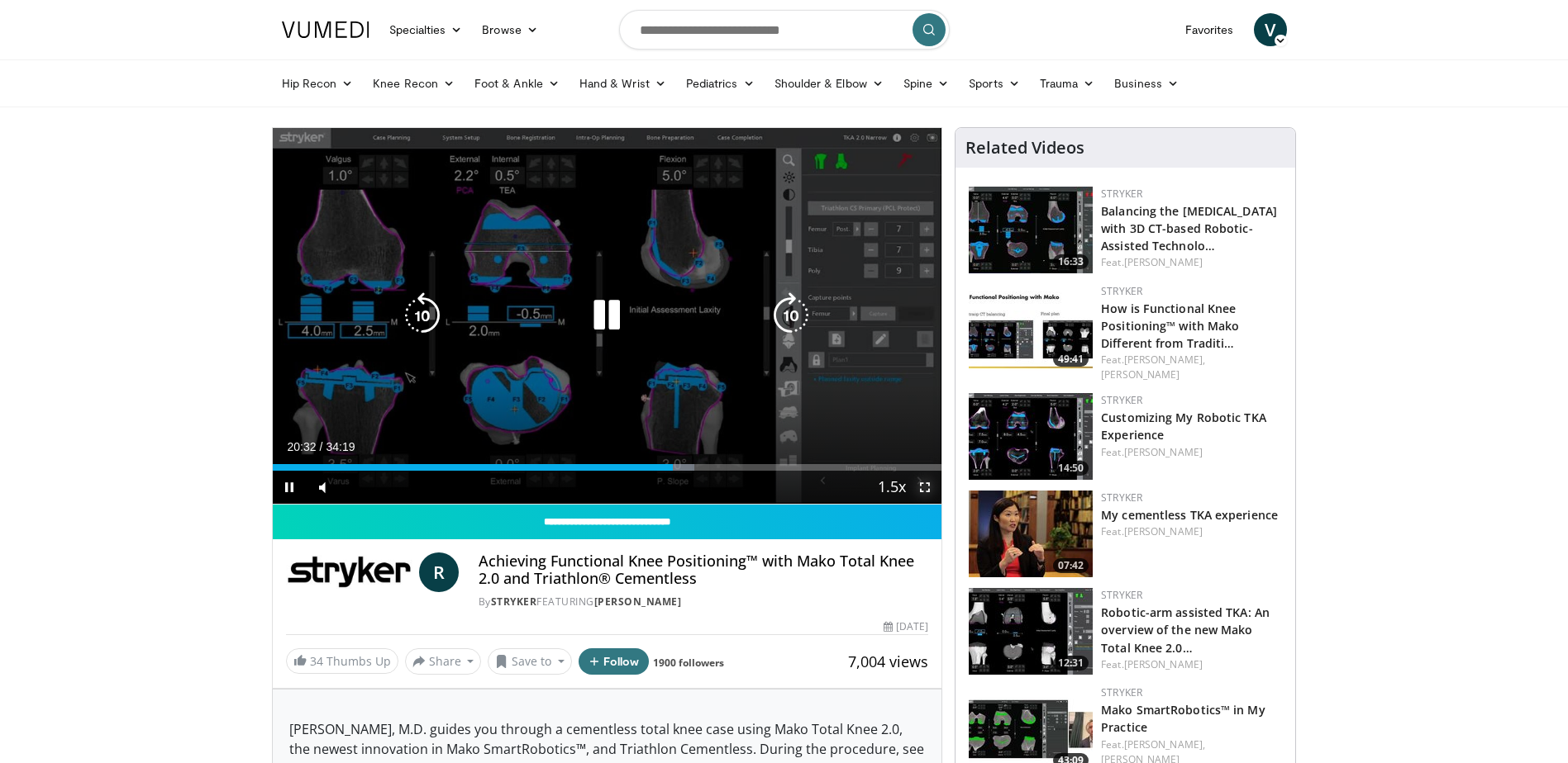
drag, startPoint x: 918, startPoint y: 487, endPoint x: 921, endPoint y: 573, distance: 86.1
click at [918, 487] on span "Video Player" at bounding box center [925, 488] width 33 height 33
click at [602, 315] on icon "Video Player" at bounding box center [607, 315] width 46 height 46
click at [635, 298] on div "160 seconds Tap to unmute" at bounding box center [607, 315] width 670 height 376
drag, startPoint x: 929, startPoint y: 485, endPoint x: 933, endPoint y: 571, distance: 86.1
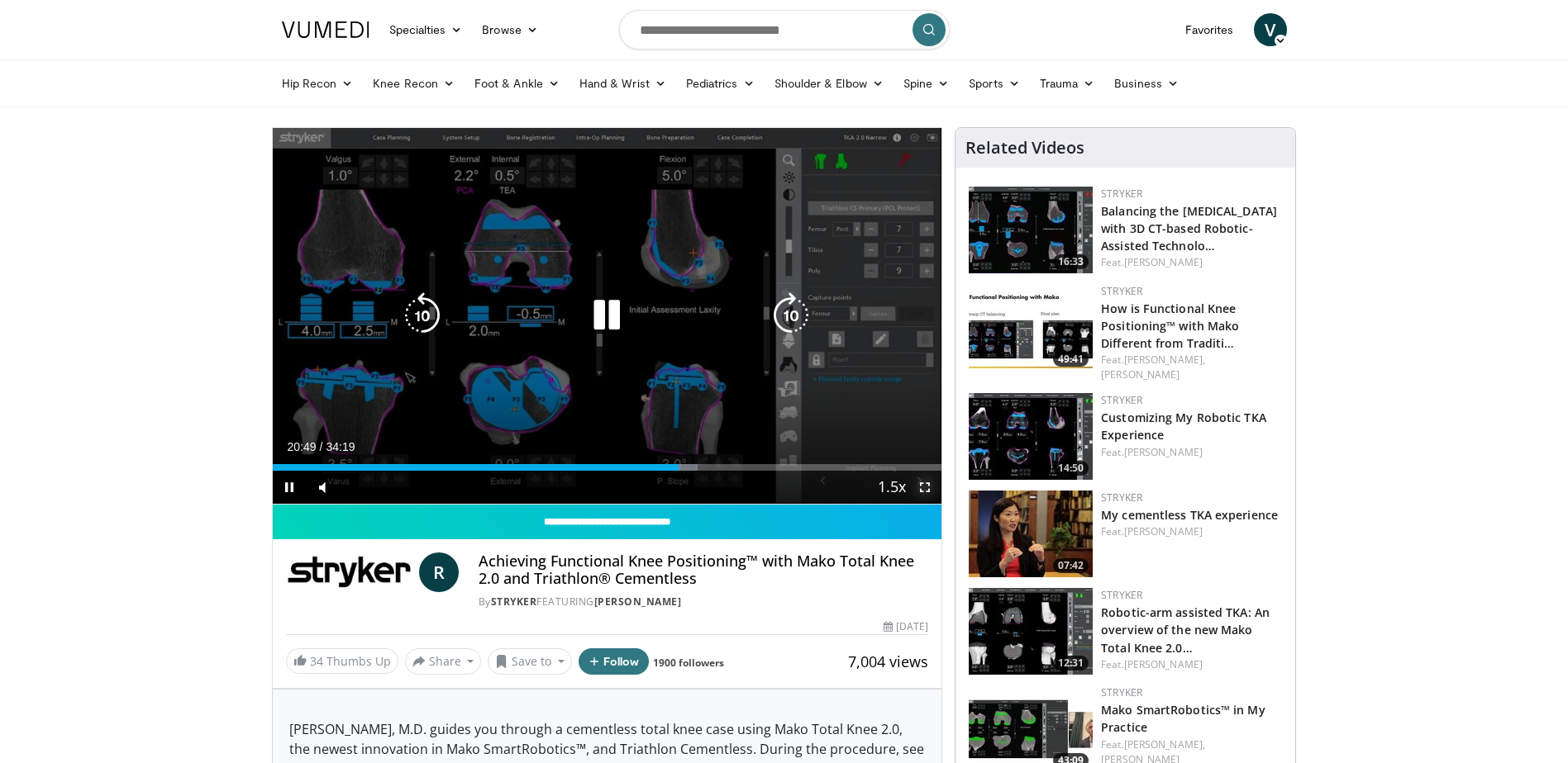
click at [929, 485] on span "Video Player" at bounding box center [925, 488] width 33 height 33
click at [925, 488] on span "Video Player" at bounding box center [925, 488] width 33 height 33
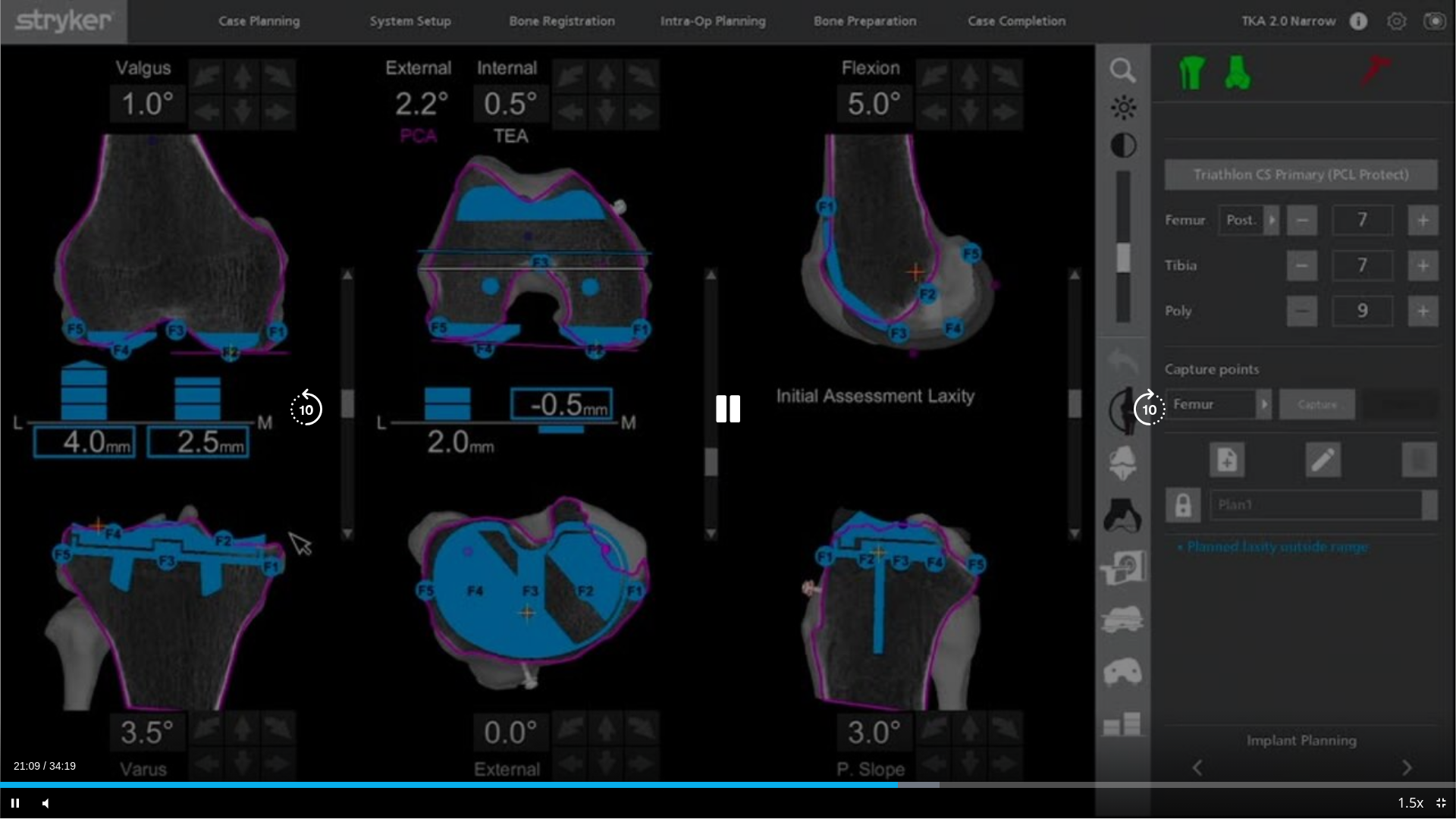
click at [306, 412] on icon "Video Player" at bounding box center [306, 409] width 43 height 43
drag, startPoint x: 717, startPoint y: 413, endPoint x: 740, endPoint y: 416, distance: 23.2
click at [719, 414] on icon "Video Player" at bounding box center [728, 409] width 43 height 43
click at [470, 359] on div "10 seconds Tap to unmute" at bounding box center [728, 409] width 1456 height 818
click at [535, 386] on div "10 seconds Tap to unmute" at bounding box center [728, 409] width 1456 height 818
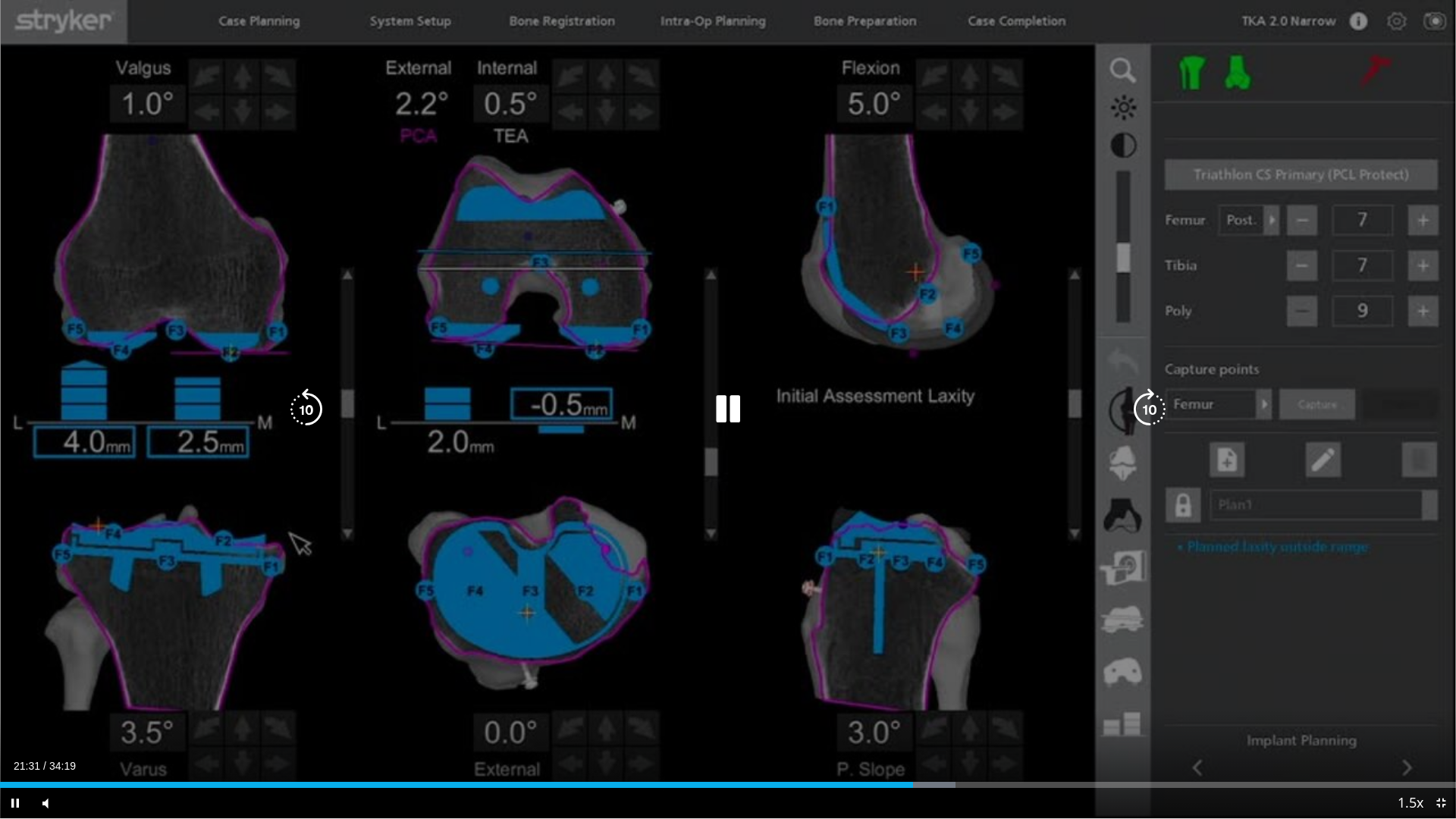
click at [666, 525] on div "10 seconds Tap to unmute" at bounding box center [728, 409] width 1456 height 818
click at [291, 395] on icon "Video Player" at bounding box center [306, 409] width 43 height 43
click at [691, 436] on div "10 seconds Tap to unmute" at bounding box center [728, 409] width 1456 height 818
click at [919, 503] on div "10 seconds Tap to unmute" at bounding box center [728, 409] width 1456 height 818
click at [497, 367] on div "10 seconds Tap to unmute" at bounding box center [728, 409] width 1456 height 818
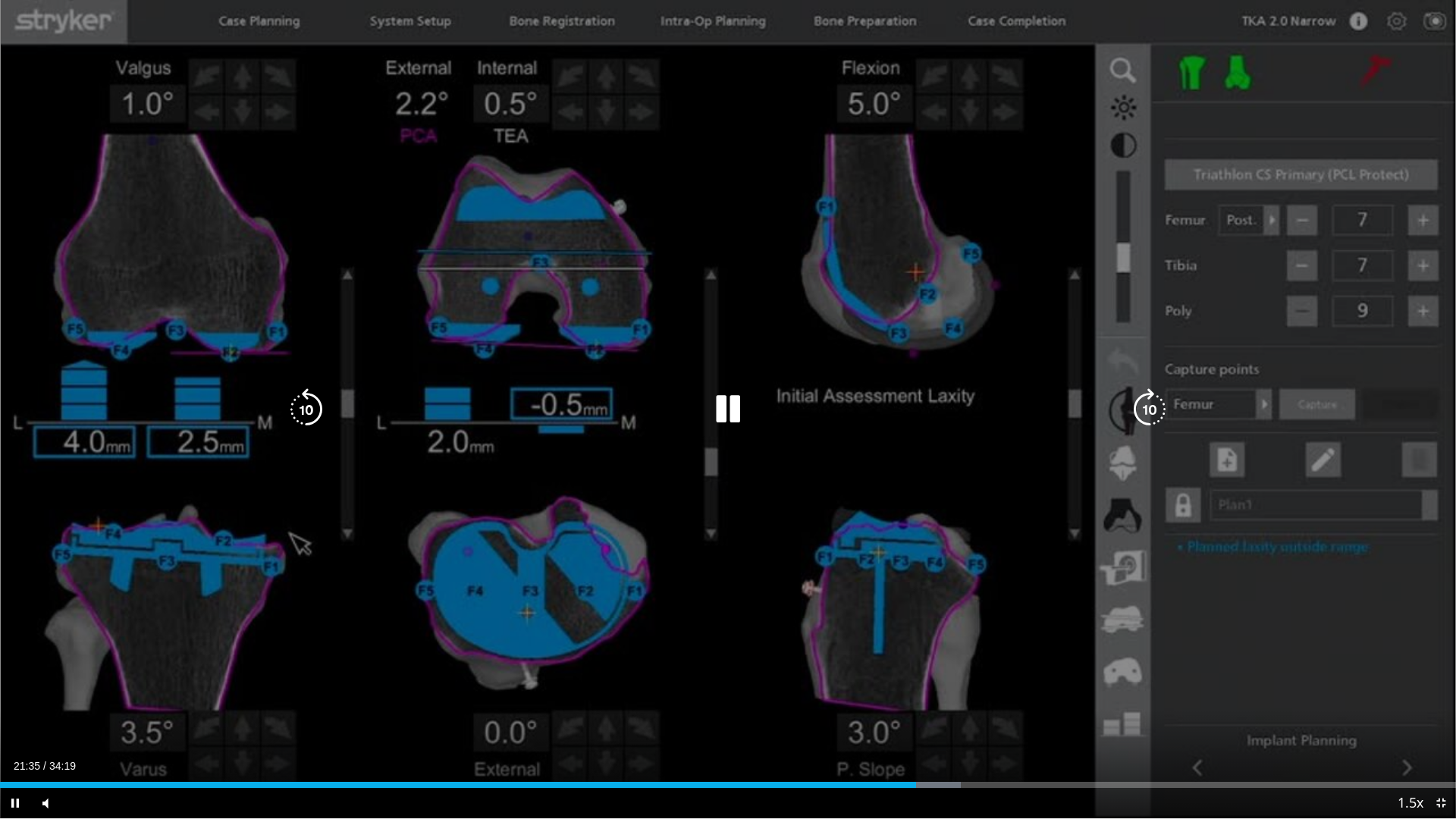
click at [738, 440] on div "10 seconds Tap to unmute" at bounding box center [728, 409] width 1456 height 818
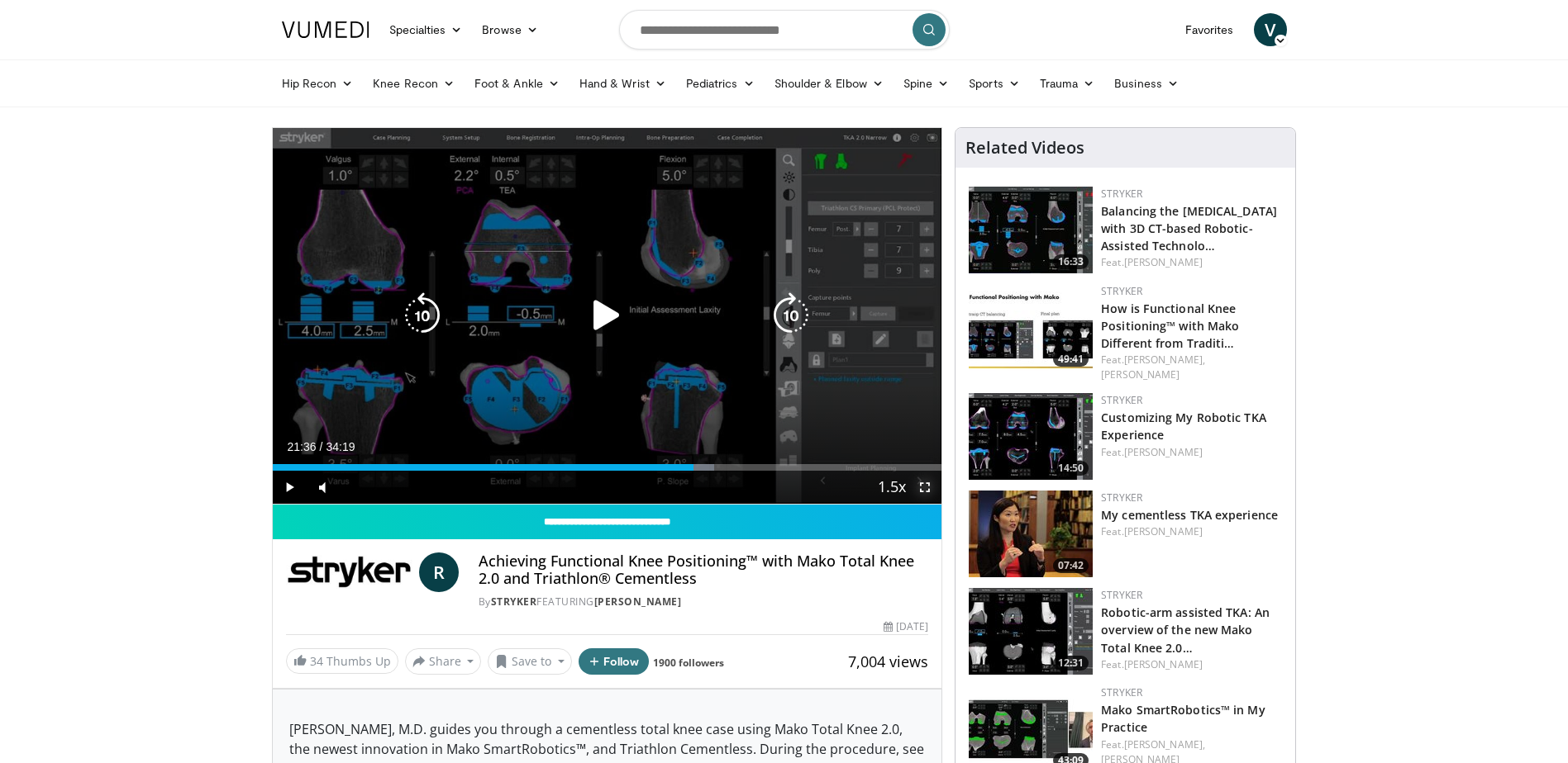
drag, startPoint x: 924, startPoint y: 483, endPoint x: 898, endPoint y: 565, distance: 86.0
click at [924, 483] on span "Video Player" at bounding box center [925, 488] width 33 height 33
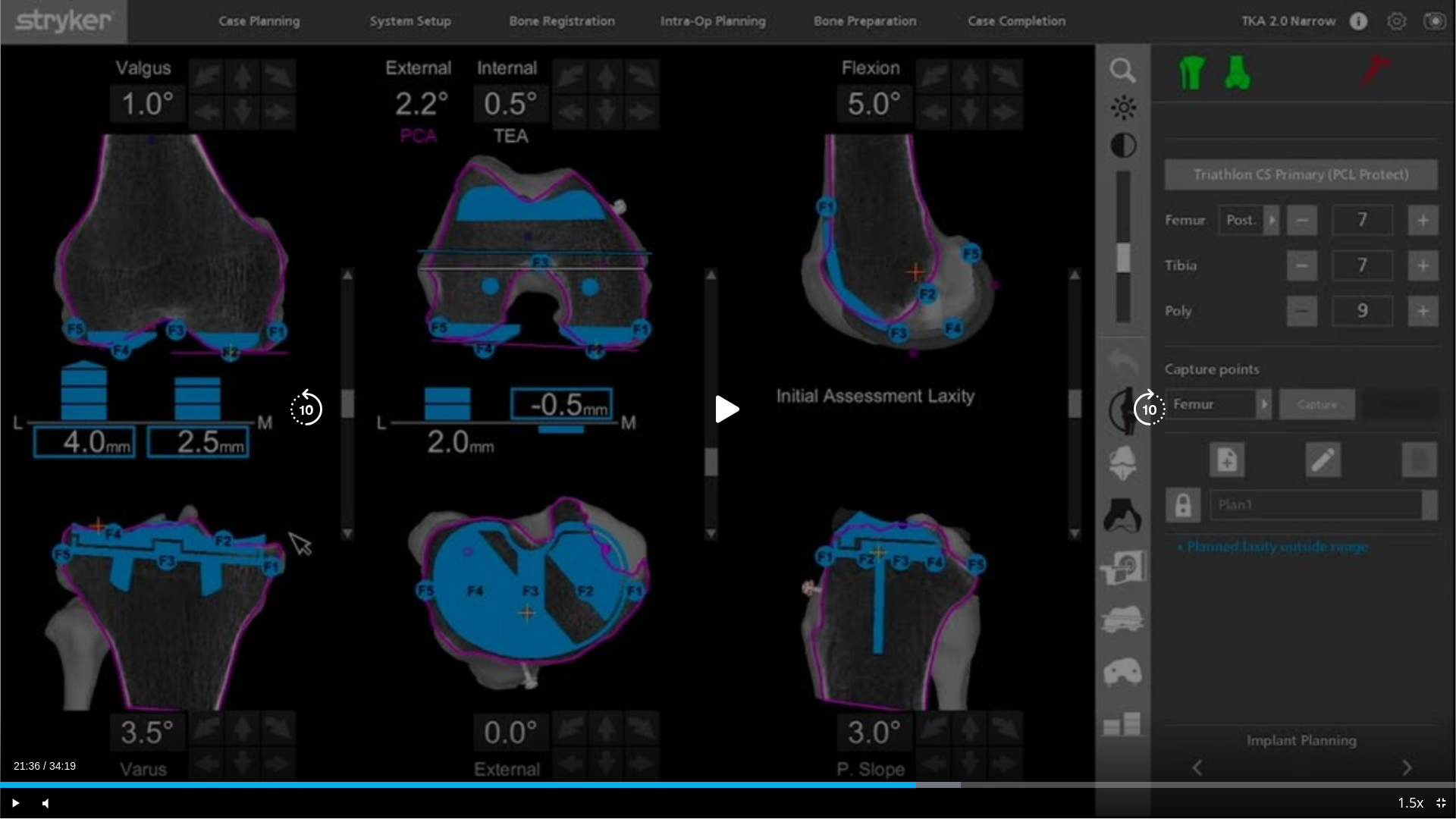
click at [277, 444] on div "10 seconds Tap to unmute" at bounding box center [728, 409] width 1456 height 818
click at [729, 406] on icon "Video Player" at bounding box center [728, 409] width 43 height 43
click at [662, 416] on div "Video Player" at bounding box center [728, 409] width 873 height 31
click at [731, 418] on icon "Video Player" at bounding box center [728, 409] width 43 height 43
click at [734, 507] on div "10 seconds Tap to unmute" at bounding box center [728, 409] width 1456 height 818
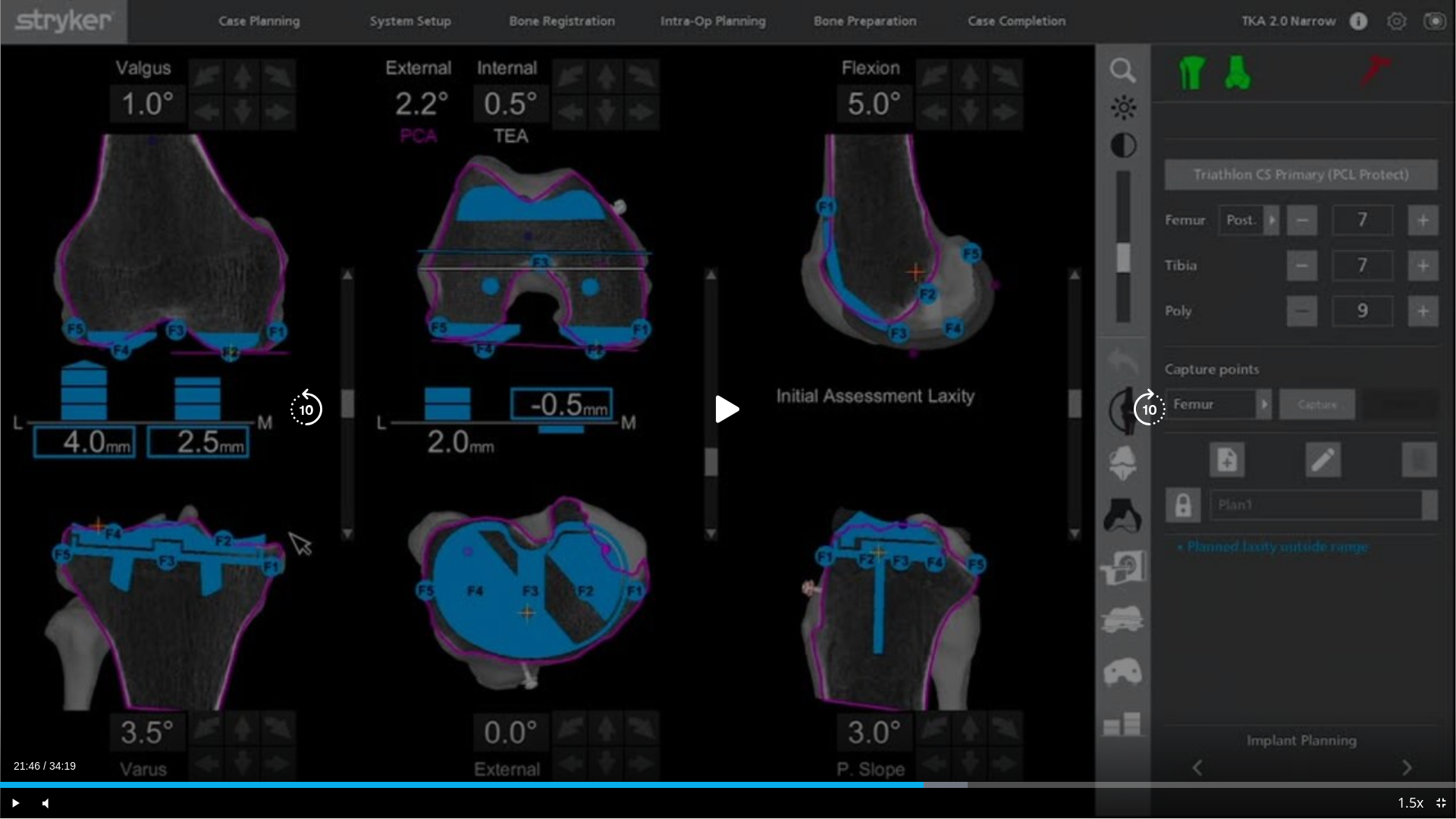
drag, startPoint x: 662, startPoint y: 351, endPoint x: 520, endPoint y: 403, distance: 151.2
click at [666, 349] on div "10 seconds Tap to unmute" at bounding box center [728, 409] width 1456 height 818
click at [597, 543] on div "10 seconds Tap to unmute" at bounding box center [728, 409] width 1456 height 818
click at [625, 280] on div "10 seconds Tap to unmute" at bounding box center [728, 409] width 1456 height 818
click at [736, 395] on icon "Video Player" at bounding box center [728, 409] width 43 height 43
